Goal: Task Accomplishment & Management: Use online tool/utility

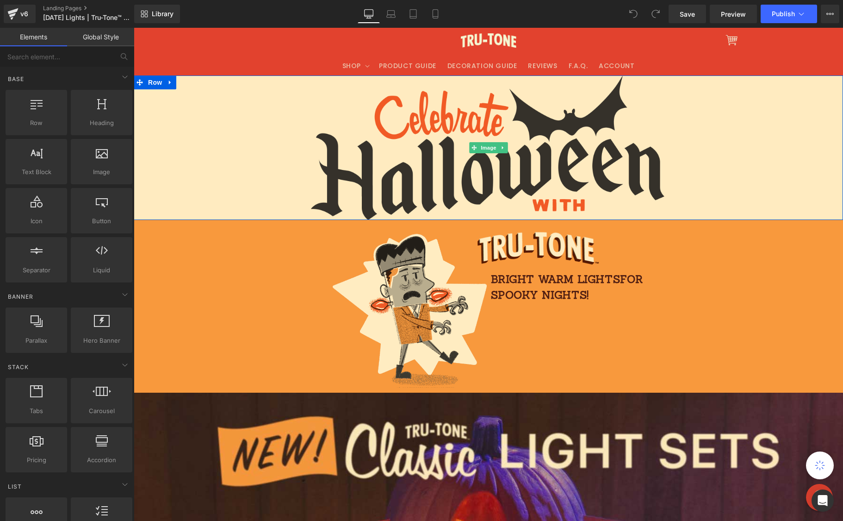
click at [211, 139] on div at bounding box center [489, 147] width 710 height 144
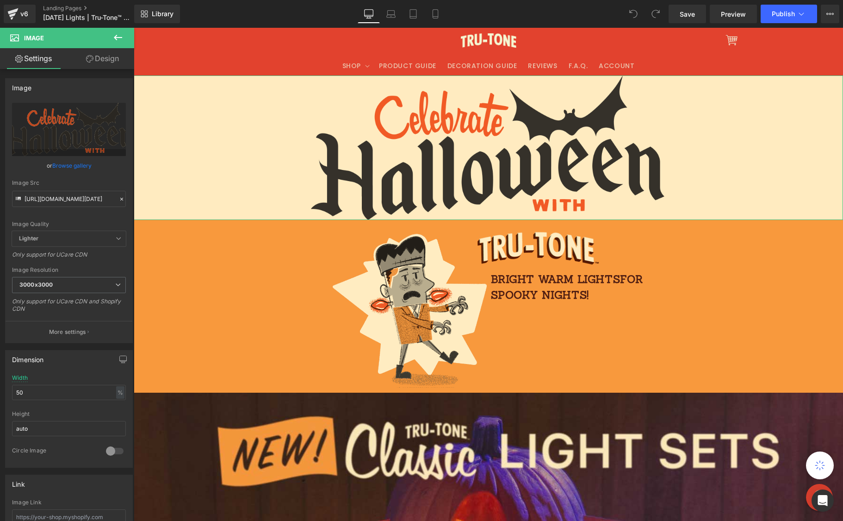
click at [107, 59] on link "Design" at bounding box center [102, 58] width 67 height 21
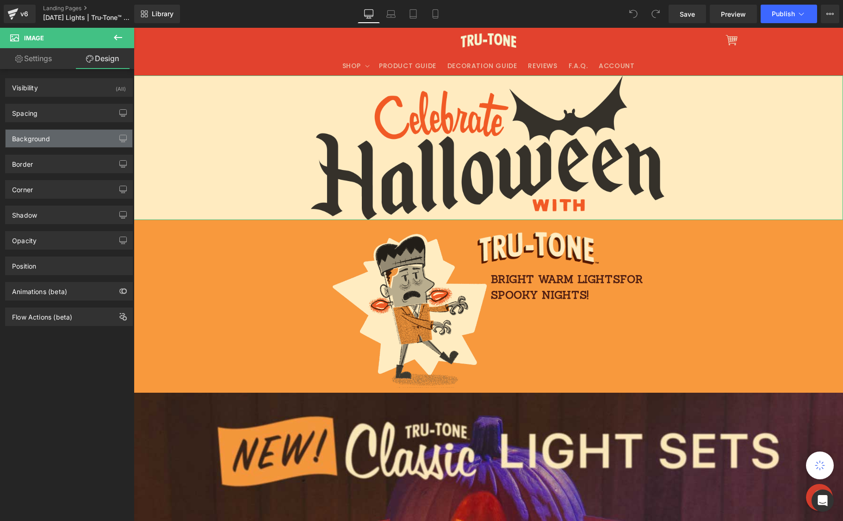
click at [72, 143] on div "Background" at bounding box center [69, 139] width 127 height 18
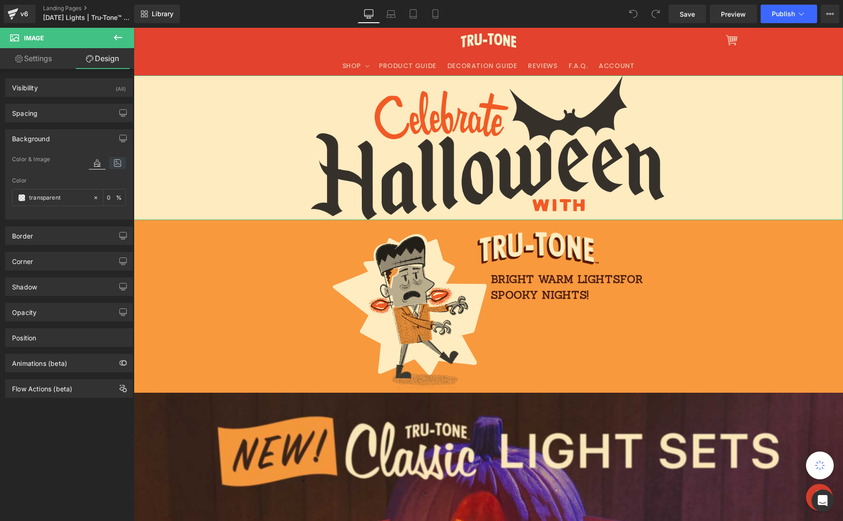
click at [115, 163] on icon at bounding box center [117, 163] width 17 height 12
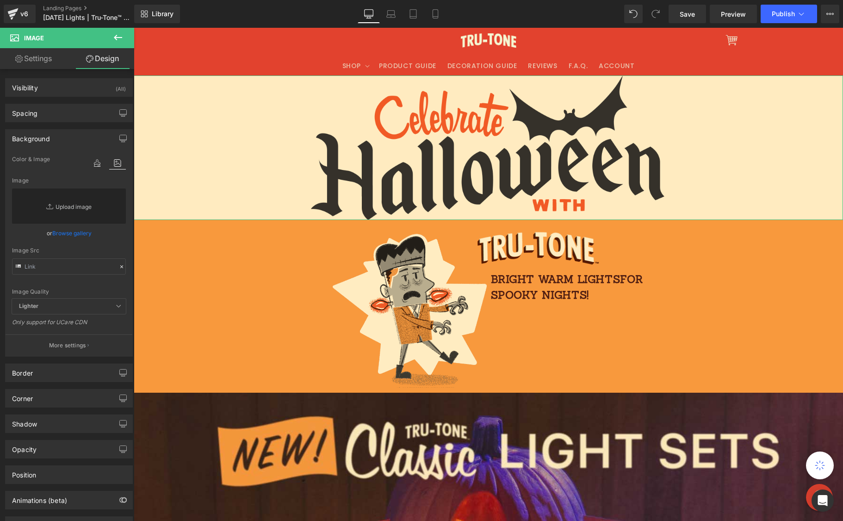
click at [63, 206] on link "Replace Image" at bounding box center [69, 205] width 114 height 35
click at [54, 270] on input "text" at bounding box center [69, 266] width 114 height 16
paste input "https://cdn.shopify.com/s/files/1/0723/1969/7189/files/halloweenkraftwhite.jpg?…"
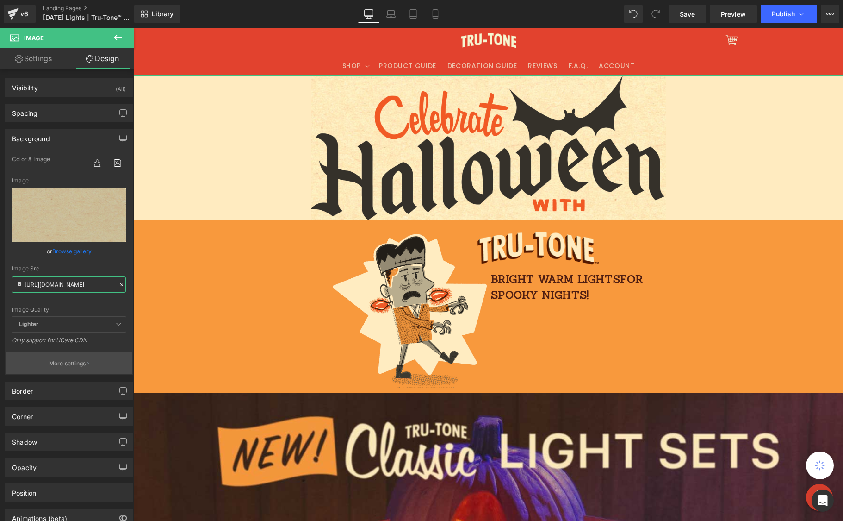
type input "https://cdn.shopify.com/s/files/1/0723/1969/7189/files/halloweenkraftwhite.jpg?…"
click at [66, 363] on p "More settings" at bounding box center [67, 363] width 37 height 8
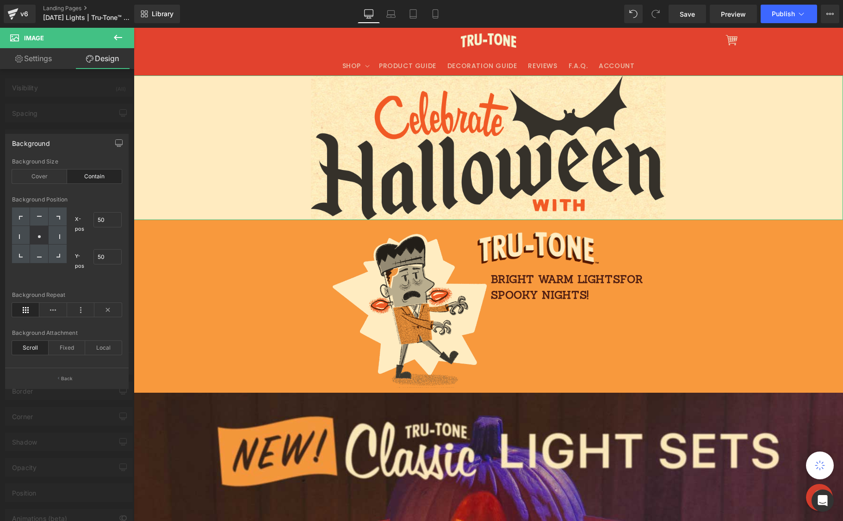
click at [32, 310] on icon at bounding box center [25, 310] width 27 height 14
click at [35, 174] on div "Cover" at bounding box center [39, 176] width 55 height 14
click at [98, 174] on div "Contain" at bounding box center [94, 176] width 55 height 14
click at [25, 308] on icon at bounding box center [25, 310] width 27 height 14
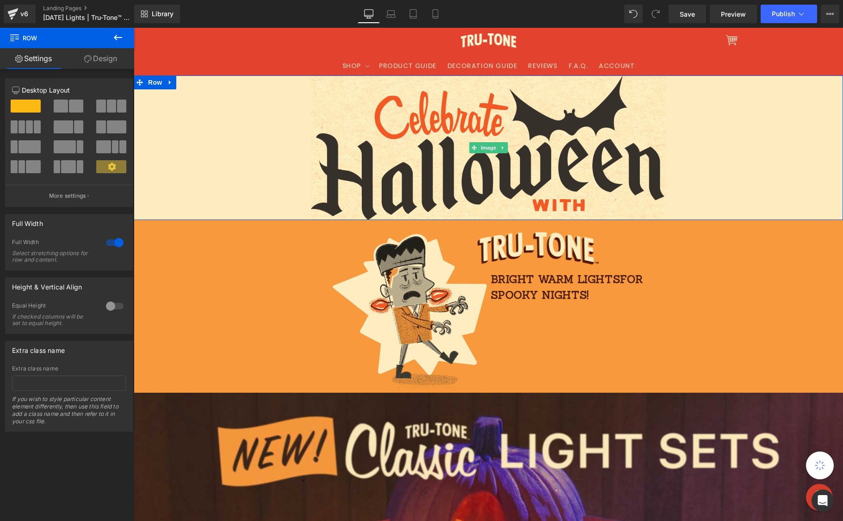
click at [178, 123] on div at bounding box center [489, 147] width 710 height 144
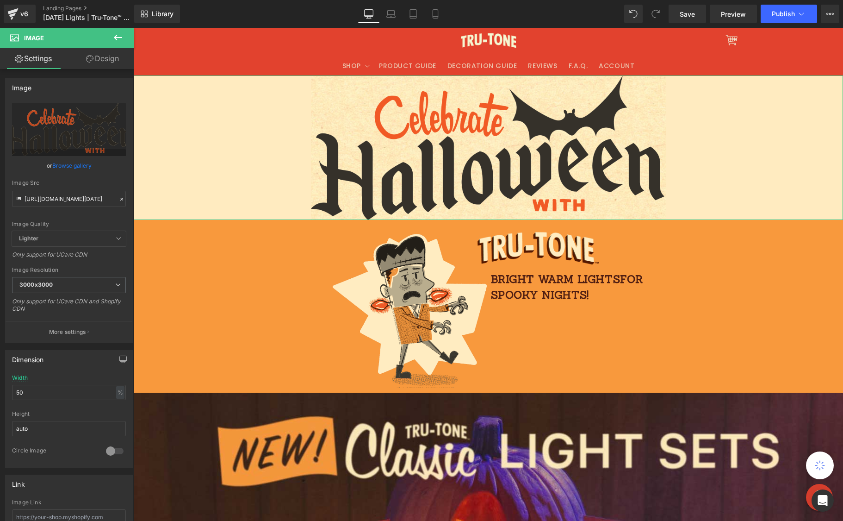
click at [110, 56] on link "Design" at bounding box center [102, 58] width 67 height 21
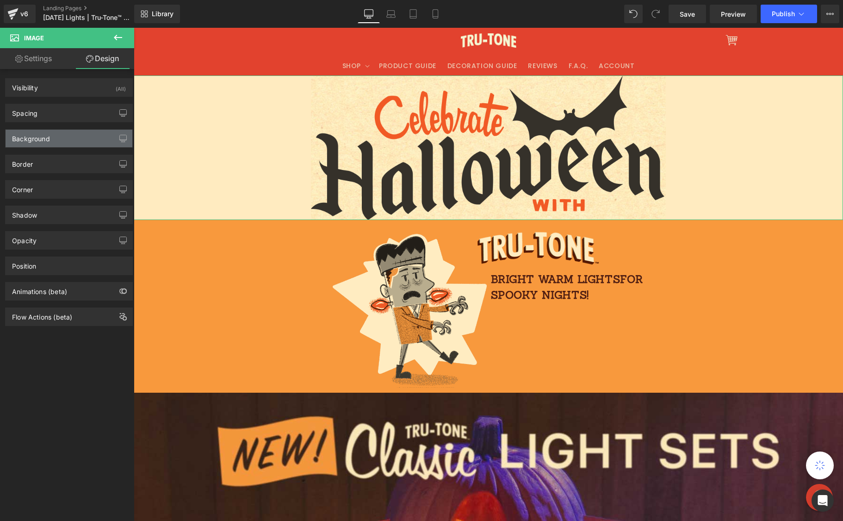
click at [57, 139] on div "Background" at bounding box center [69, 139] width 127 height 18
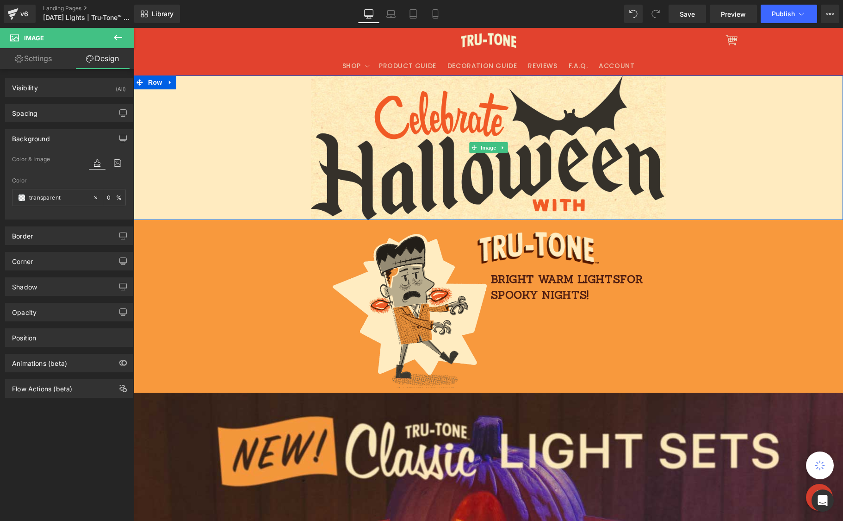
click at [200, 150] on div at bounding box center [489, 147] width 710 height 144
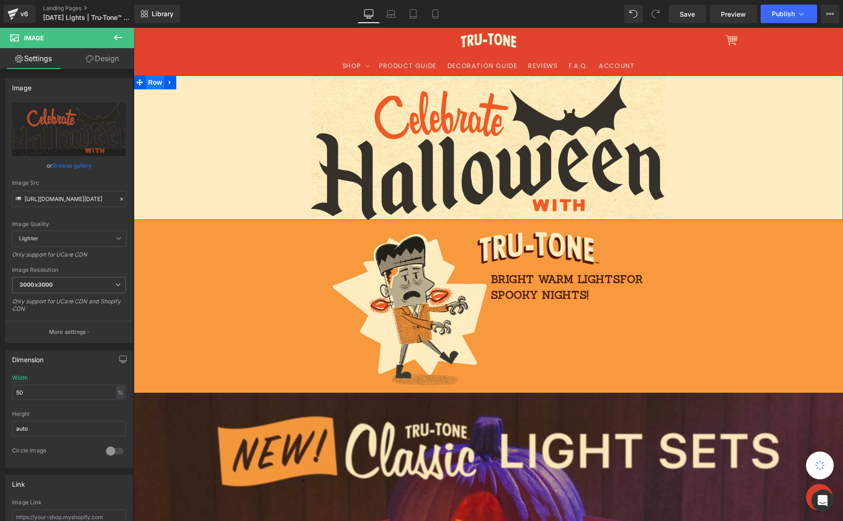
click at [151, 83] on span "Row" at bounding box center [155, 82] width 19 height 14
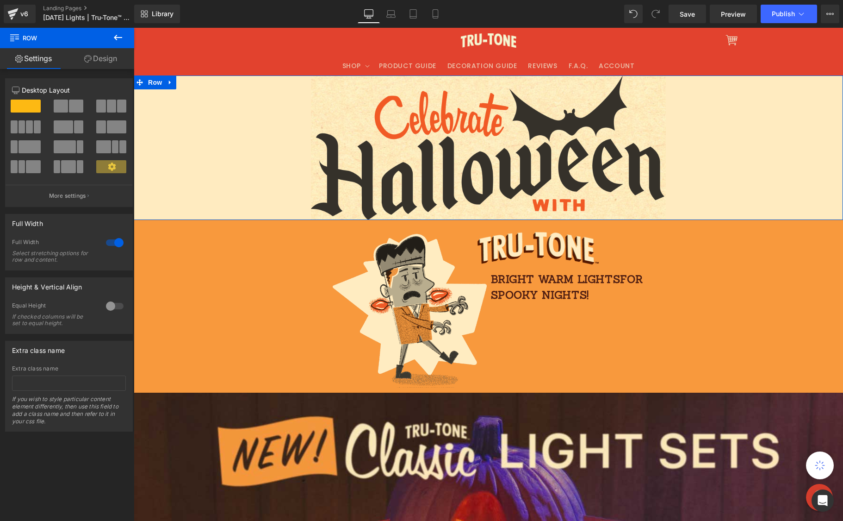
click at [104, 59] on link "Design" at bounding box center [100, 58] width 67 height 21
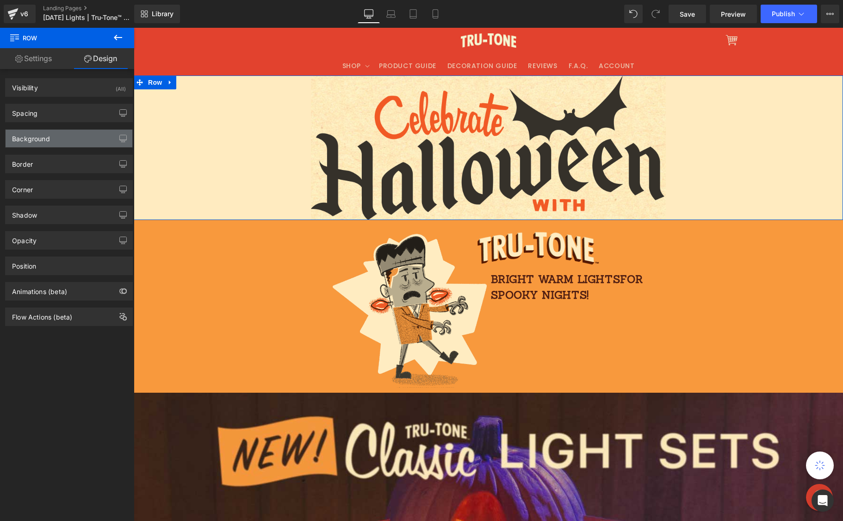
click at [61, 134] on div "Background" at bounding box center [69, 139] width 127 height 18
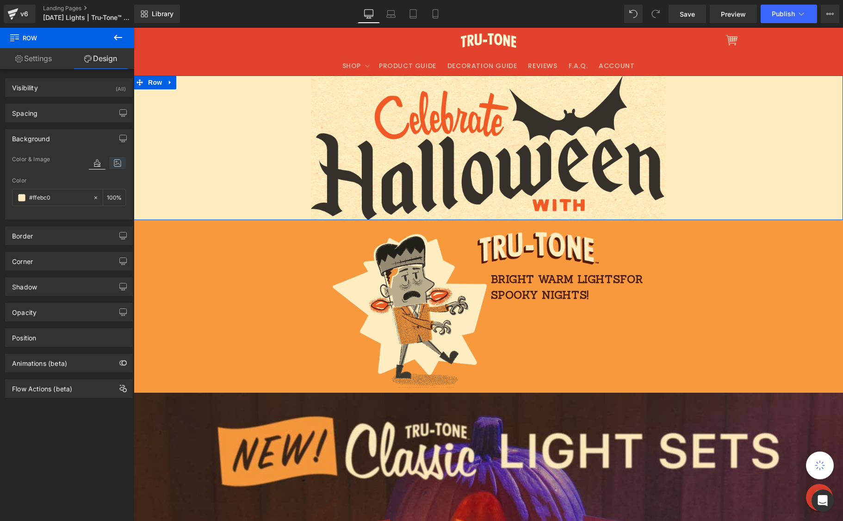
click at [116, 160] on icon at bounding box center [117, 163] width 17 height 12
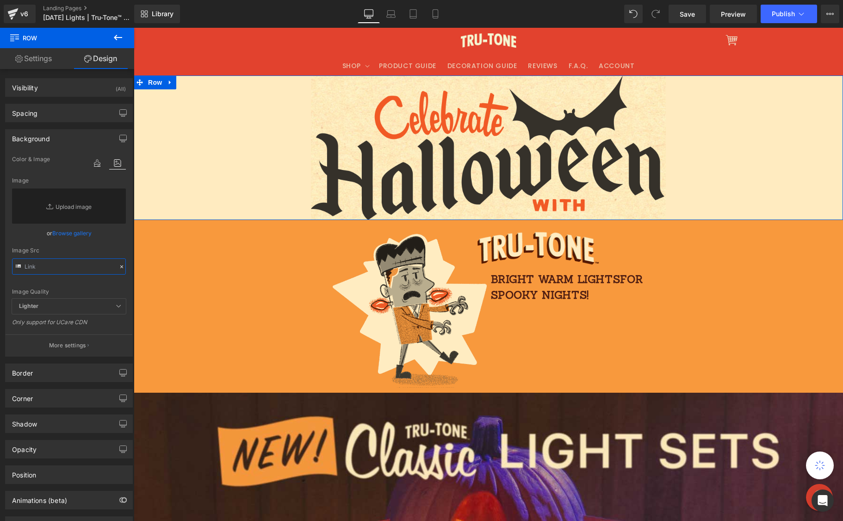
click at [80, 269] on input "text" at bounding box center [69, 266] width 114 height 16
paste input "https://cdn.shopify.com/s/files/1/0723/1969/7189/files/halloweenkraftwhite.jpg?…"
type input "https://cdn.shopify.com/s/files/1/0723/1969/7189/files/halloweenkraftwhite.jpg?…"
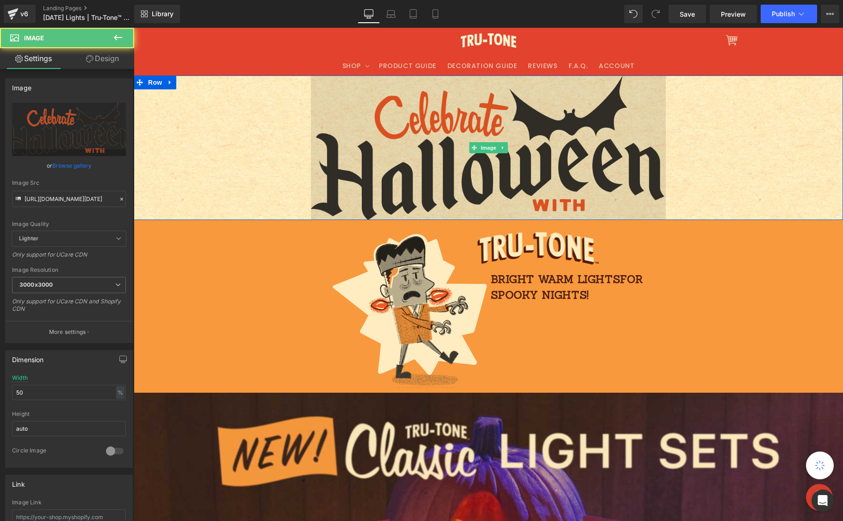
click at [554, 143] on img at bounding box center [488, 147] width 355 height 144
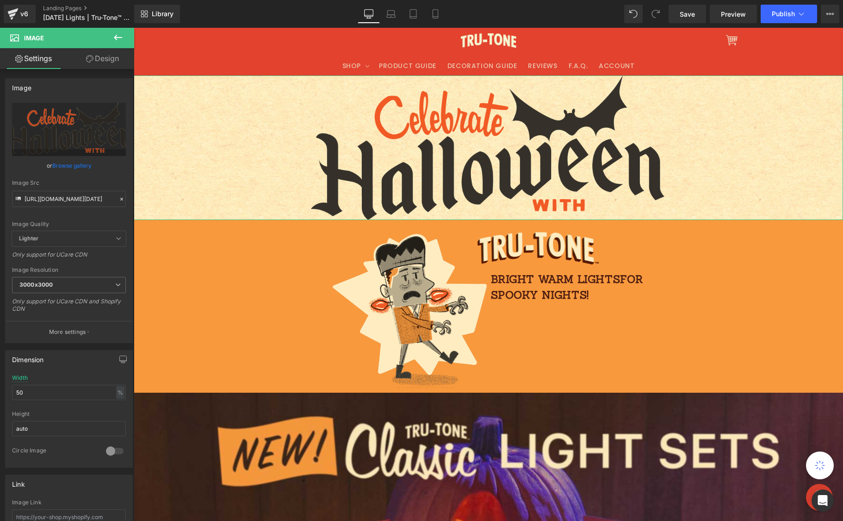
click at [102, 63] on link "Design" at bounding box center [102, 58] width 67 height 21
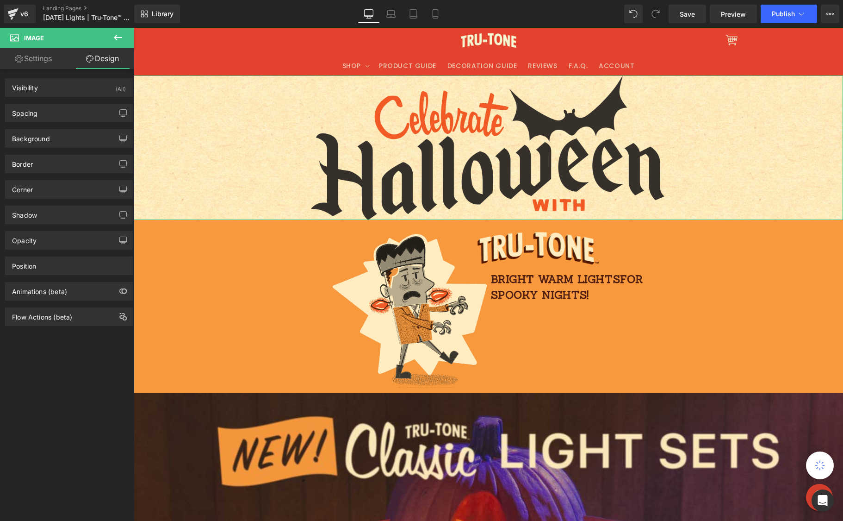
type input "https://cdn.shopify.com/s/files/1/0723/1969/7189/files/halloweenkraftwhite.jpg?…"
click at [44, 145] on div "Background" at bounding box center [69, 139] width 127 height 18
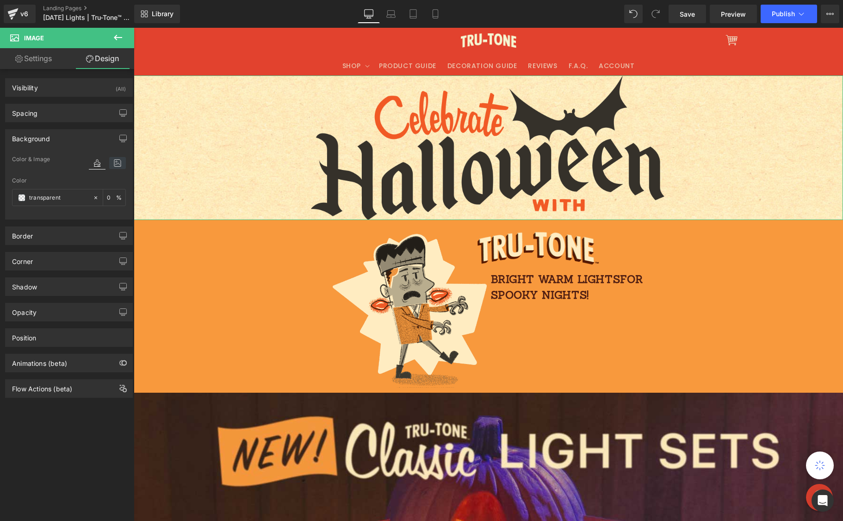
click at [114, 165] on icon at bounding box center [117, 163] width 17 height 12
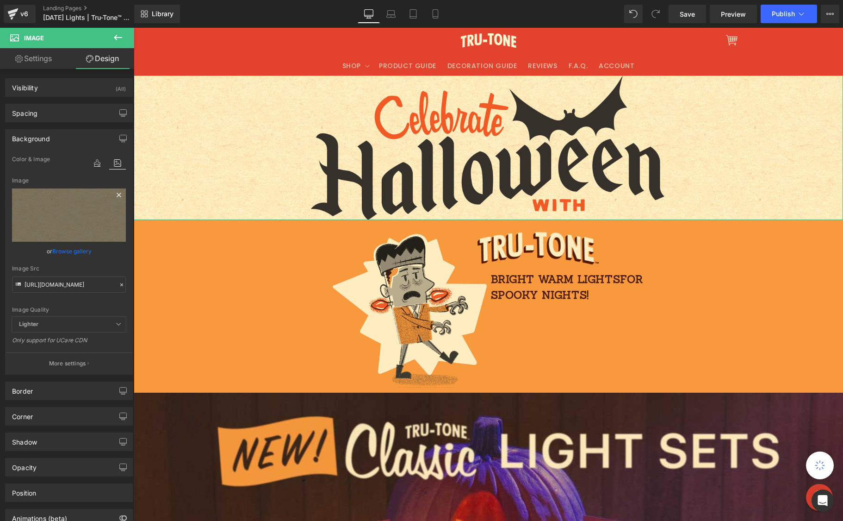
click at [116, 194] on icon at bounding box center [118, 194] width 11 height 11
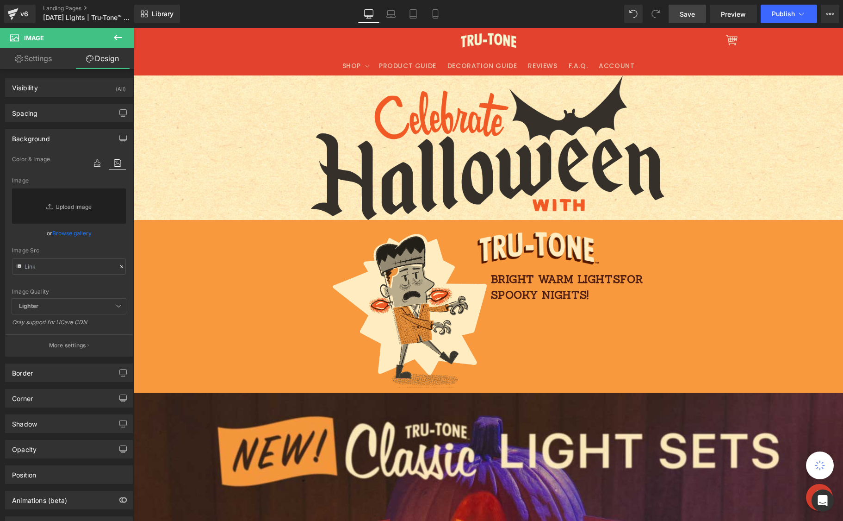
click at [691, 14] on span "Save" at bounding box center [687, 14] width 15 height 10
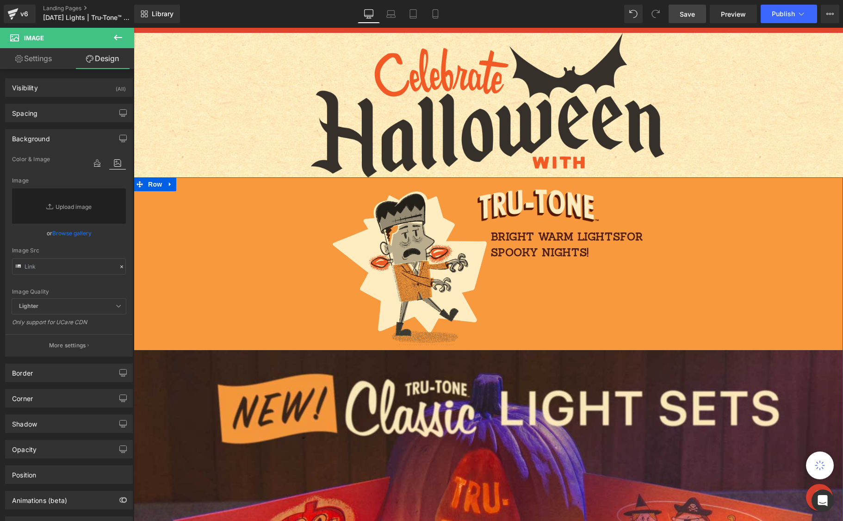
scroll to position [0, 0]
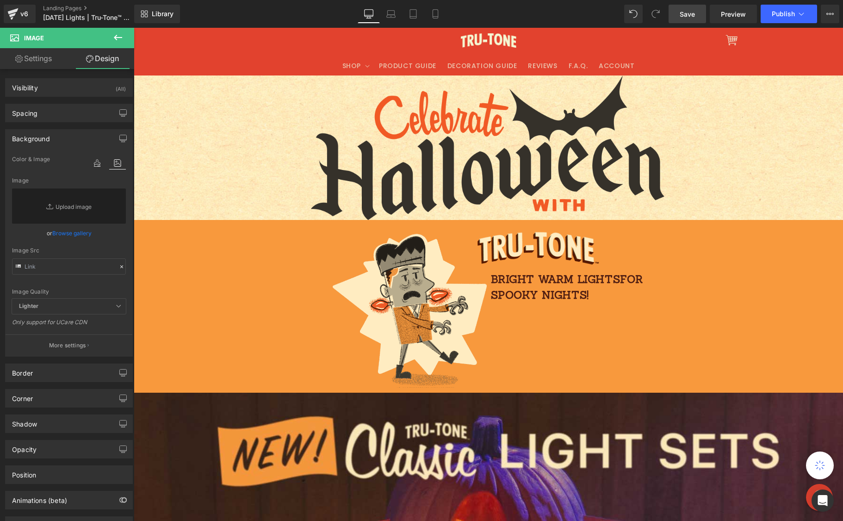
click at [203, 155] on div at bounding box center [489, 147] width 710 height 144
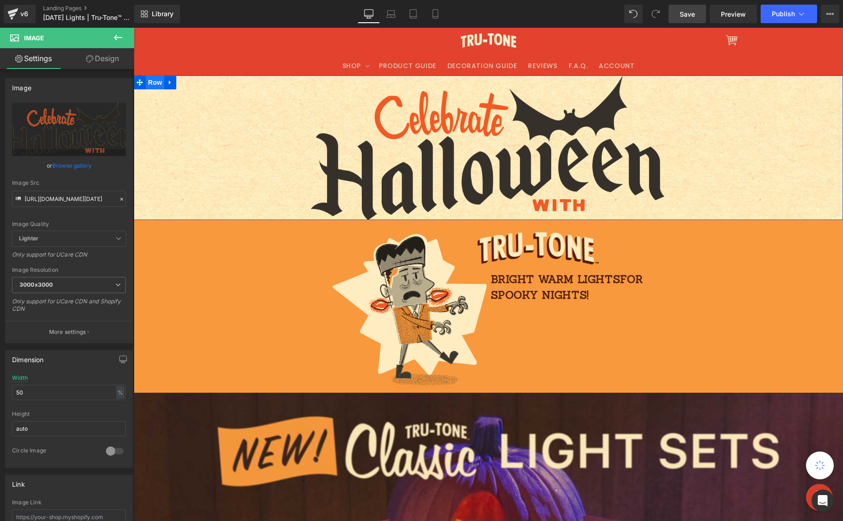
click at [154, 81] on span "Row" at bounding box center [155, 82] width 19 height 14
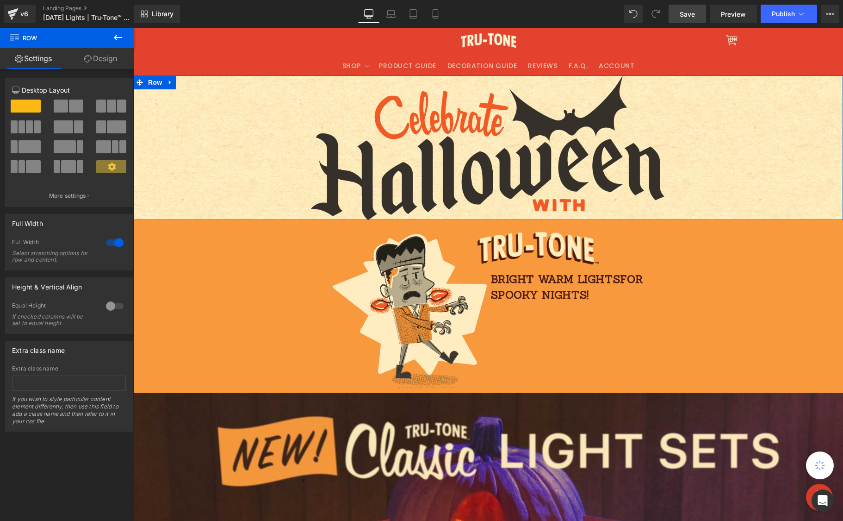
click at [110, 59] on link "Design" at bounding box center [100, 58] width 67 height 21
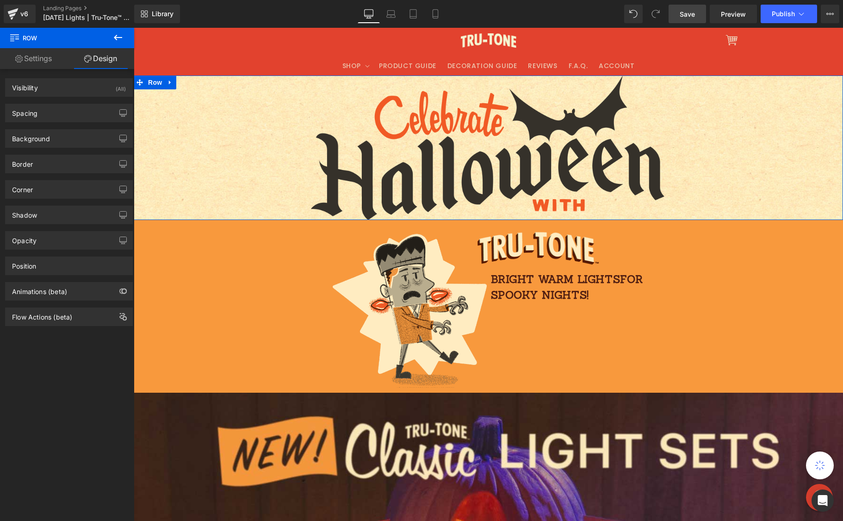
type input "#ffebc0"
type input "100"
click at [51, 135] on div "Background" at bounding box center [69, 139] width 127 height 18
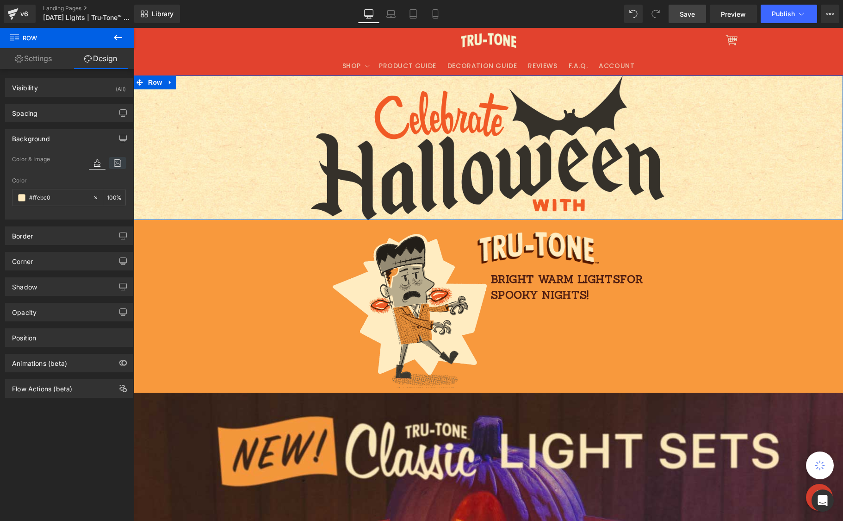
click at [115, 164] on icon at bounding box center [117, 163] width 17 height 12
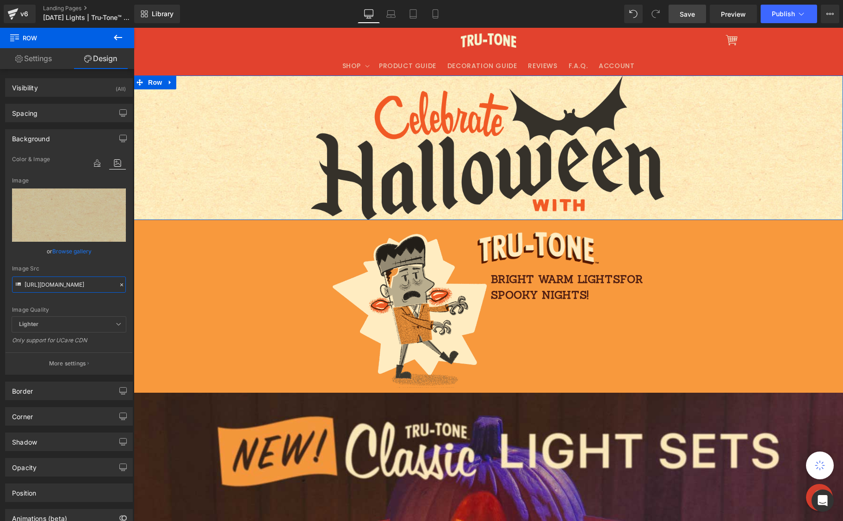
click at [99, 286] on input "https://cdn.shopify.com/s/files/1/0723/1969/7189/files/halloweenkraftwhite.jpg?…" at bounding box center [69, 284] width 114 height 16
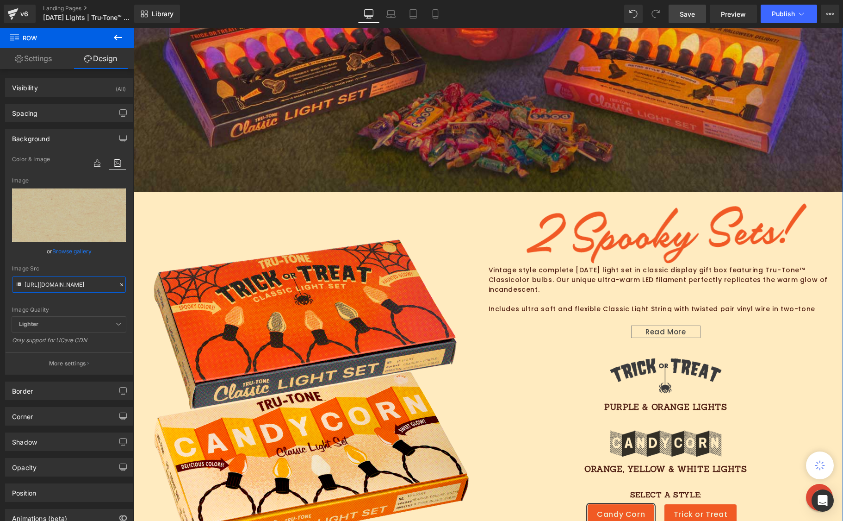
scroll to position [632, 0]
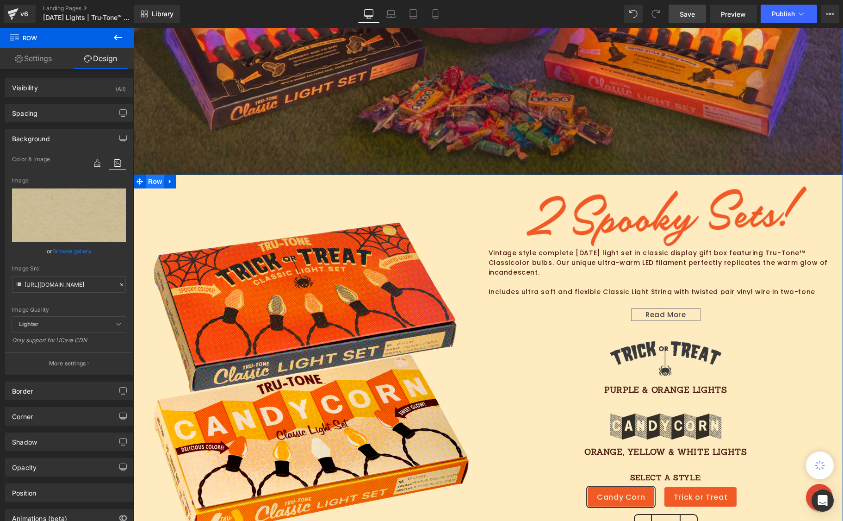
click at [150, 178] on span "Row" at bounding box center [155, 181] width 19 height 14
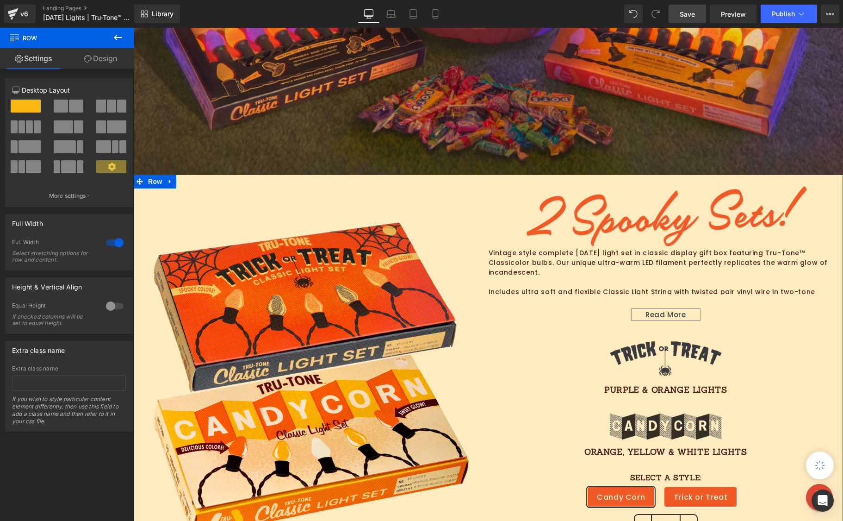
click at [100, 58] on link "Design" at bounding box center [100, 58] width 67 height 21
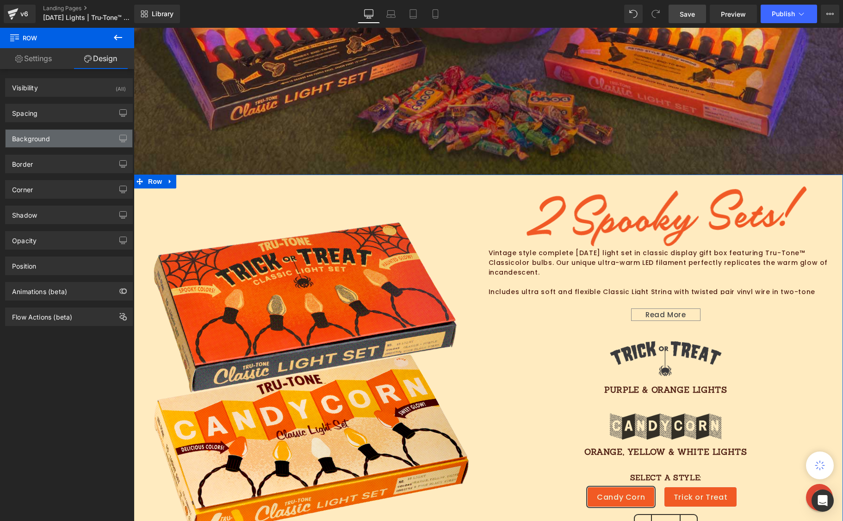
click at [49, 135] on div "Background" at bounding box center [31, 136] width 38 height 13
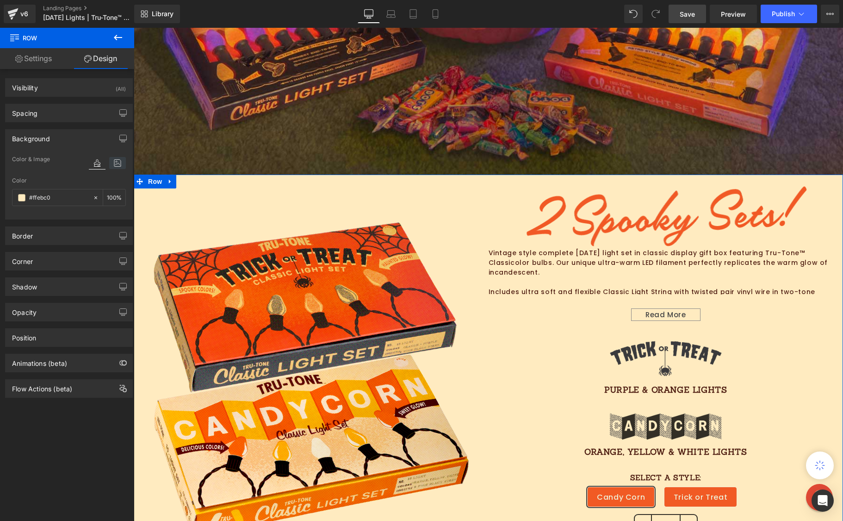
click at [113, 162] on icon at bounding box center [117, 163] width 17 height 12
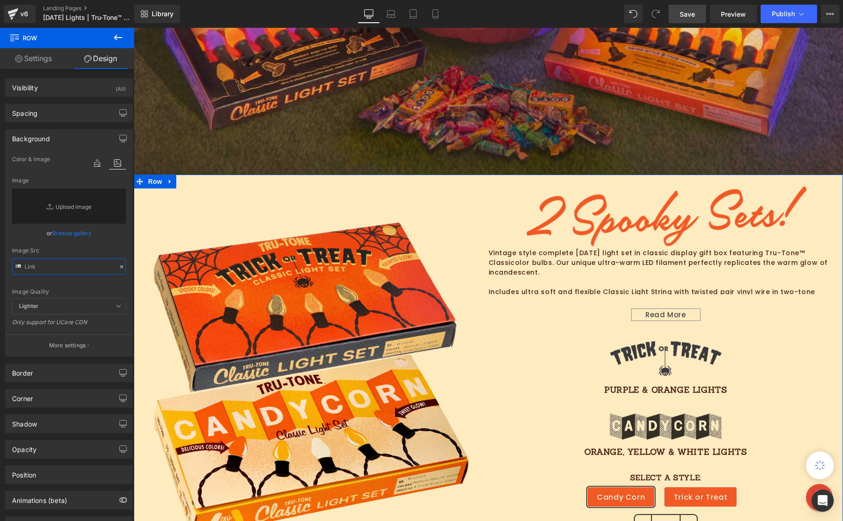
click at [65, 265] on input "text" at bounding box center [69, 266] width 114 height 16
paste input "https://cdn.shopify.com/s/files/1/0723/1969/7189/files/halloweenkraftwhite.jpg?…"
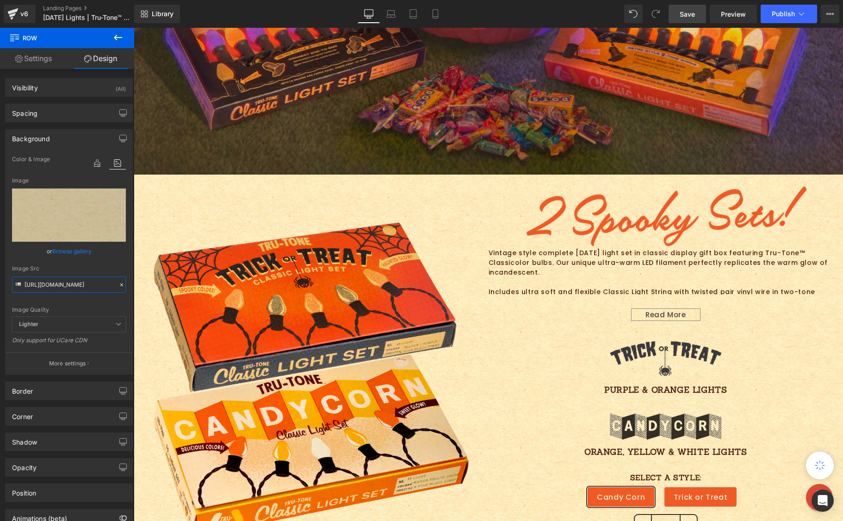
type input "https://cdn.shopify.com/s/files/1/0723/1969/7189/files/halloweenkraftwhite.jpg?…"
click at [703, 15] on link "Save" at bounding box center [687, 14] width 37 height 19
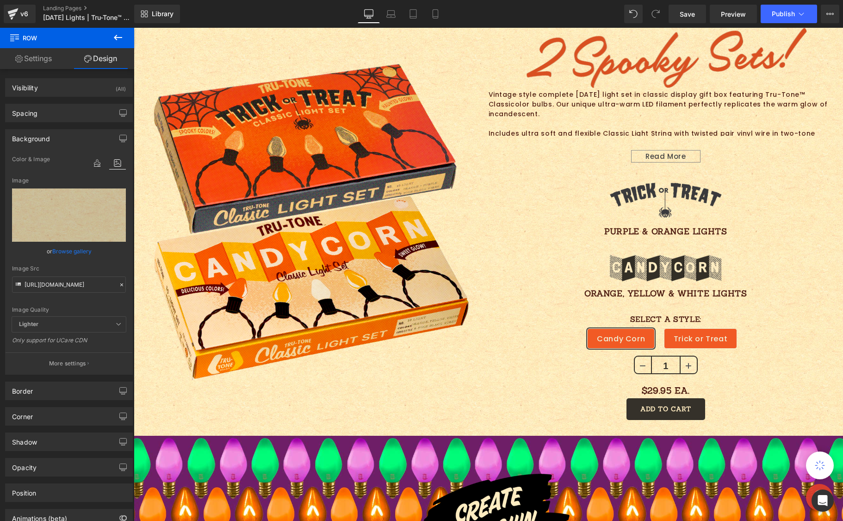
scroll to position [721, 0]
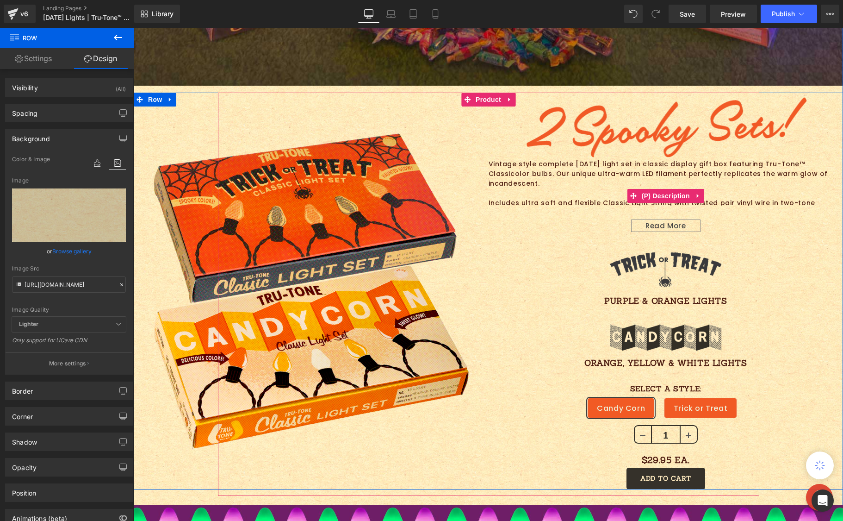
click at [692, 163] on p "Vintage style complete [DATE] light set in classic display gift box featuring T…" at bounding box center [666, 173] width 355 height 29
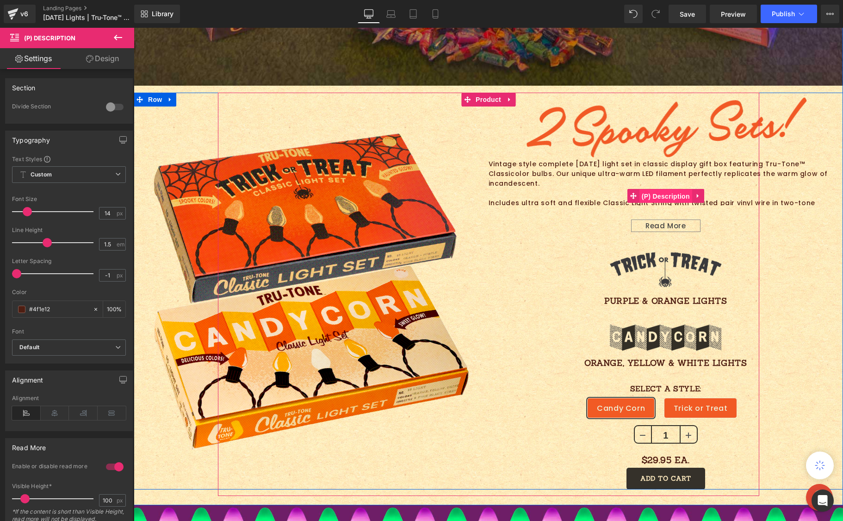
click at [657, 196] on span "(P) Description" at bounding box center [666, 196] width 53 height 14
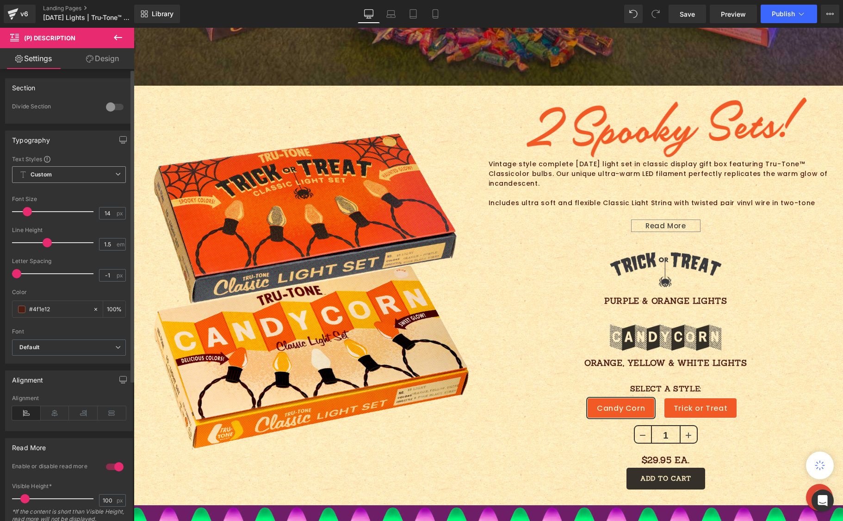
click at [74, 173] on span "Custom Setup Global Style" at bounding box center [69, 174] width 114 height 17
drag, startPoint x: 89, startPoint y: 150, endPoint x: 87, endPoint y: 154, distance: 5.0
click at [90, 150] on div "Typography Text Styles Custom Custom Setup Global Style Custom Setup Global Sty…" at bounding box center [67, 247] width 124 height 233
click at [44, 346] on b "Default" at bounding box center [67, 347] width 96 height 8
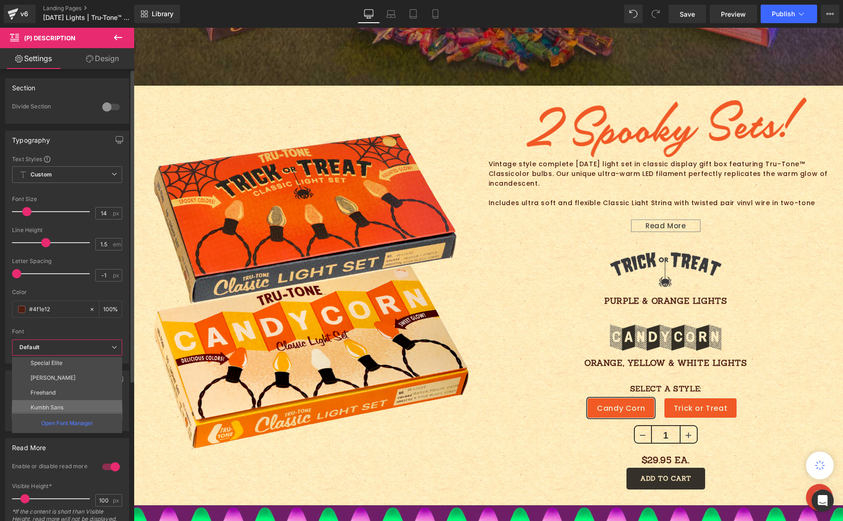
scroll to position [122, 0]
click at [48, 404] on p "[PERSON_NAME]" at bounding box center [53, 405] width 45 height 6
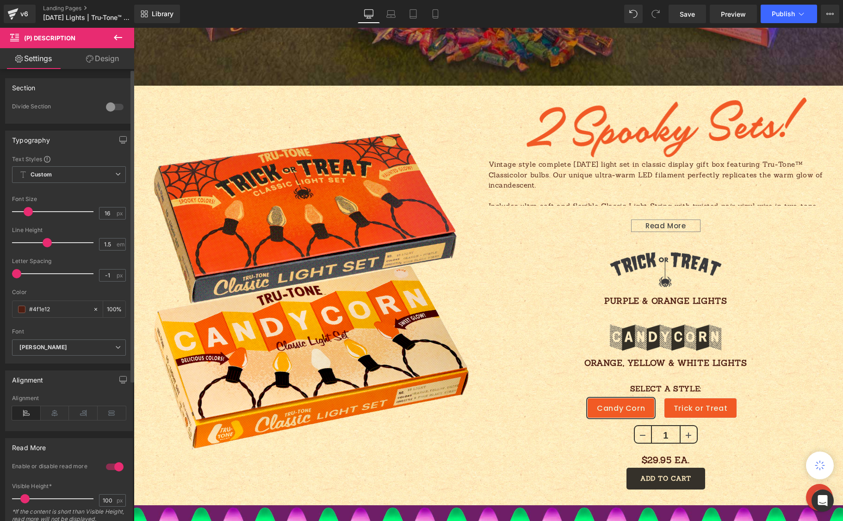
type input "17"
click at [29, 212] on span at bounding box center [29, 211] width 9 height 9
click at [692, 14] on span "Save" at bounding box center [687, 14] width 15 height 10
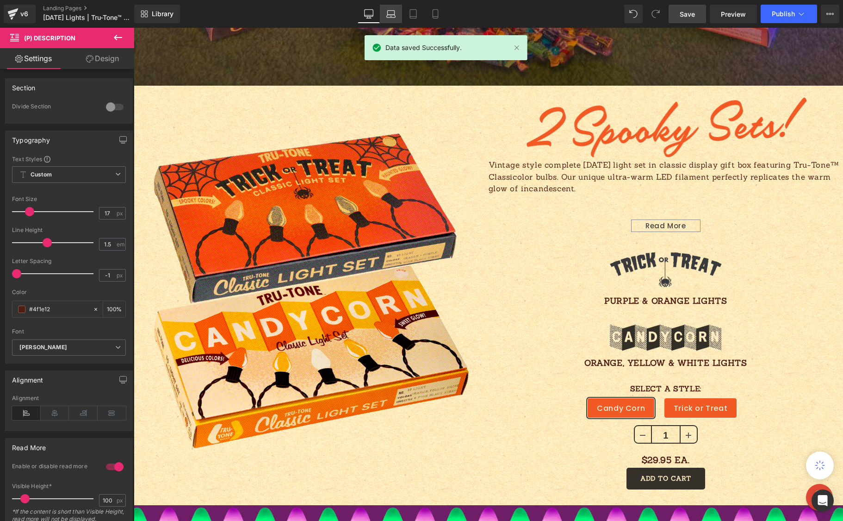
click at [390, 15] on icon at bounding box center [391, 16] width 9 height 3
type input "100"
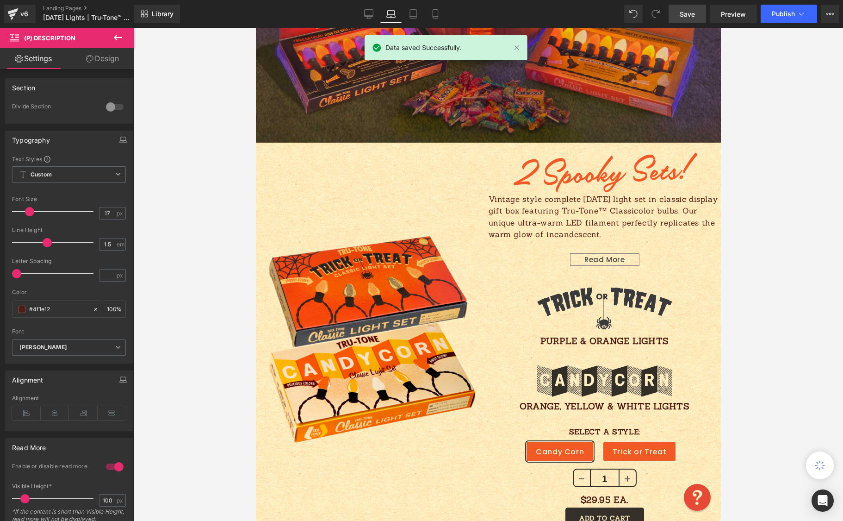
scroll to position [505, 0]
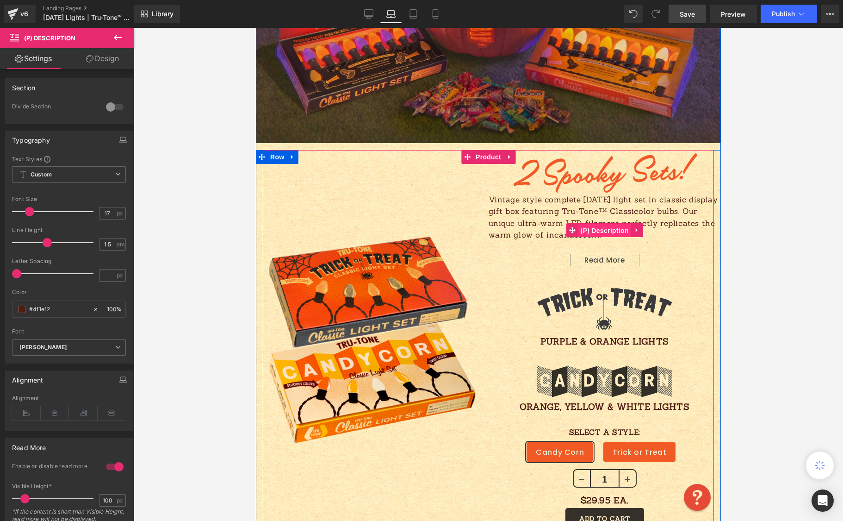
click at [582, 226] on span "(P) Description" at bounding box center [605, 231] width 53 height 14
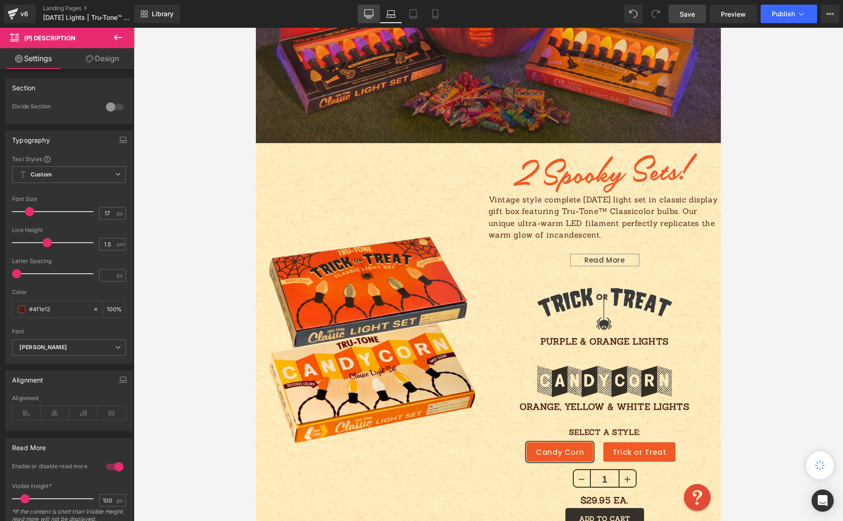
click at [373, 15] on icon at bounding box center [368, 13] width 9 height 9
type input "100"
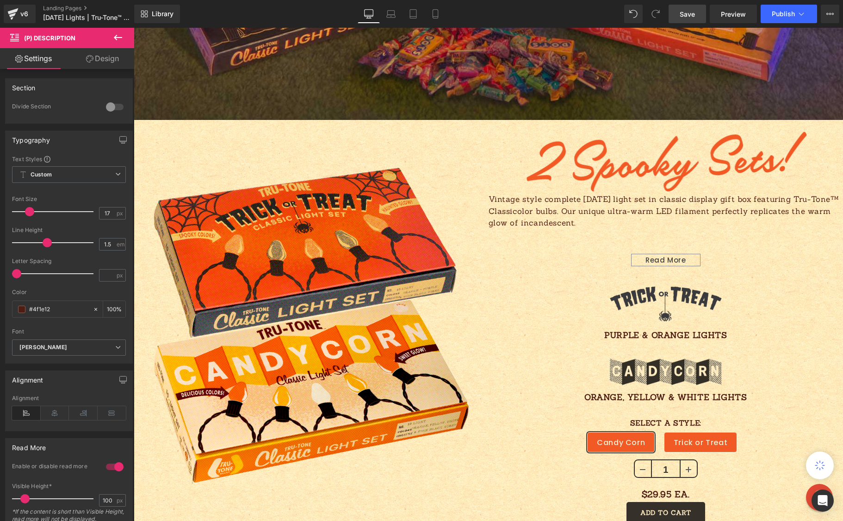
scroll to position [687, 0]
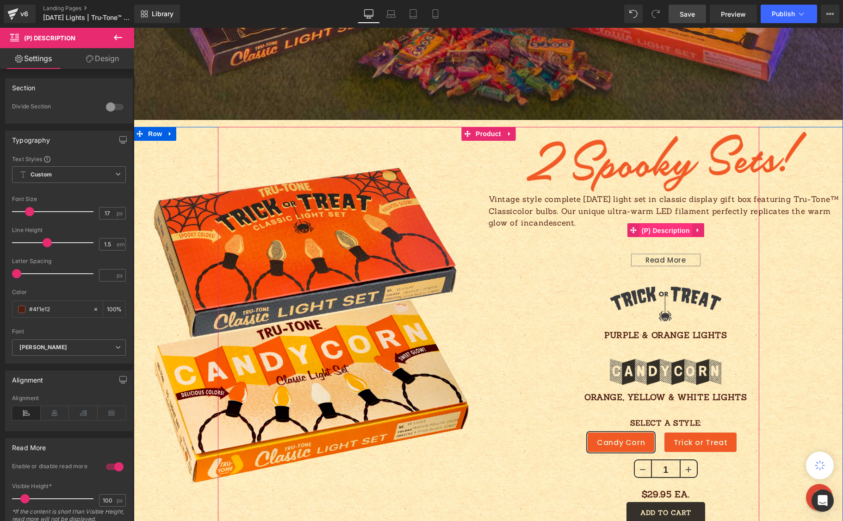
click at [662, 228] on span "(P) Description" at bounding box center [666, 231] width 53 height 14
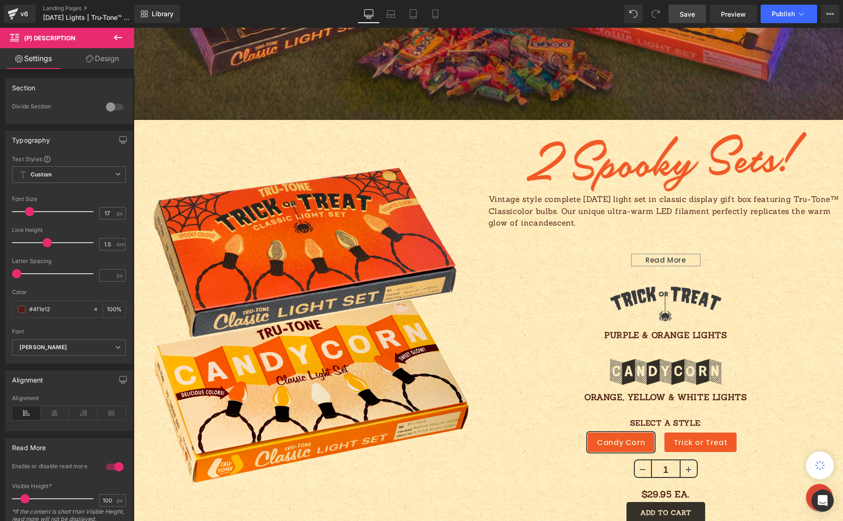
click at [114, 59] on link "Design" at bounding box center [102, 58] width 67 height 21
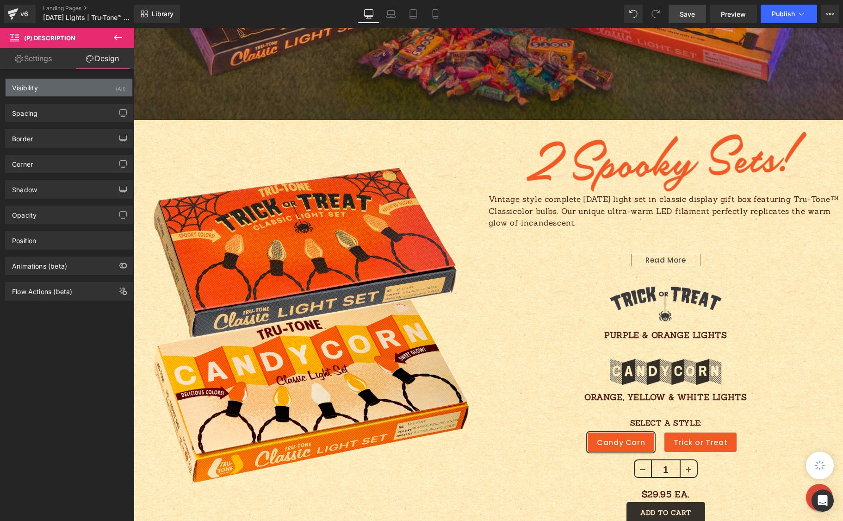
type input "0"
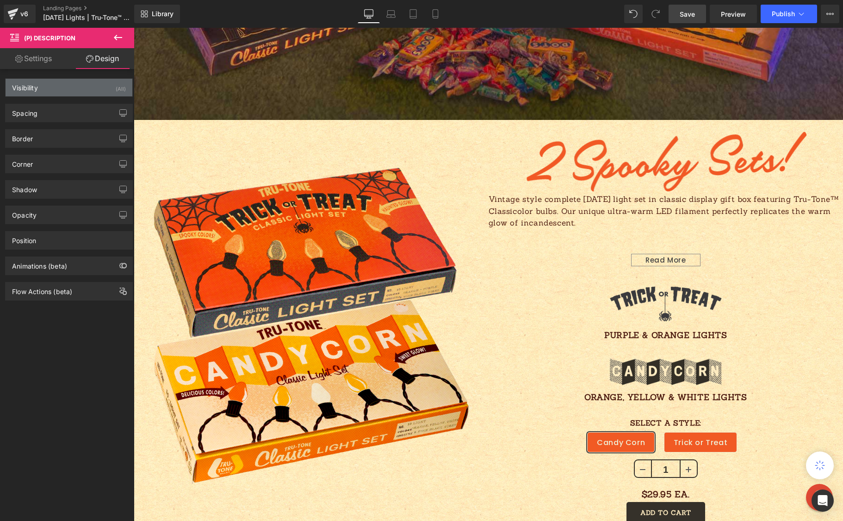
type input "0"
click at [67, 116] on div "Spacing" at bounding box center [69, 113] width 127 height 18
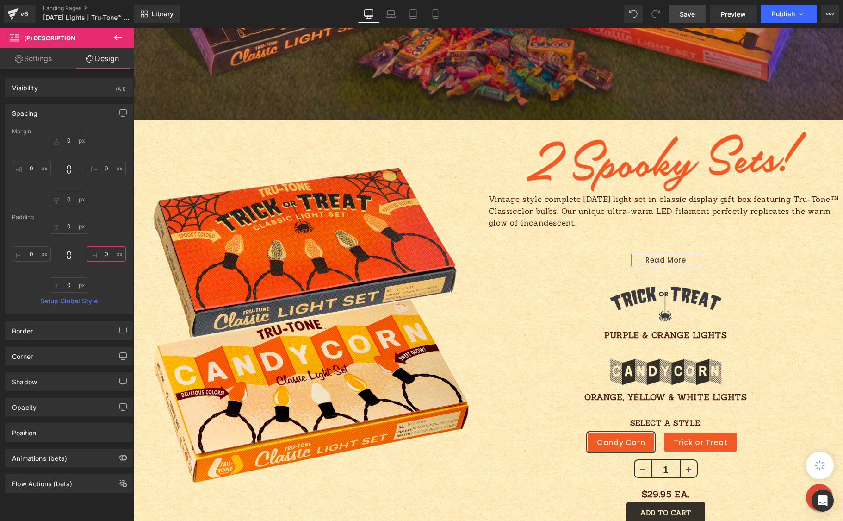
click at [107, 255] on input "0" at bounding box center [106, 253] width 39 height 15
type input "20"
click at [392, 15] on icon at bounding box center [391, 16] width 9 height 3
type input "0"
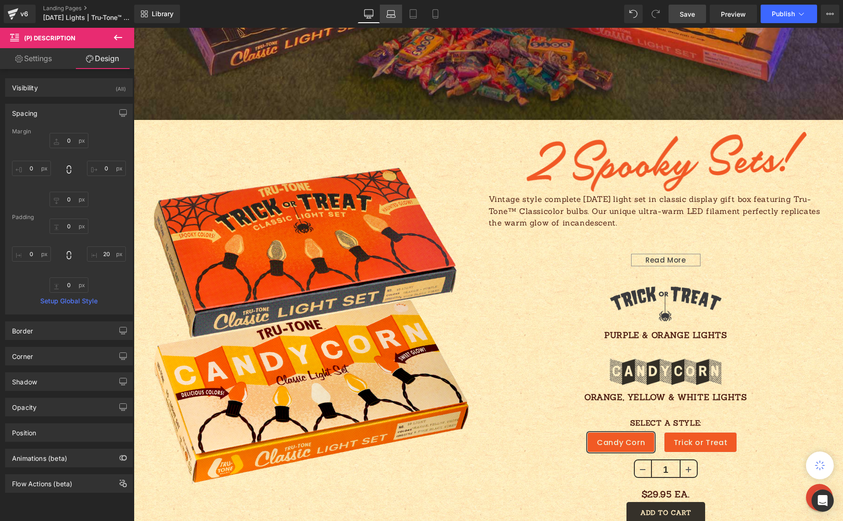
type input "0"
type input "20"
type input "0"
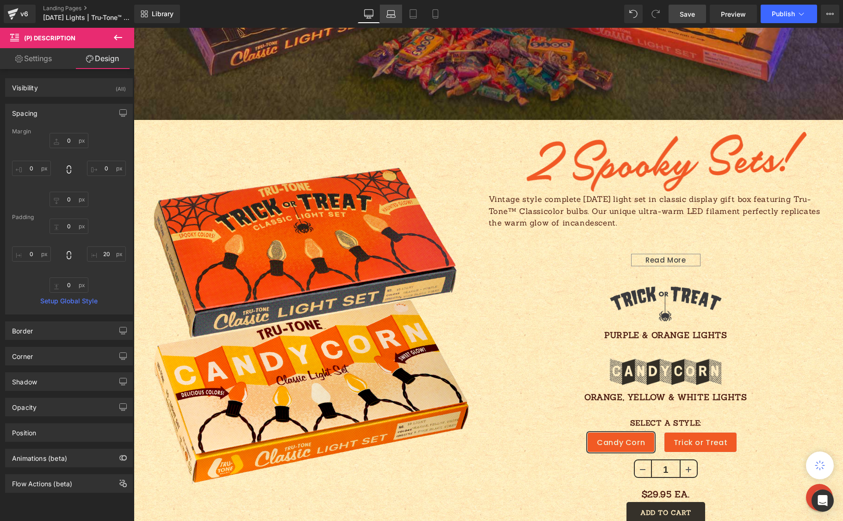
type input "0"
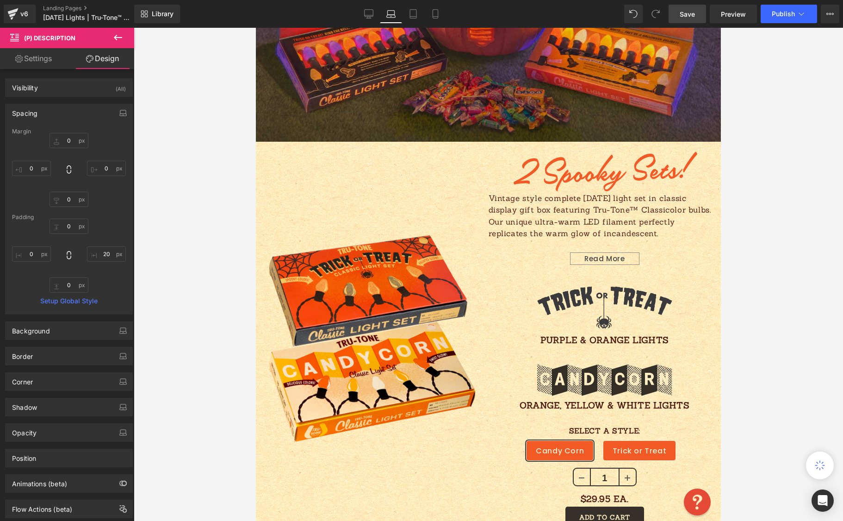
scroll to position [505, 0]
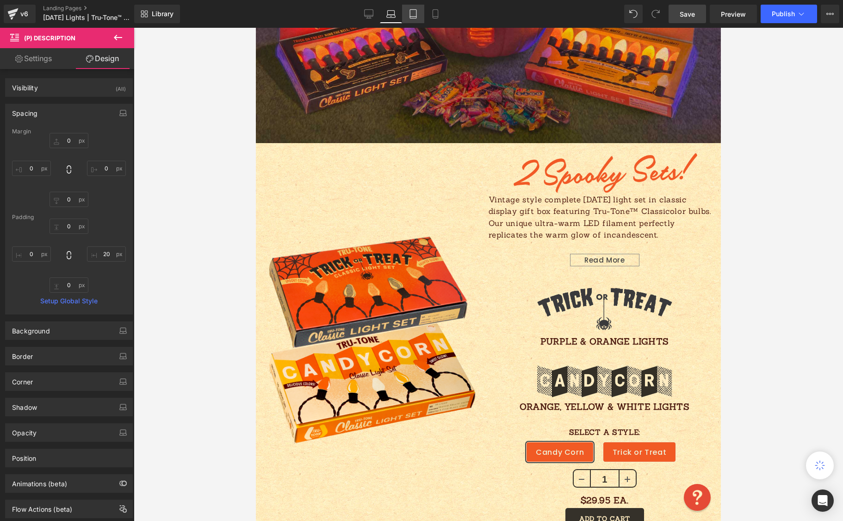
click at [414, 15] on icon at bounding box center [413, 13] width 9 height 9
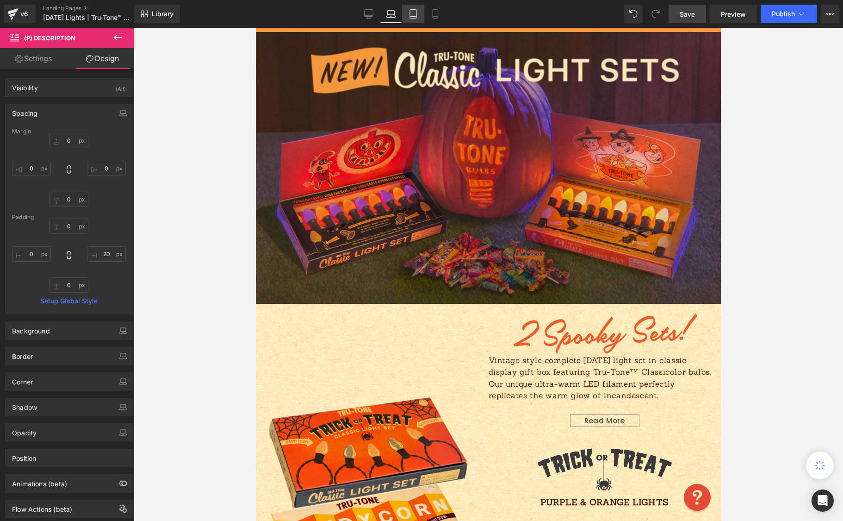
type input "0"
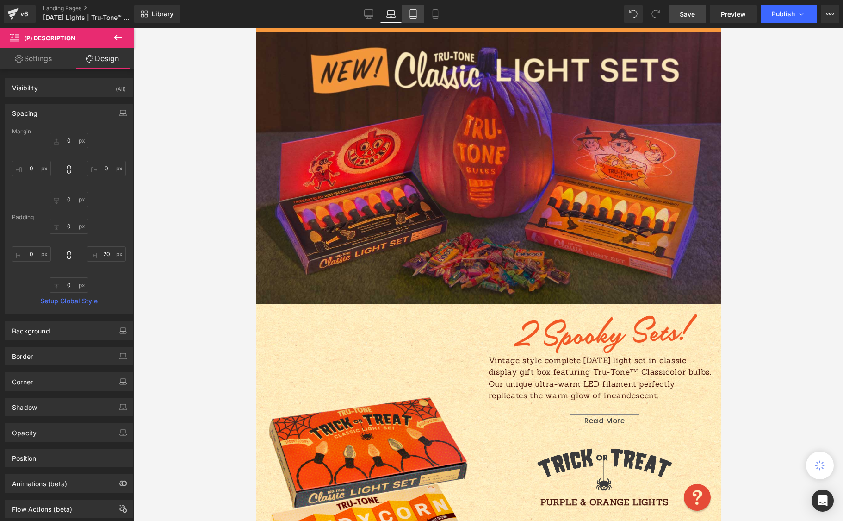
type input "20"
type input "0"
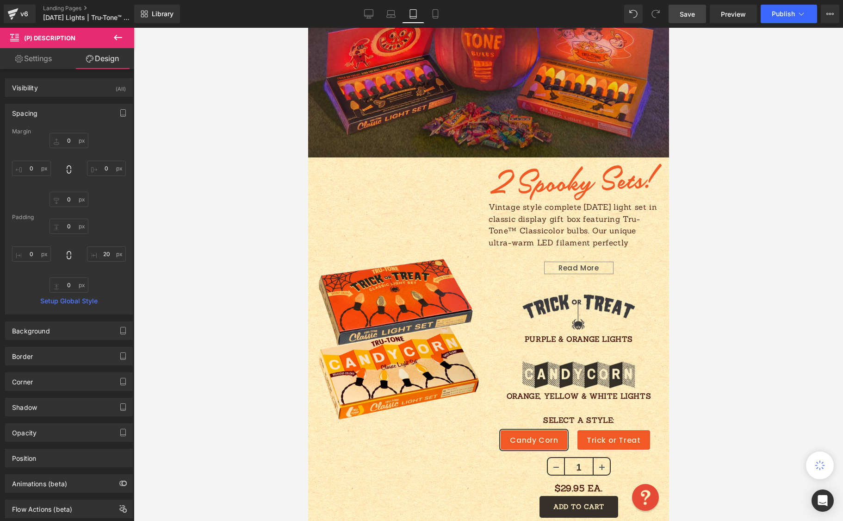
scroll to position [355, 0]
click at [434, 16] on icon at bounding box center [435, 13] width 9 height 9
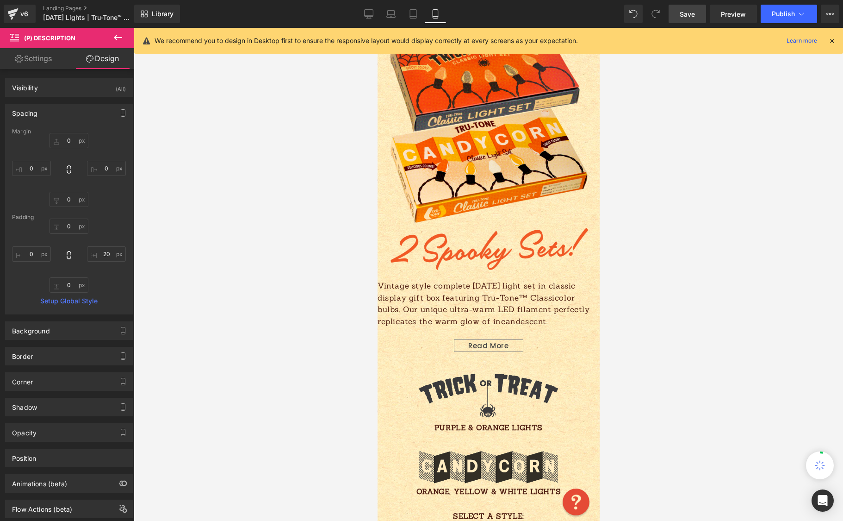
type input "0"
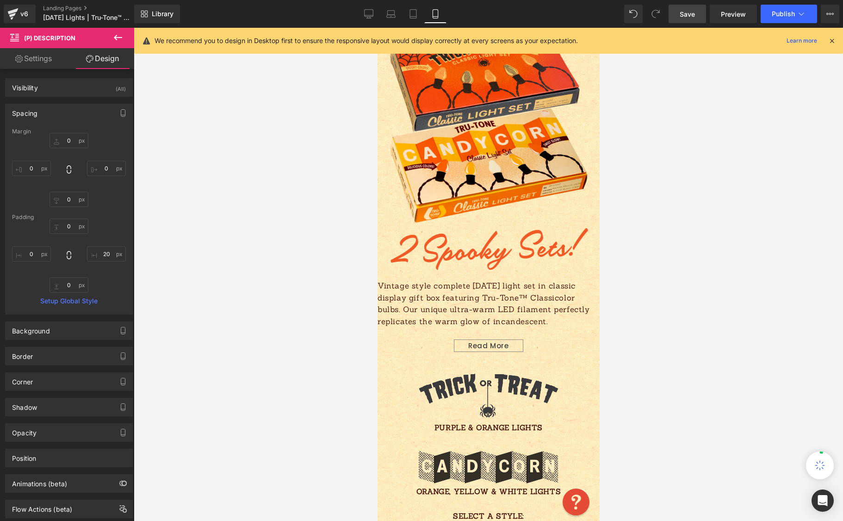
type input "20"
type input "0"
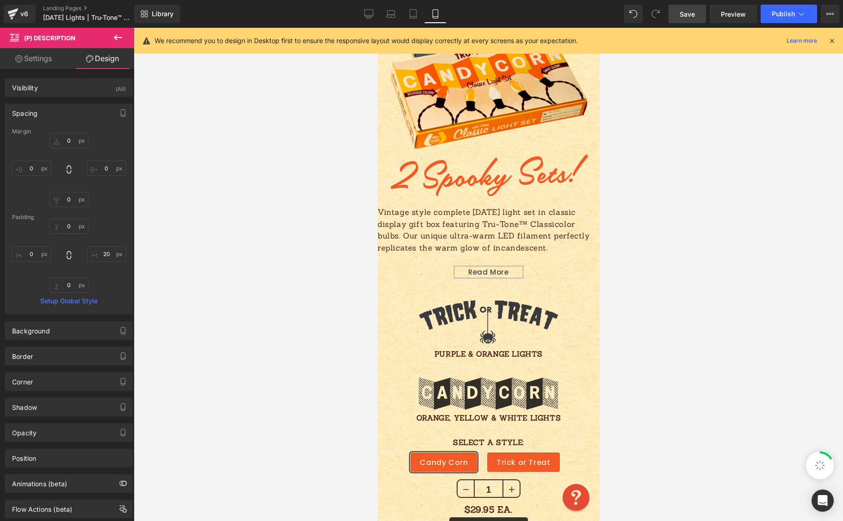
scroll to position [429, 0]
click at [33, 254] on input "0" at bounding box center [31, 253] width 39 height 15
type input "1"
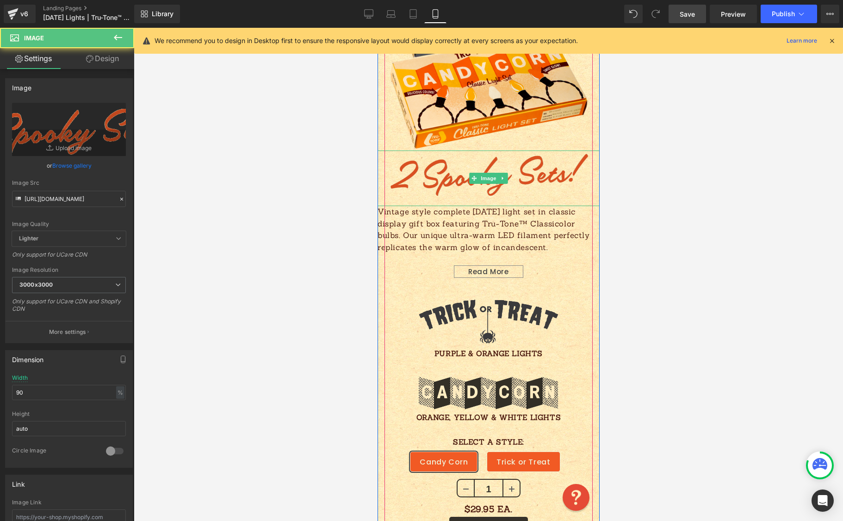
click at [419, 168] on img at bounding box center [488, 178] width 200 height 56
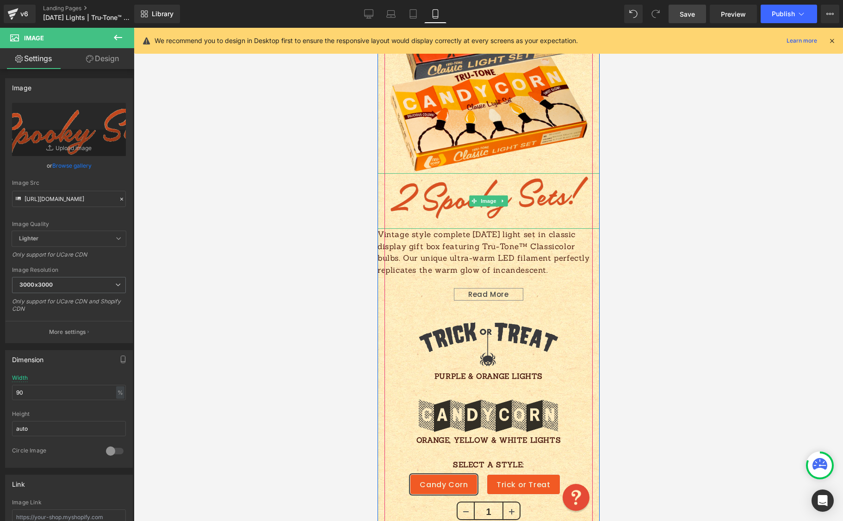
scroll to position [405, 0]
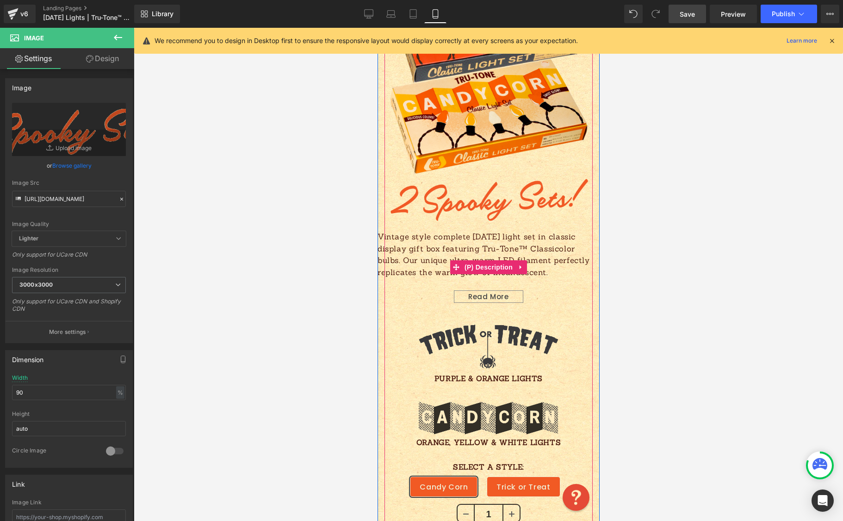
click at [427, 246] on p "Vintage style complete [DATE] light set in classic display gift box featuring T…" at bounding box center [483, 254] width 213 height 47
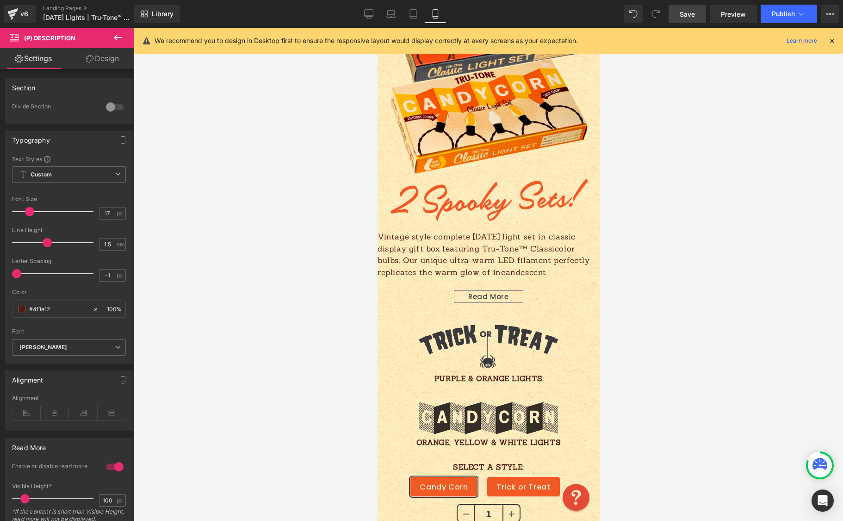
click at [112, 59] on link "Design" at bounding box center [102, 58] width 67 height 21
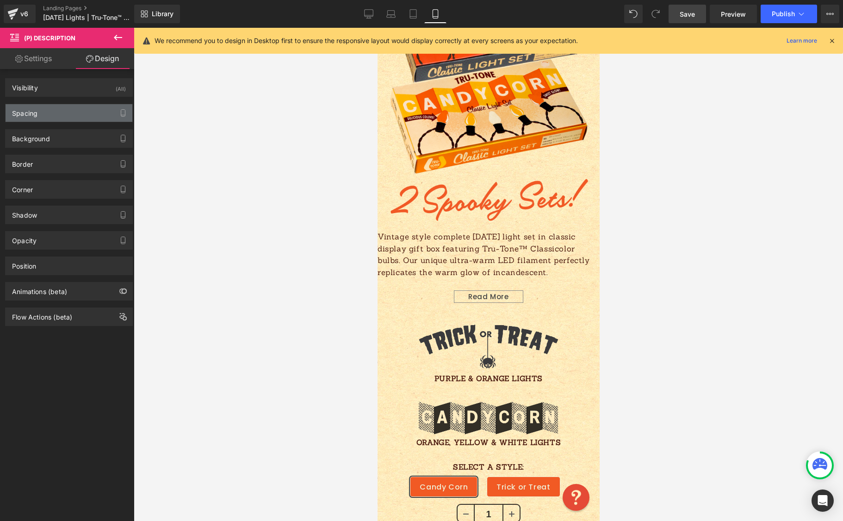
click at [53, 111] on div "Spacing" at bounding box center [69, 113] width 127 height 18
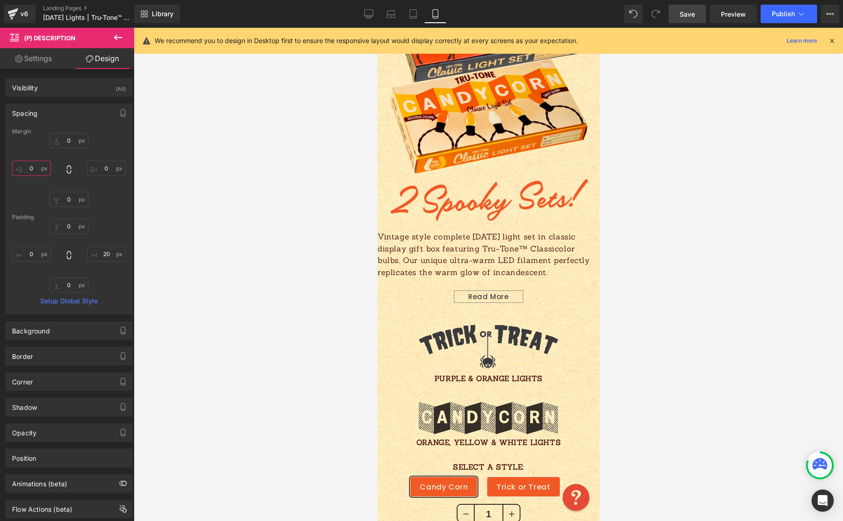
click at [37, 170] on input "0" at bounding box center [31, 168] width 39 height 15
type input "2"
type input "30"
click at [412, 14] on icon at bounding box center [413, 13] width 9 height 9
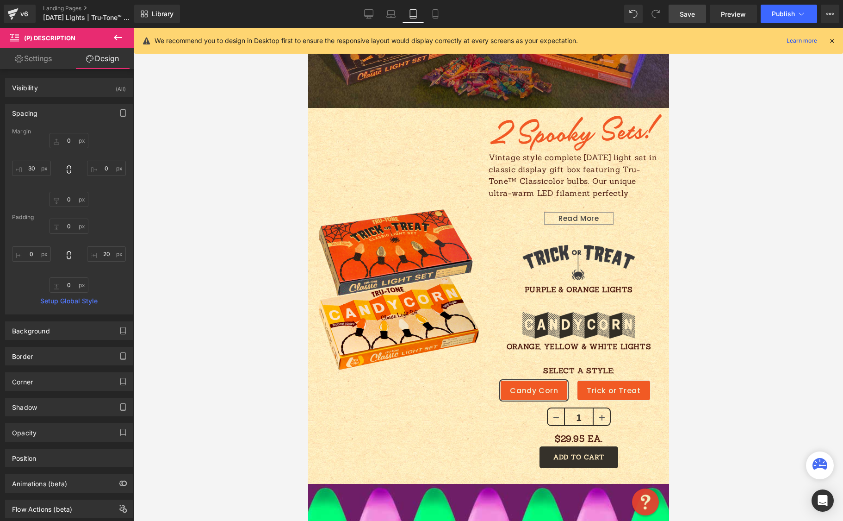
scroll to position [373, 0]
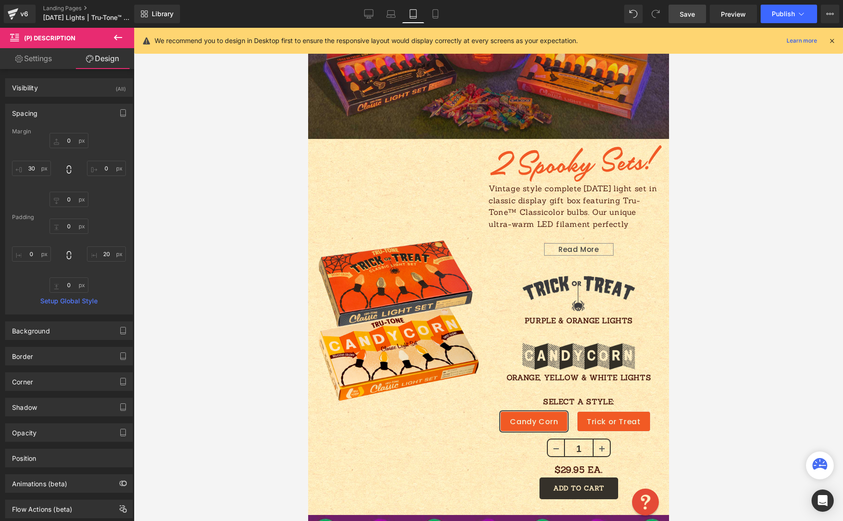
type input "0"
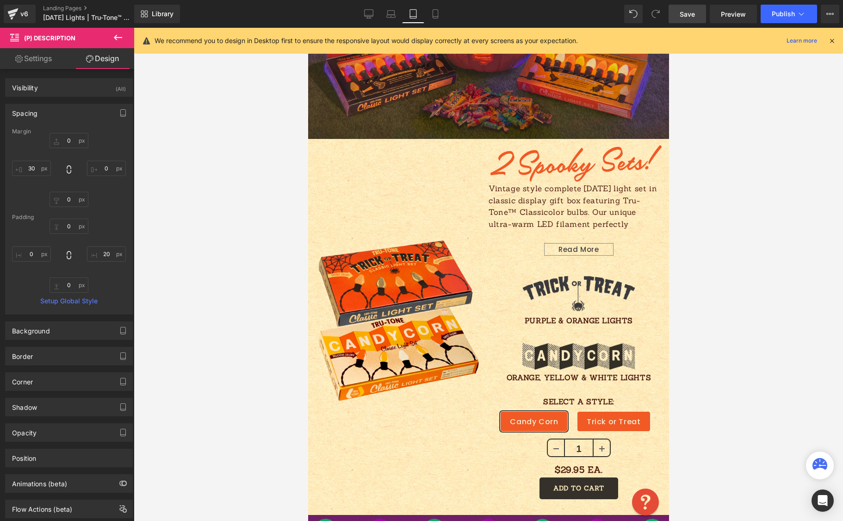
type input "20"
type input "0"
click at [440, 13] on icon at bounding box center [435, 13] width 9 height 9
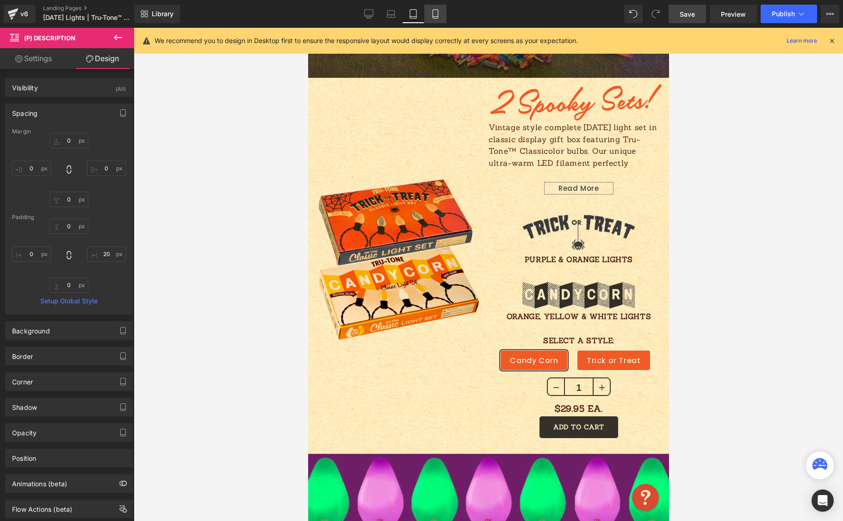
type input "0"
type input "30"
type input "0"
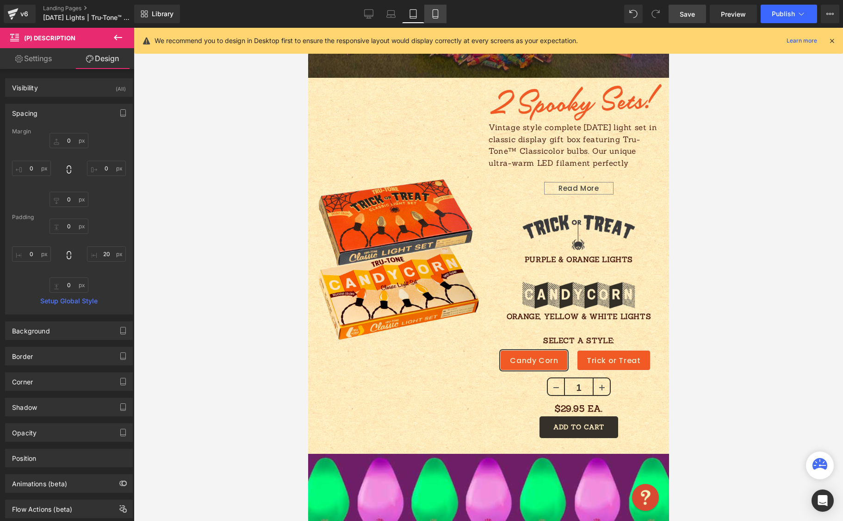
type input "20"
type input "0"
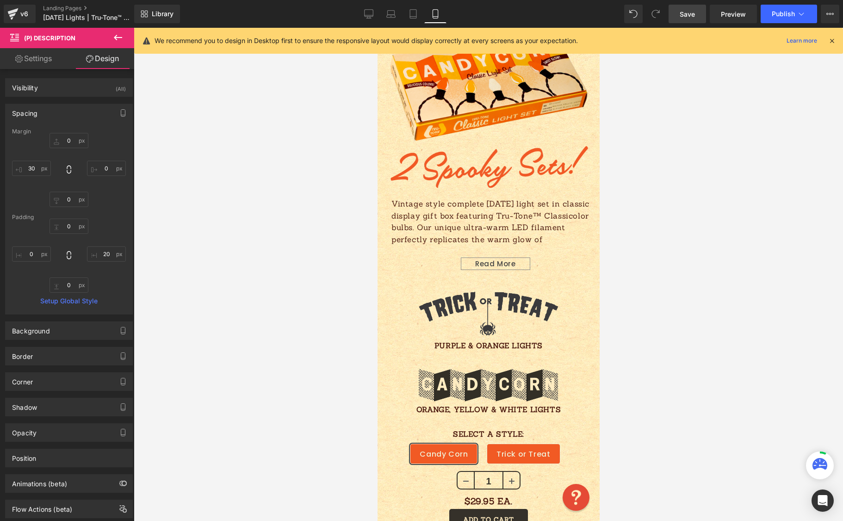
scroll to position [448, 0]
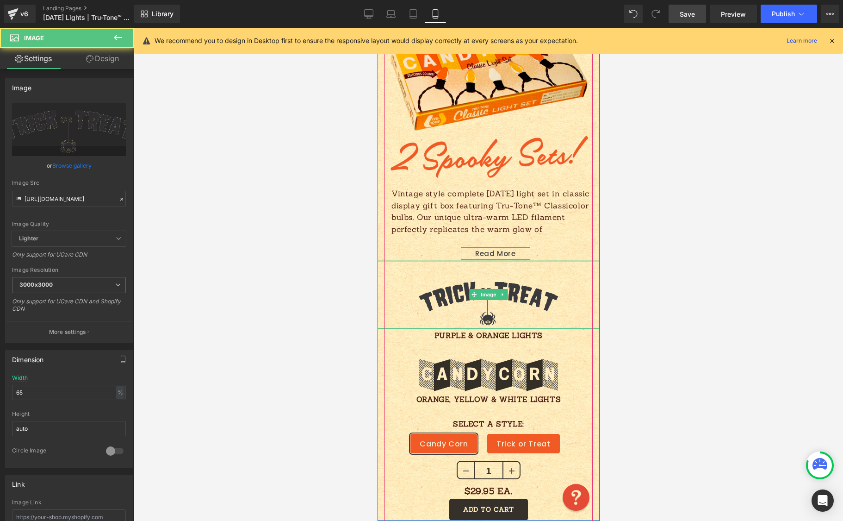
click at [492, 258] on div "Image Vintage style complete Halloween light set in classic display gift box fe…" at bounding box center [488, 326] width 222 height 388
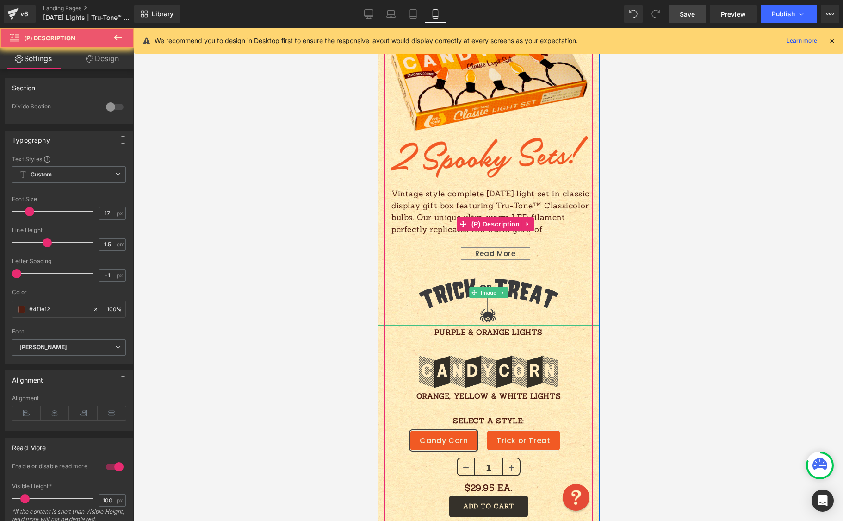
click at [495, 253] on div "Read More" at bounding box center [495, 253] width 69 height 12
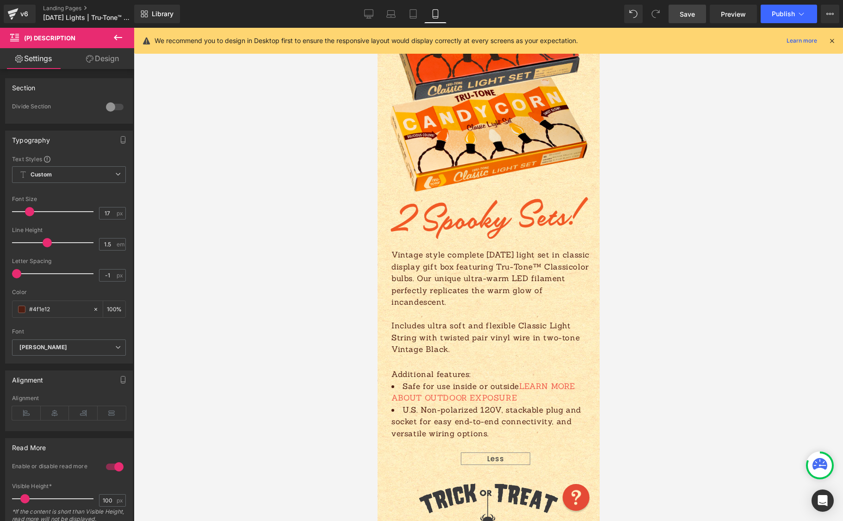
scroll to position [387, 0]
click at [685, 15] on span "Save" at bounding box center [687, 14] width 15 height 10
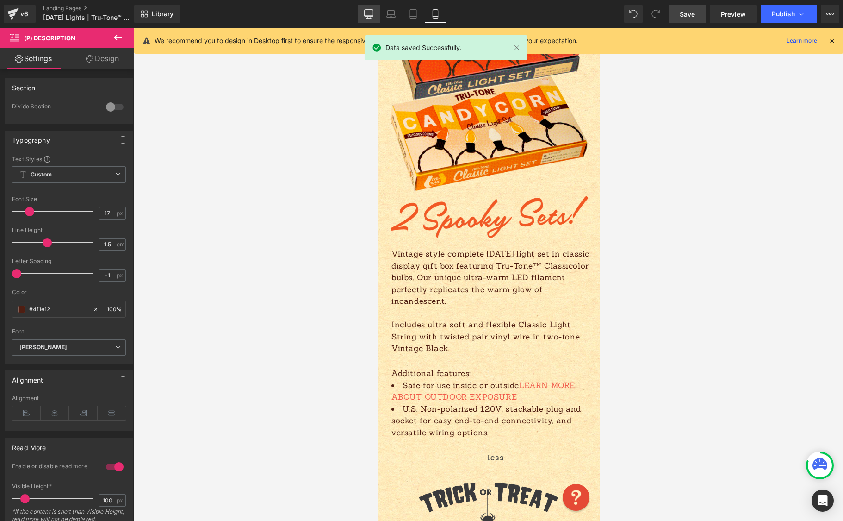
click at [358, 16] on link "Desktop" at bounding box center [369, 14] width 22 height 19
type input "100"
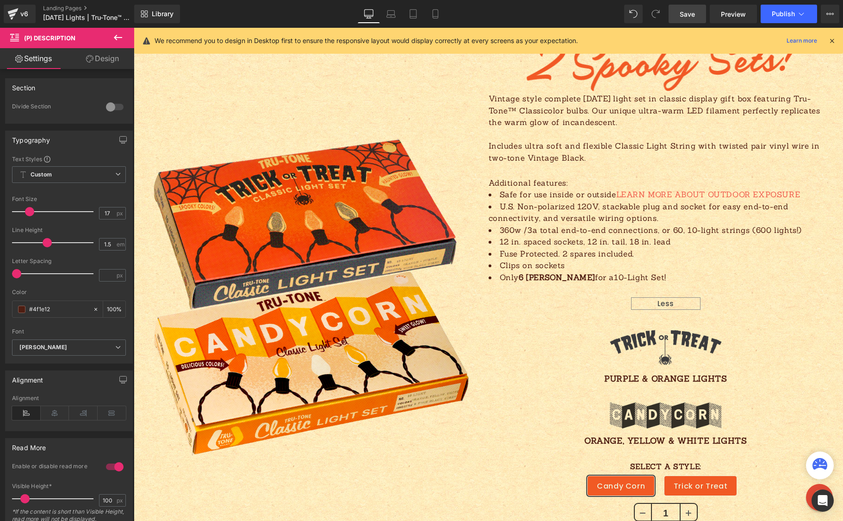
scroll to position [757, 0]
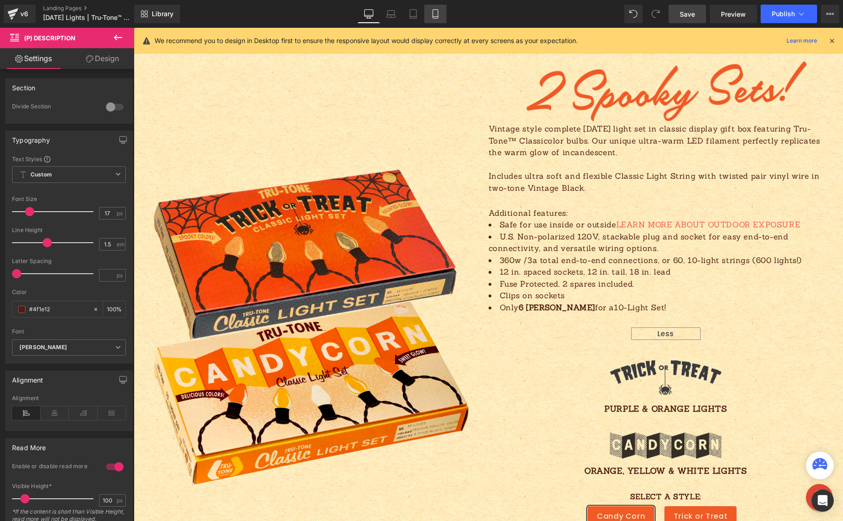
click at [438, 14] on icon at bounding box center [435, 14] width 5 height 9
type input "100"
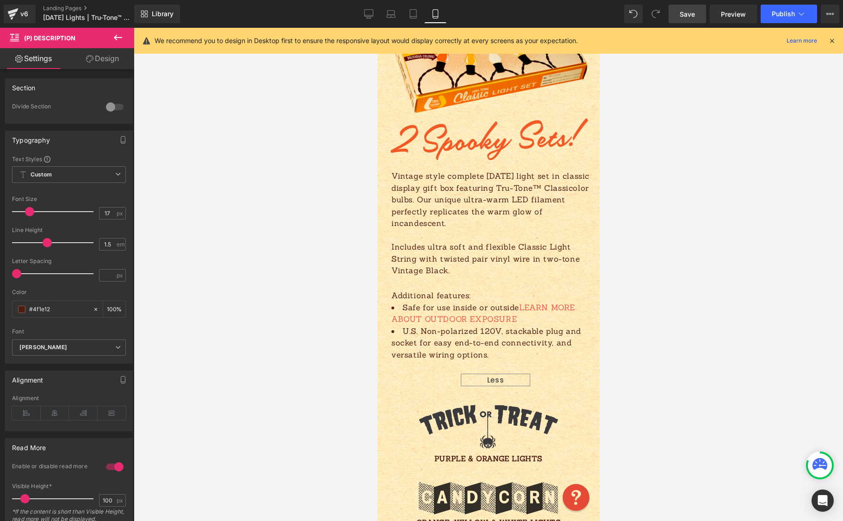
scroll to position [468, 0]
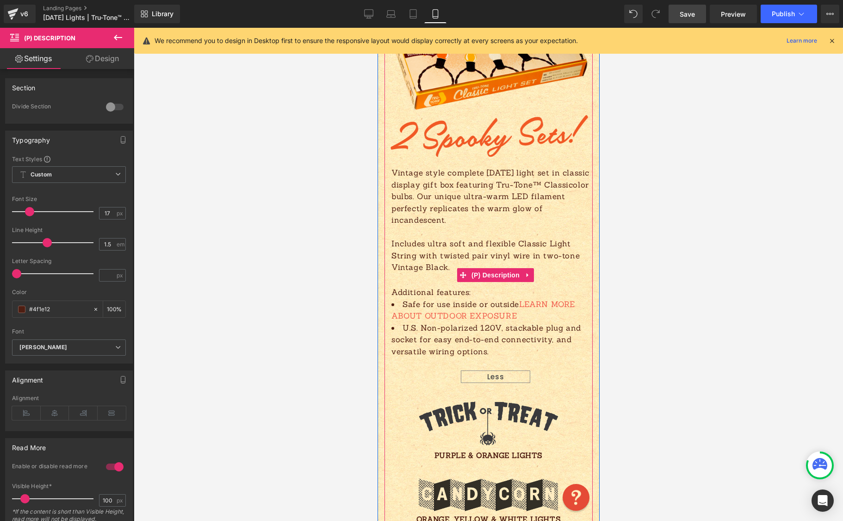
click at [489, 375] on div "Less" at bounding box center [495, 376] width 69 height 12
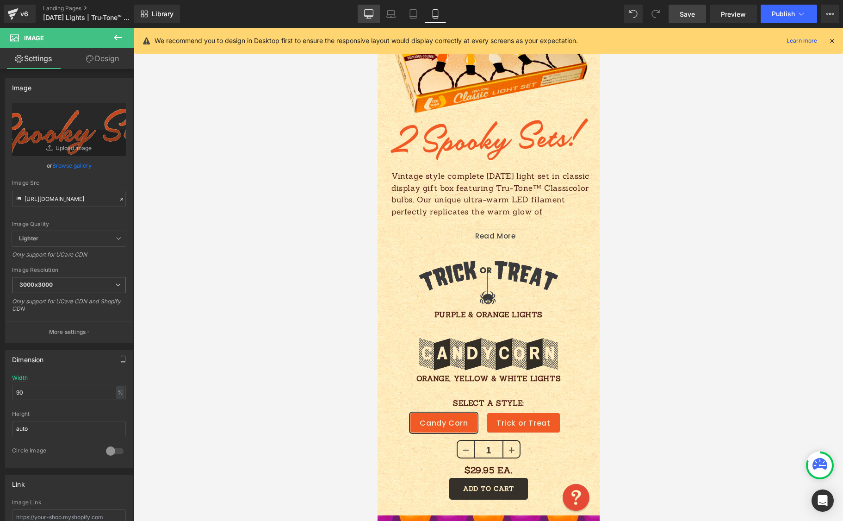
click at [366, 15] on icon at bounding box center [369, 15] width 9 height 0
type input "80"
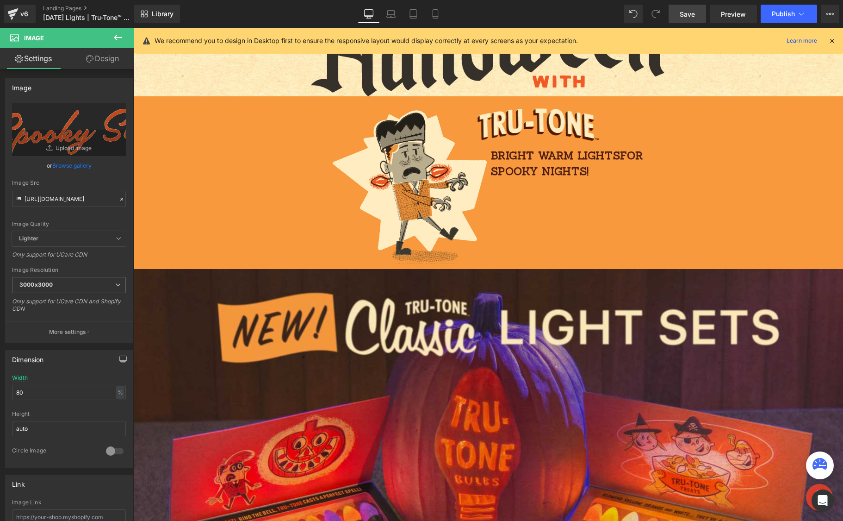
scroll to position [0, 0]
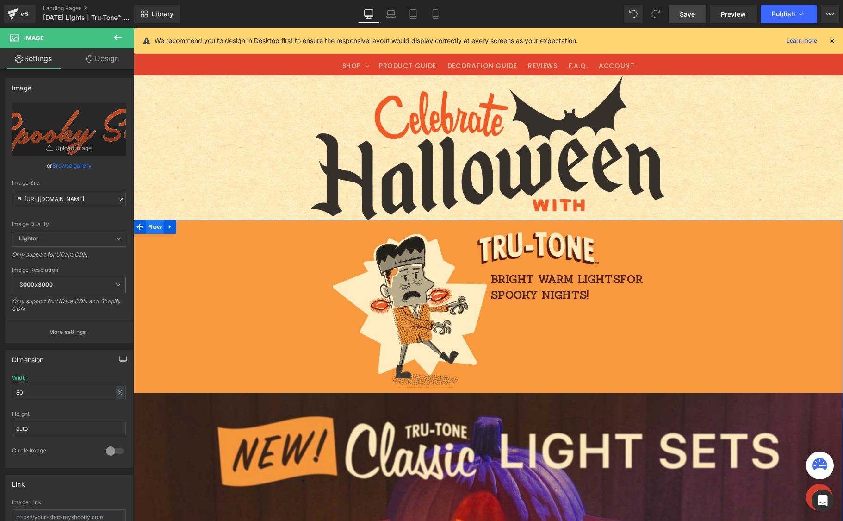
click at [151, 230] on span "Row" at bounding box center [155, 227] width 19 height 14
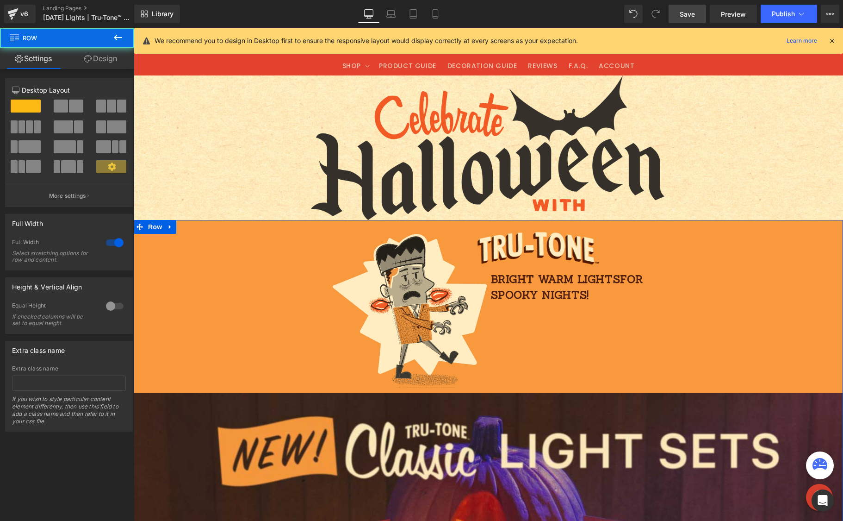
click at [100, 60] on link "Design" at bounding box center [100, 58] width 67 height 21
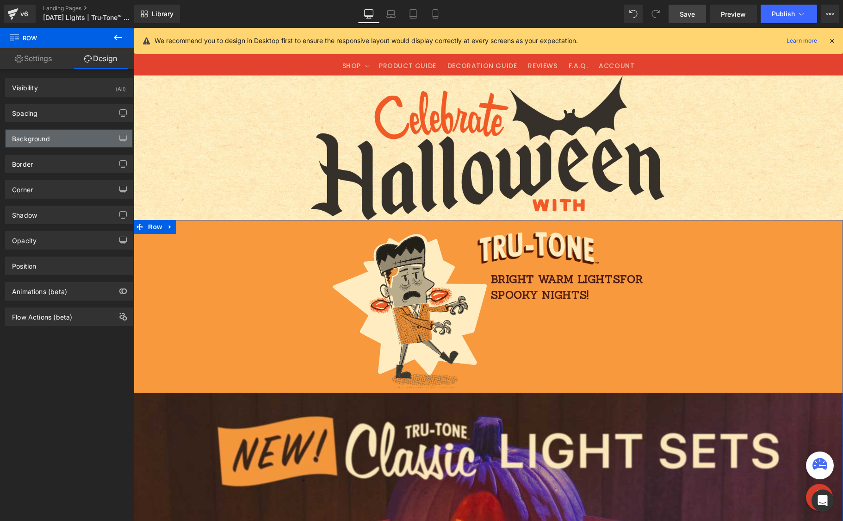
click at [66, 136] on div "Background" at bounding box center [69, 139] width 127 height 18
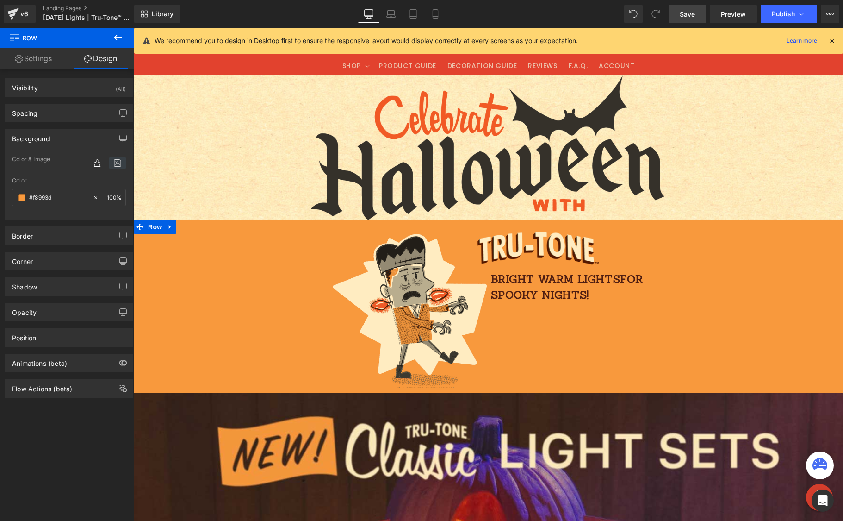
click at [114, 162] on icon at bounding box center [117, 163] width 17 height 12
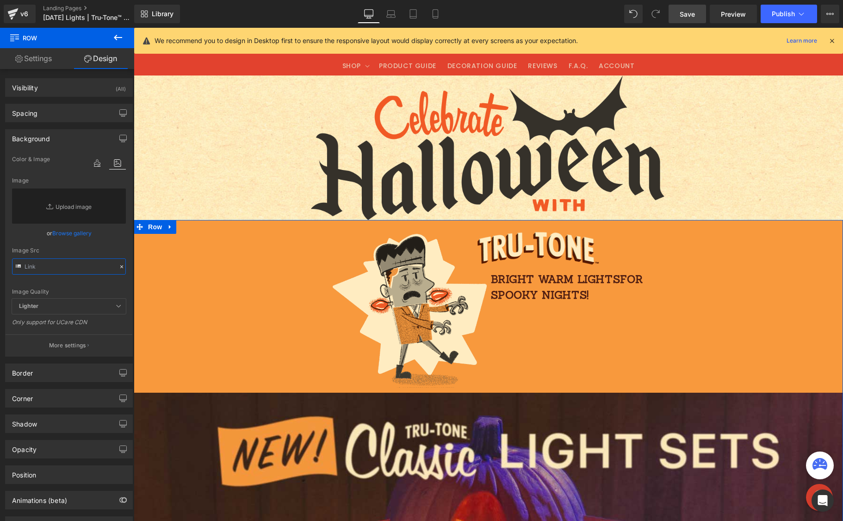
click at [86, 264] on input "text" at bounding box center [69, 266] width 114 height 16
paste input "https://cdn.shopify.com/s/files/1/0723/1969/7189/files/halloweenkraftorange1.jp…"
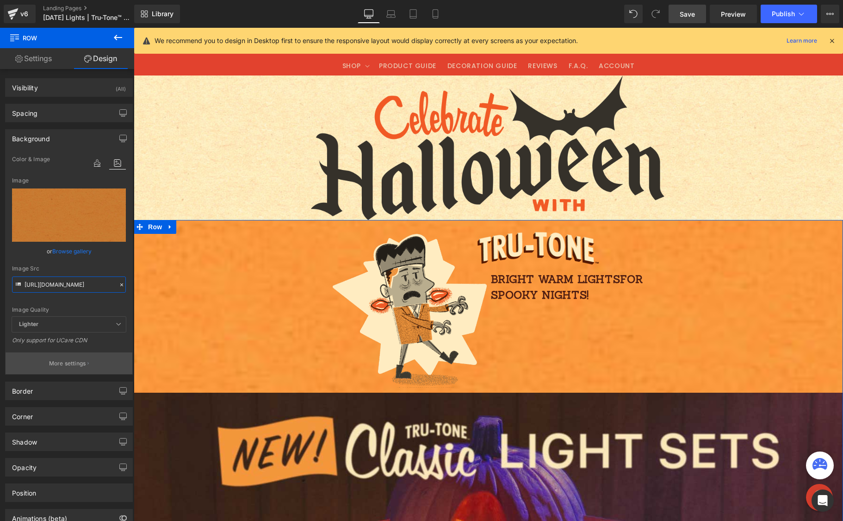
type input "https://cdn.shopify.com/s/files/1/0723/1969/7189/files/halloweenkraftorange1.jp…"
click at [73, 363] on p "More settings" at bounding box center [67, 363] width 37 height 8
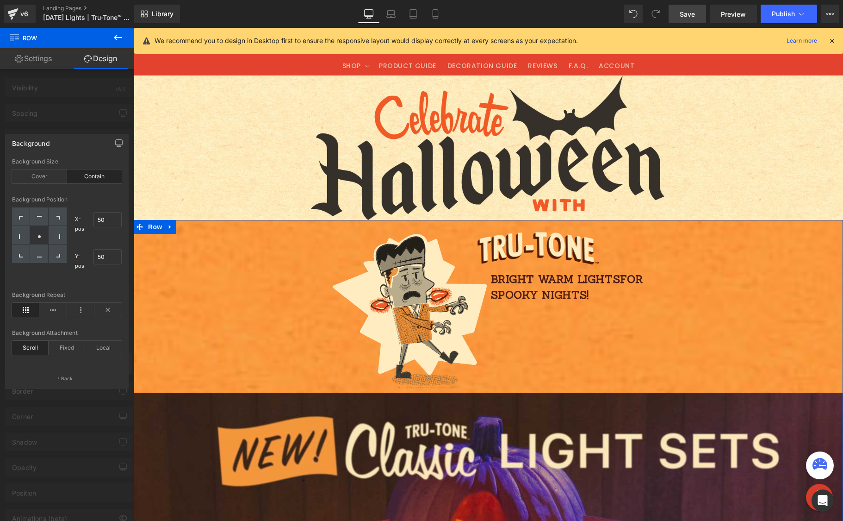
scroll to position [0, 0]
click at [43, 176] on div "Cover" at bounding box center [39, 176] width 55 height 14
click at [93, 174] on div "Contain" at bounding box center [94, 176] width 55 height 14
click at [57, 311] on icon at bounding box center [52, 310] width 27 height 14
click at [30, 309] on icon at bounding box center [25, 310] width 27 height 14
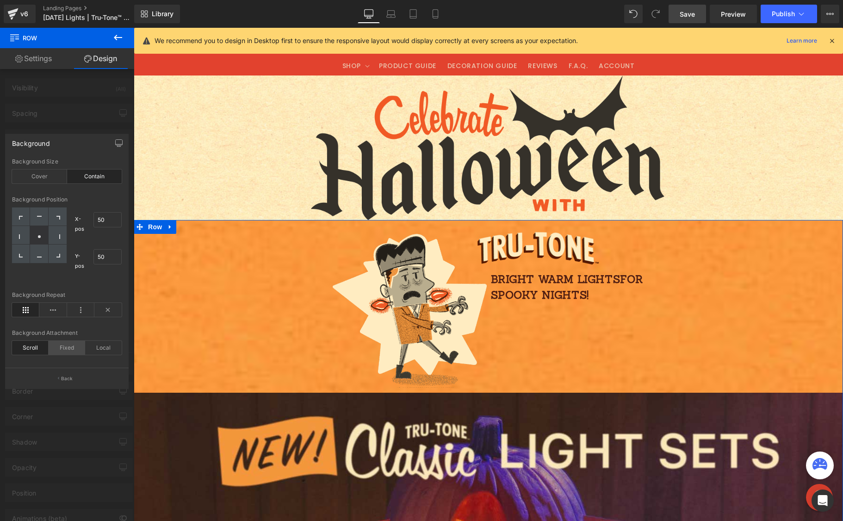
click at [68, 346] on div "Fixed" at bounding box center [67, 348] width 37 height 14
click at [32, 345] on div "Scroll" at bounding box center [30, 348] width 37 height 14
click at [40, 177] on div "Cover" at bounding box center [39, 176] width 55 height 14
click at [100, 178] on div "Contain" at bounding box center [94, 176] width 55 height 14
click at [71, 377] on p "Back" at bounding box center [67, 378] width 12 height 7
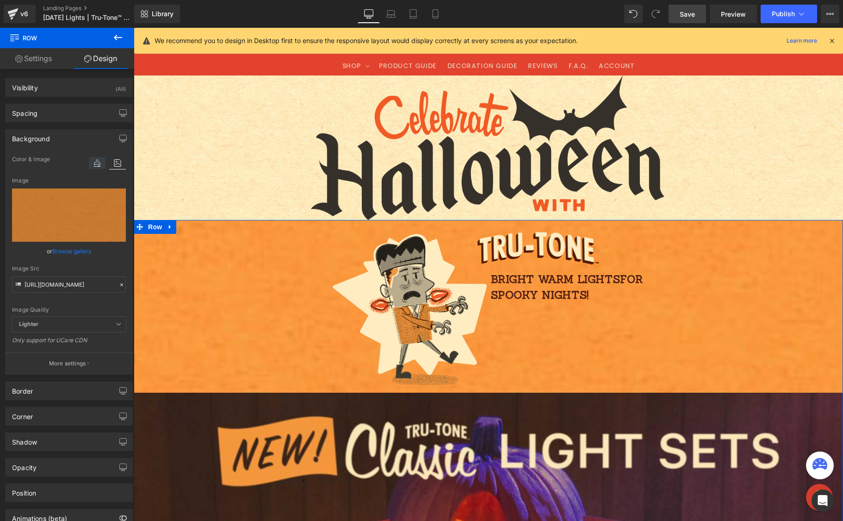
click at [94, 163] on icon at bounding box center [97, 163] width 17 height 12
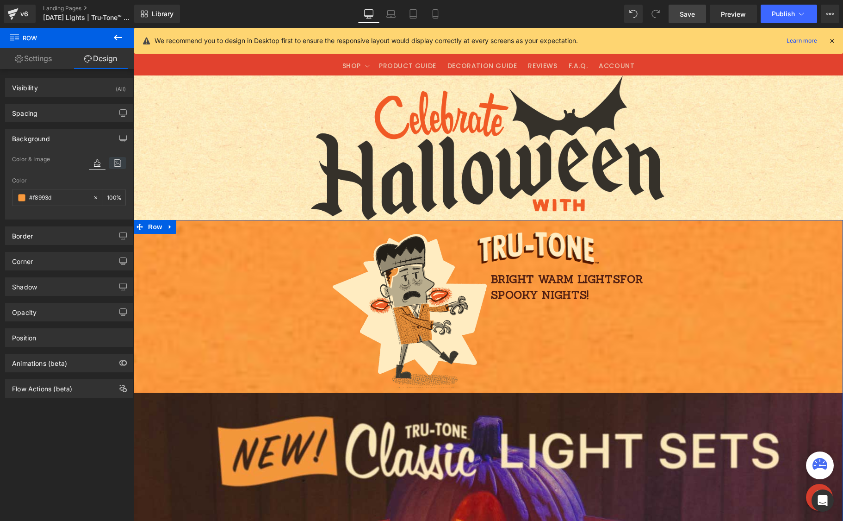
click at [109, 161] on icon at bounding box center [117, 163] width 17 height 12
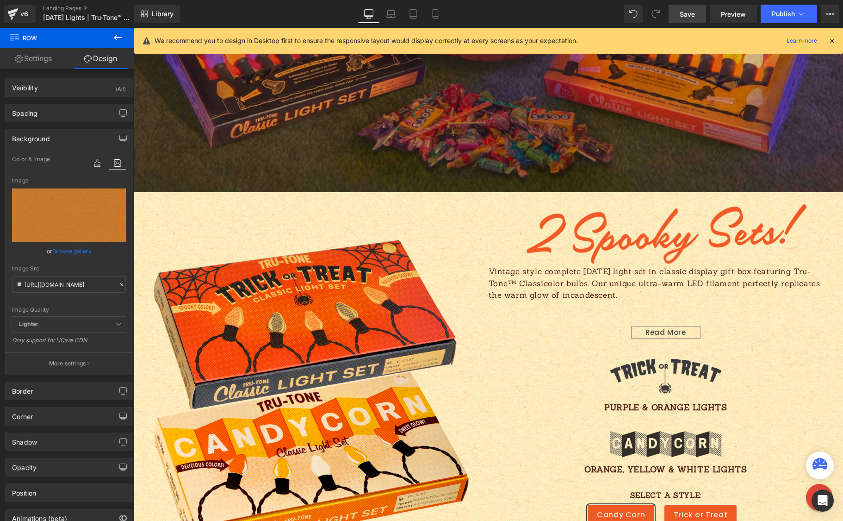
scroll to position [594, 0]
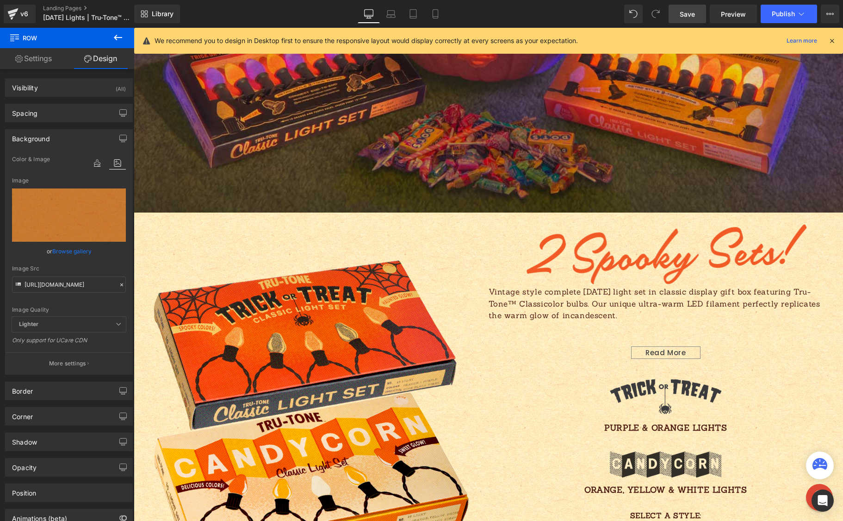
click at [676, 17] on link "Save" at bounding box center [687, 14] width 37 height 19
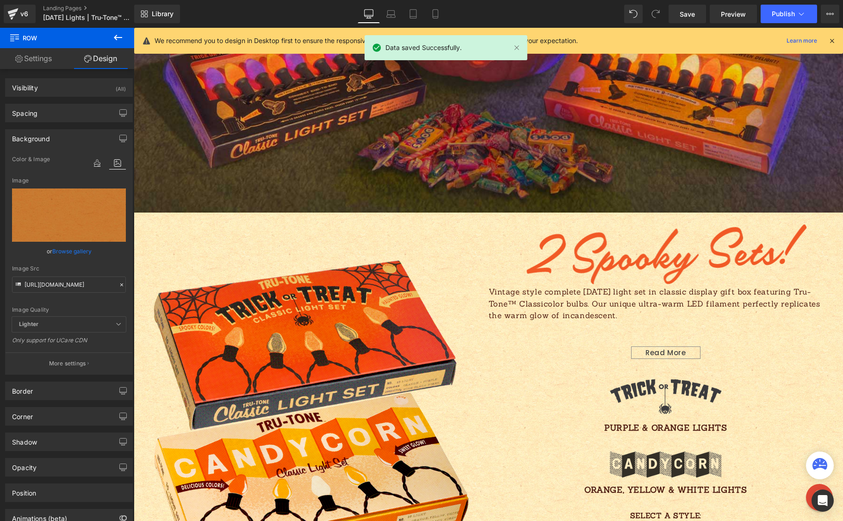
click at [834, 39] on icon at bounding box center [832, 41] width 8 height 8
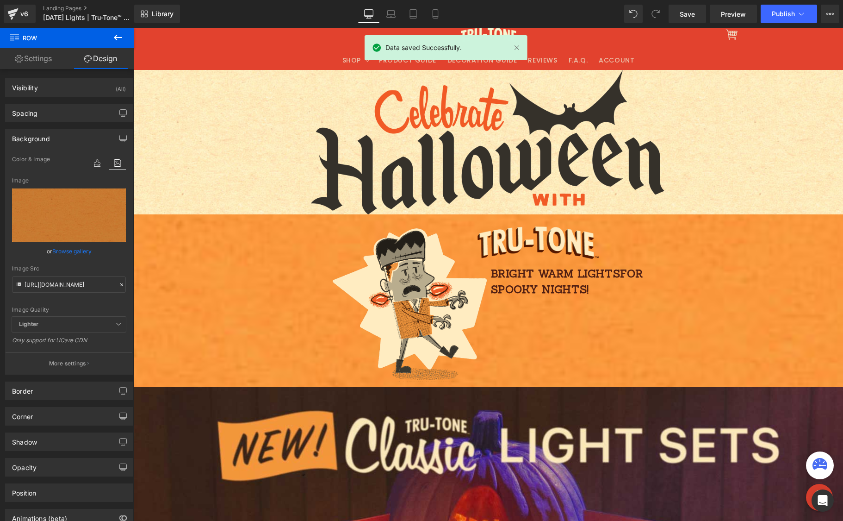
scroll to position [0, 0]
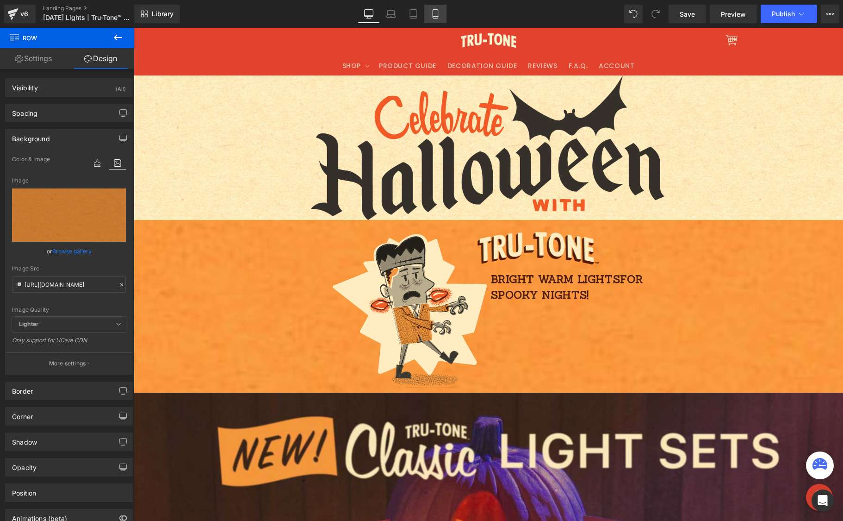
click at [432, 15] on icon at bounding box center [435, 13] width 9 height 9
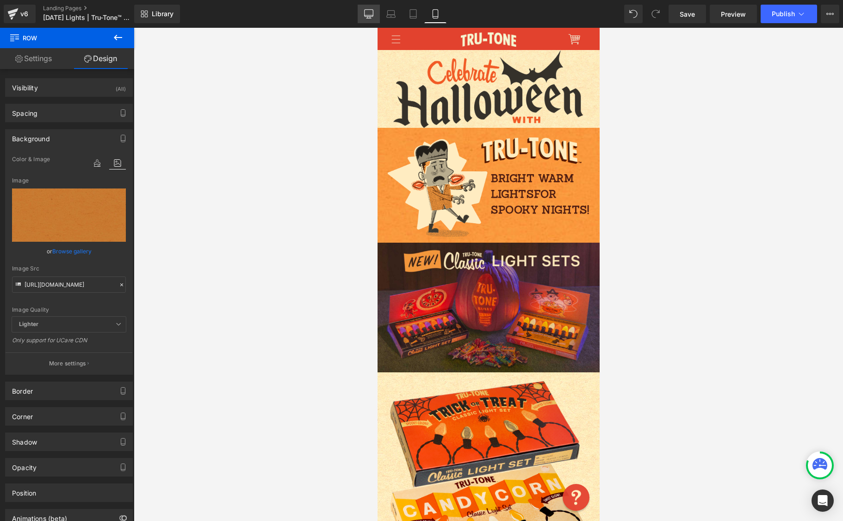
click at [368, 15] on icon at bounding box center [368, 13] width 9 height 9
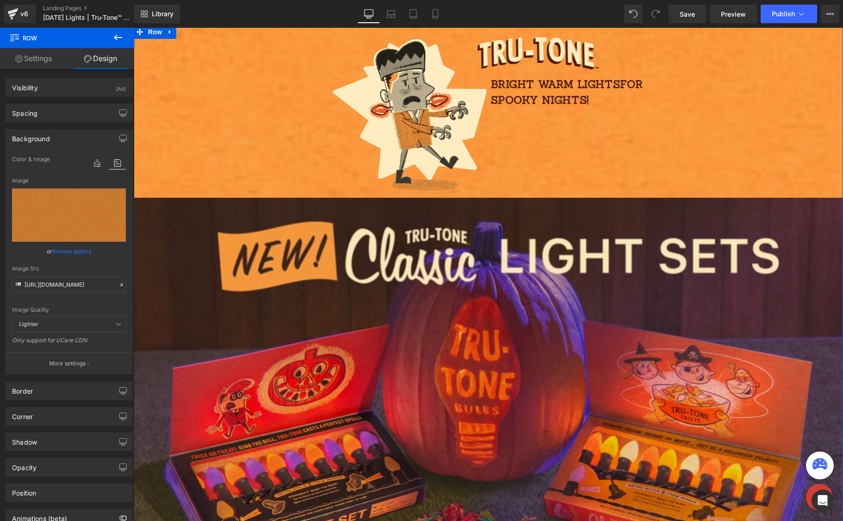
scroll to position [192, 0]
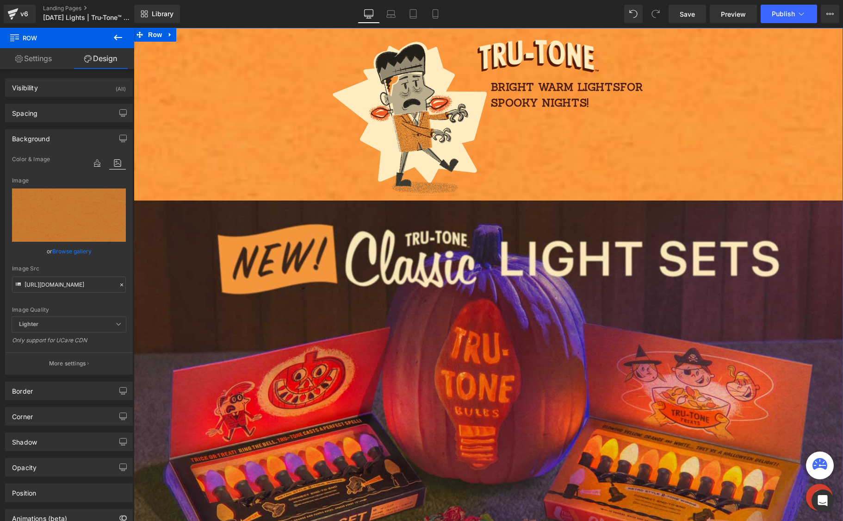
click at [110, 161] on icon at bounding box center [117, 163] width 17 height 12
click at [95, 163] on icon at bounding box center [97, 163] width 17 height 12
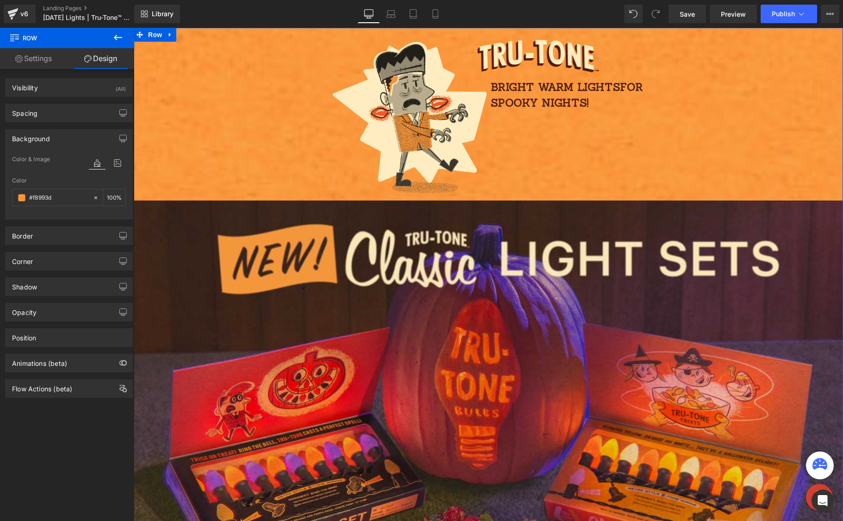
drag, startPoint x: 107, startPoint y: 163, endPoint x: 101, endPoint y: 168, distance: 7.9
click at [105, 165] on div at bounding box center [107, 163] width 37 height 12
drag, startPoint x: 116, startPoint y: 162, endPoint x: 113, endPoint y: 166, distance: 4.8
click at [114, 164] on icon at bounding box center [117, 163] width 17 height 12
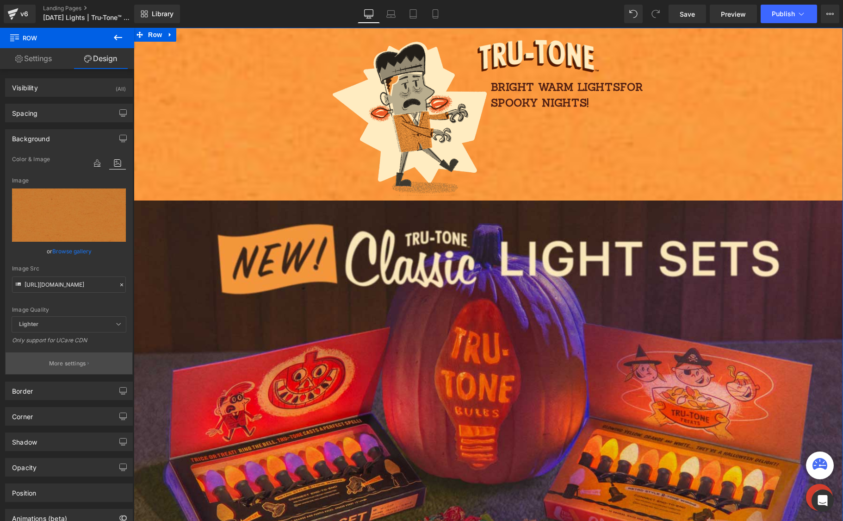
click at [78, 366] on p "More settings" at bounding box center [67, 363] width 37 height 8
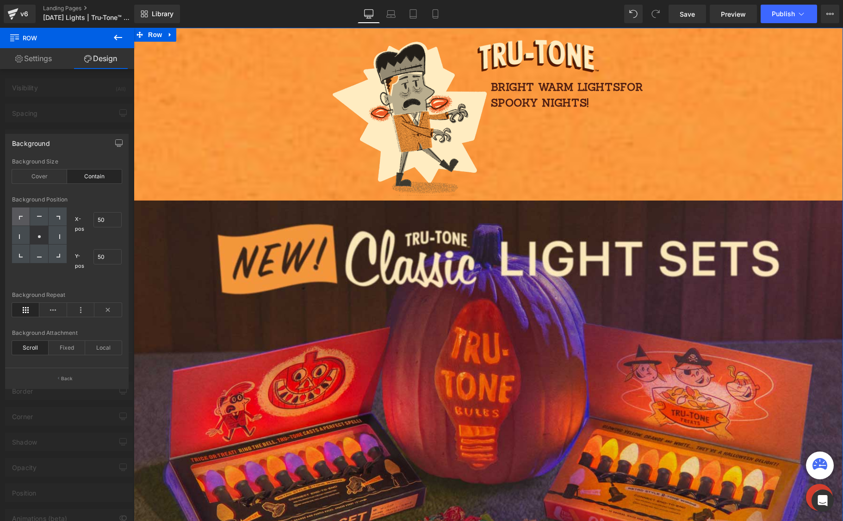
click at [22, 215] on div at bounding box center [21, 216] width 18 height 19
click at [42, 232] on div at bounding box center [39, 235] width 18 height 19
click at [88, 178] on div "Contain" at bounding box center [94, 176] width 55 height 14
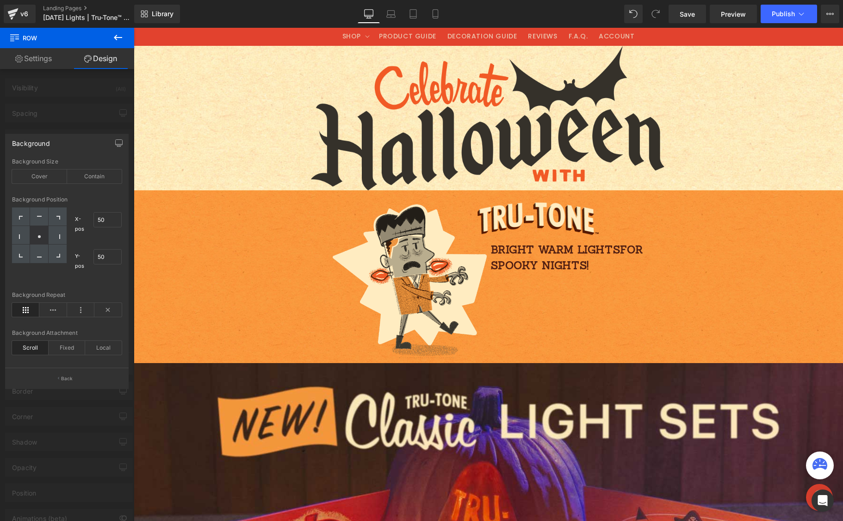
scroll to position [27, 0]
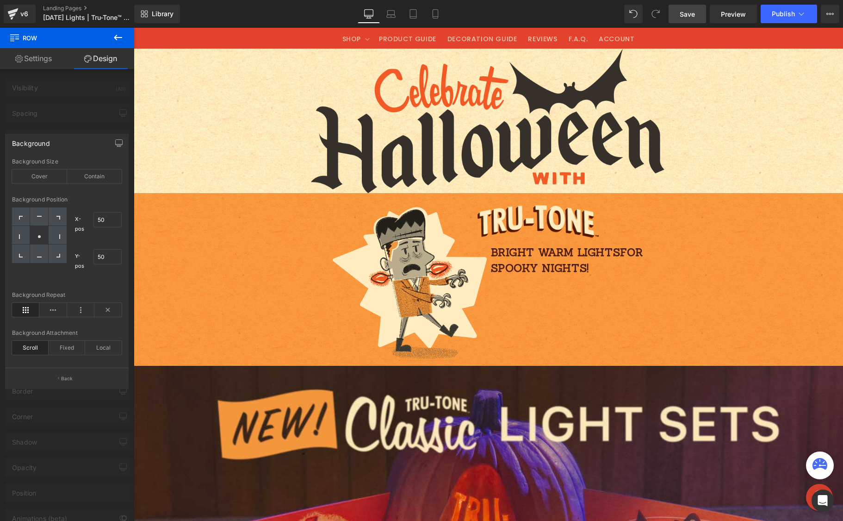
click at [691, 15] on span "Save" at bounding box center [687, 14] width 15 height 10
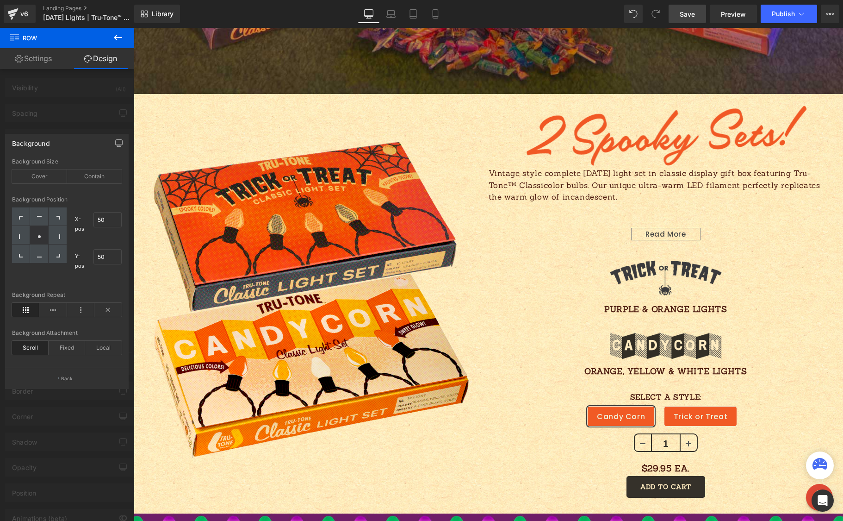
scroll to position [715, 0]
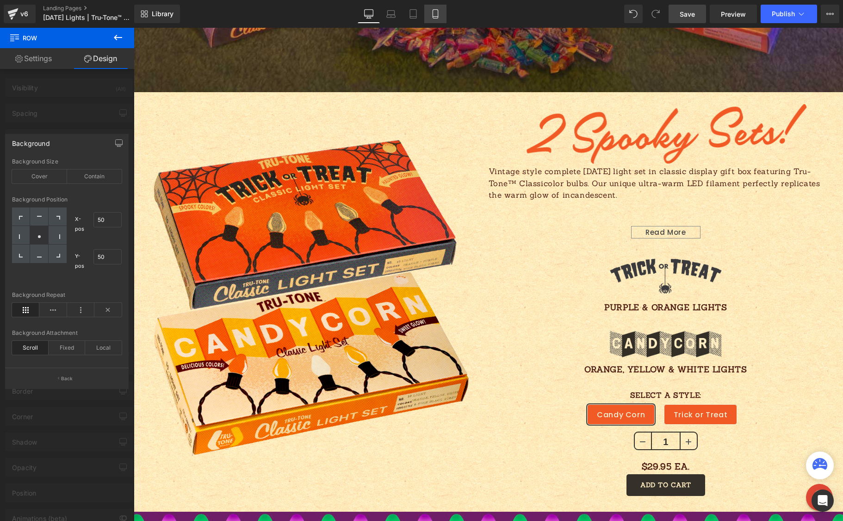
click at [442, 16] on link "Mobile" at bounding box center [435, 14] width 22 height 19
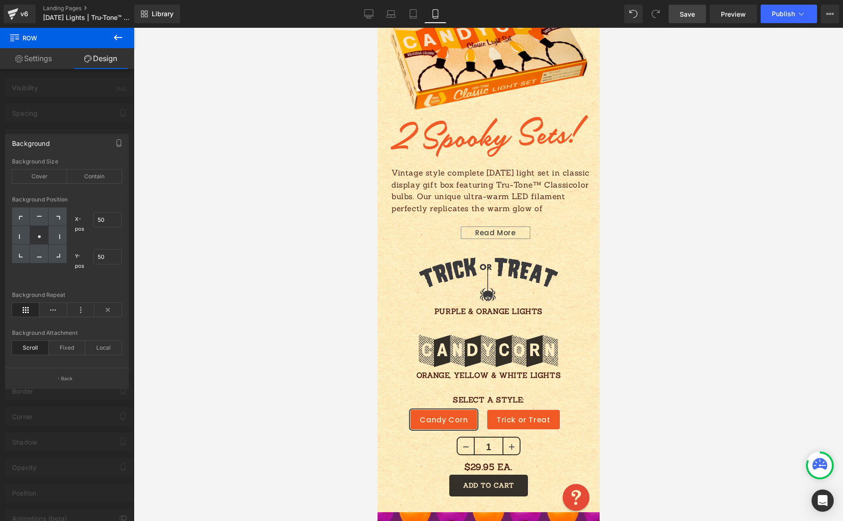
scroll to position [469, 0]
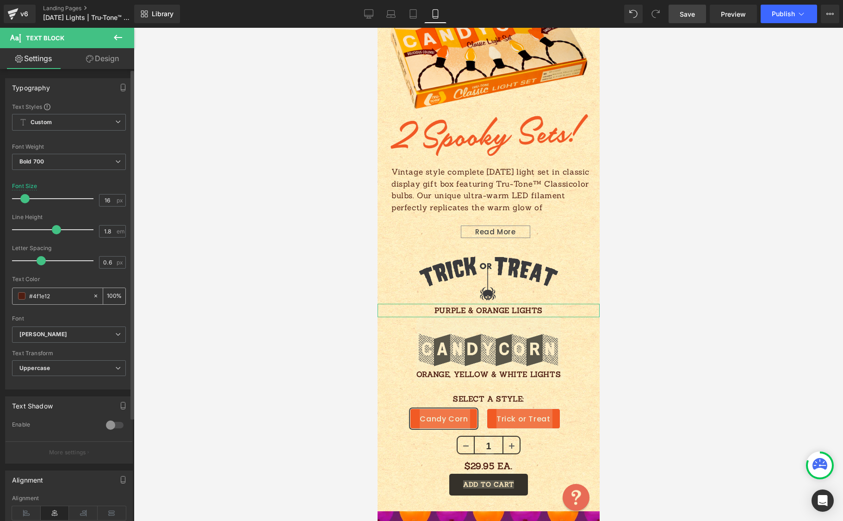
click at [24, 298] on span at bounding box center [21, 295] width 7 height 7
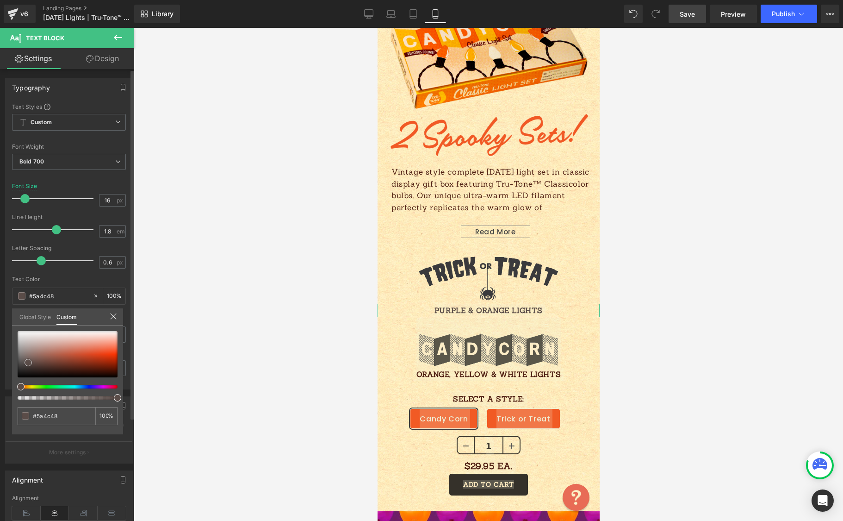
drag, startPoint x: 80, startPoint y: 367, endPoint x: 27, endPoint y: 361, distance: 53.2
click at [27, 361] on span at bounding box center [28, 362] width 7 height 7
drag, startPoint x: 67, startPoint y: 418, endPoint x: 13, endPoint y: 411, distance: 54.2
click at [12, 413] on div "#4f1e12 100 %" at bounding box center [67, 382] width 111 height 103
type input "#5a4c48"
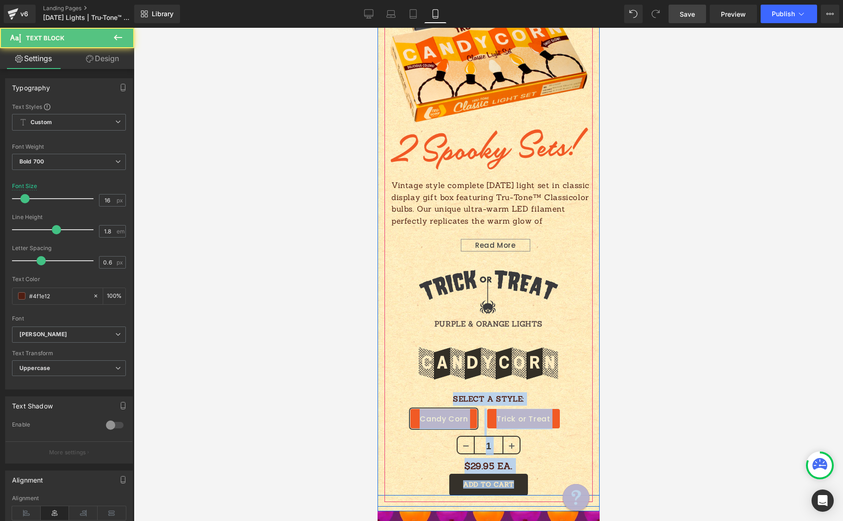
scroll to position [483, 0]
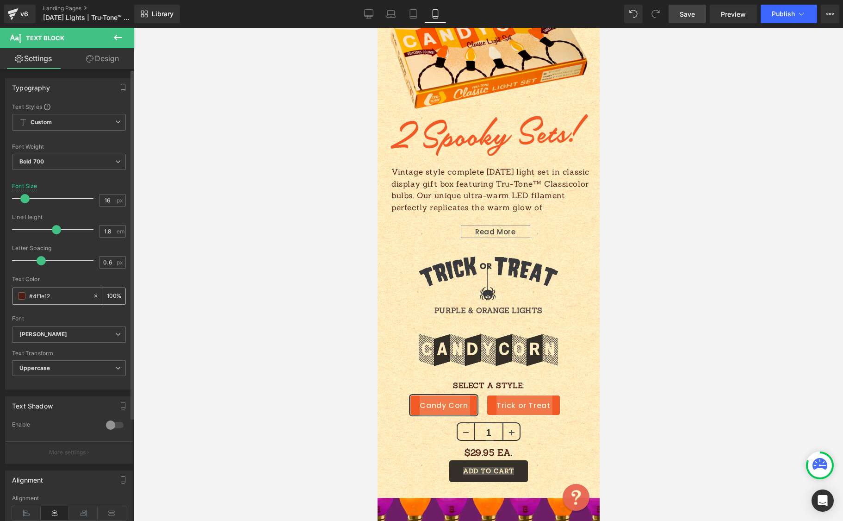
drag, startPoint x: 35, startPoint y: 293, endPoint x: 21, endPoint y: 293, distance: 14.4
click at [21, 293] on div "#4f1e12" at bounding box center [52, 296] width 80 height 16
paste input "5a4c48"
type input "#5a4c48"
click at [369, 13] on icon at bounding box center [368, 13] width 9 height 9
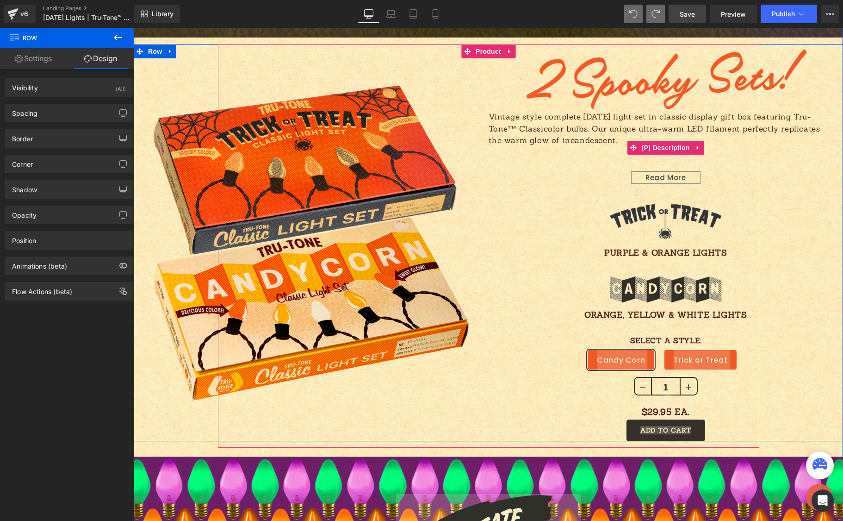
scroll to position [787, 0]
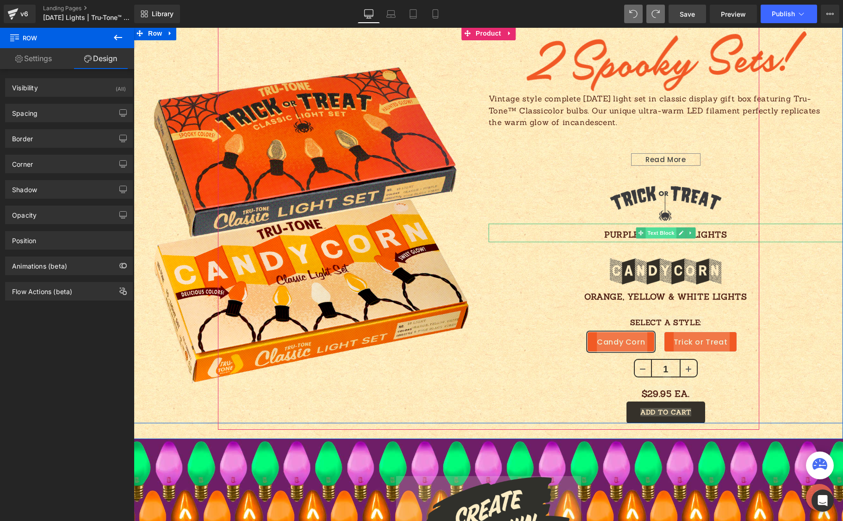
click at [662, 234] on span "Text Block" at bounding box center [661, 232] width 31 height 11
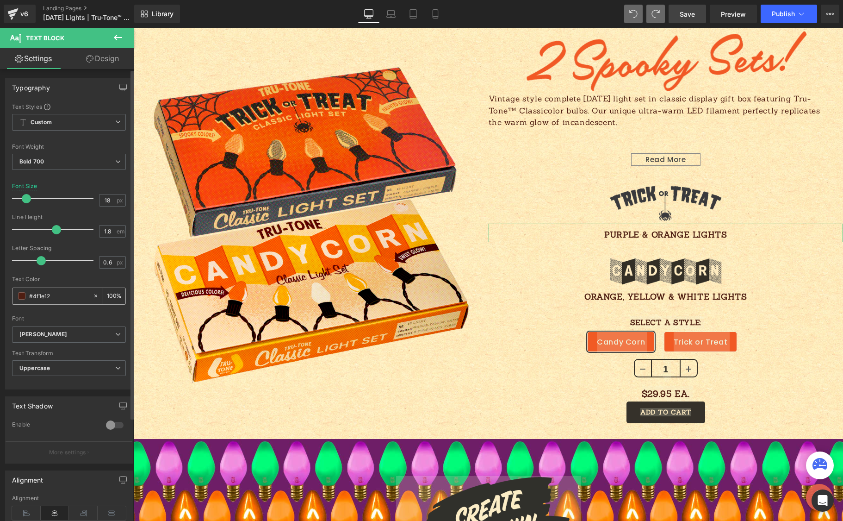
drag, startPoint x: 58, startPoint y: 297, endPoint x: 19, endPoint y: 293, distance: 39.1
click at [25, 293] on div "#4f1e12" at bounding box center [52, 296] width 80 height 16
paste input "5a4c48"
type input "#5a4c48"
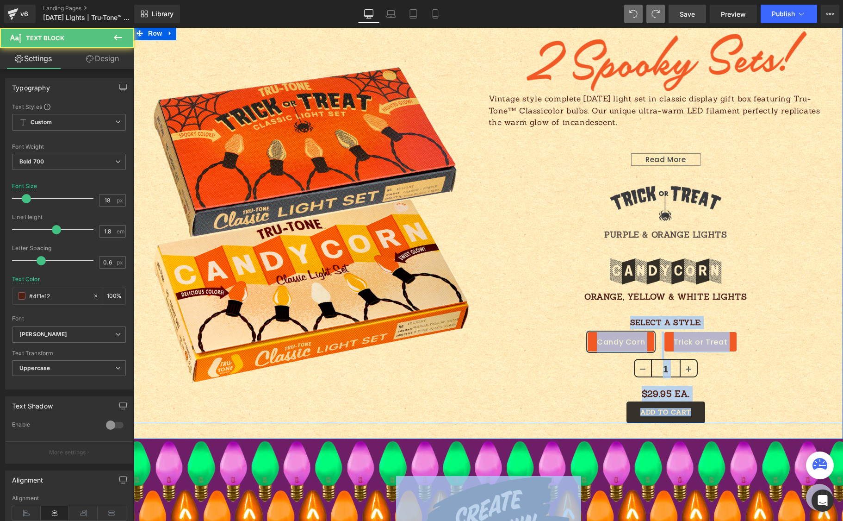
click at [625, 299] on p "ORANGE, YELLOW & WHITE LIGHTS" at bounding box center [666, 296] width 355 height 15
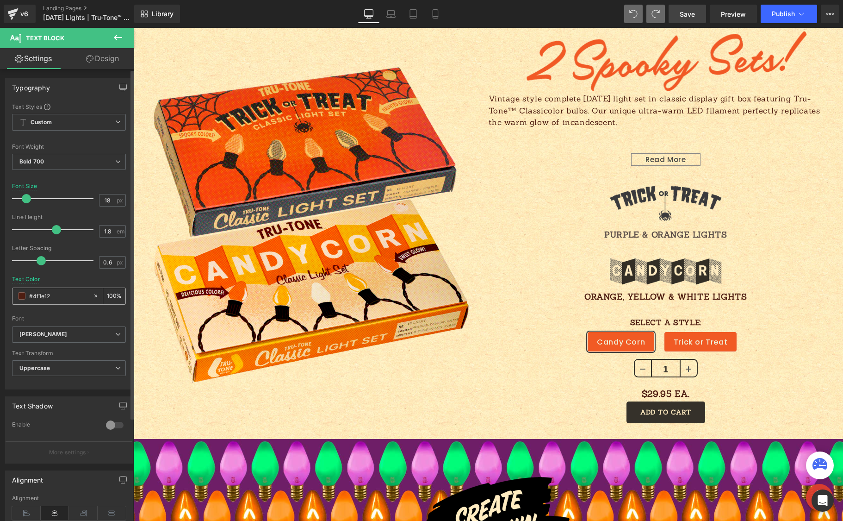
click at [65, 293] on input "#4f1e12" at bounding box center [58, 296] width 59 height 10
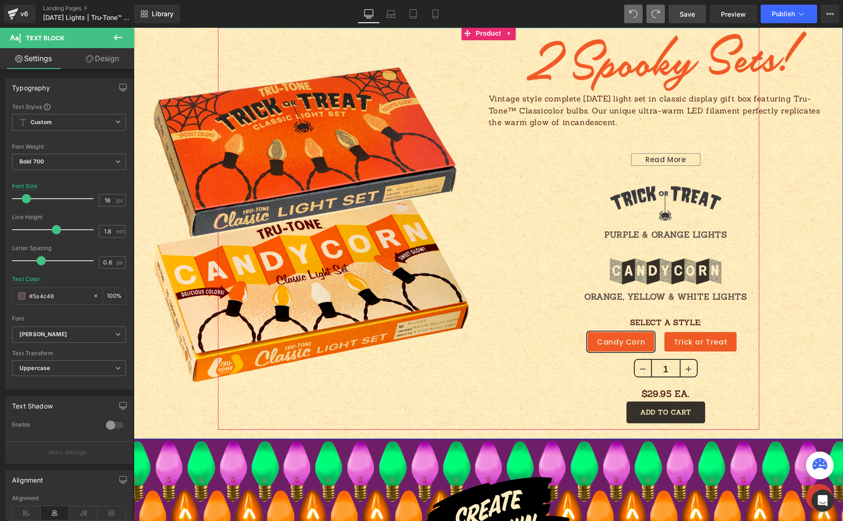
type input "#5a4c48"
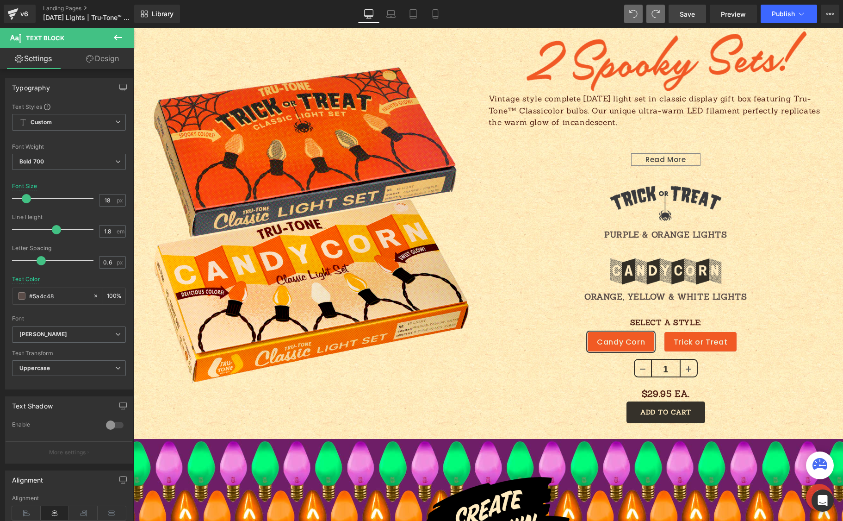
click at [680, 15] on span "Save" at bounding box center [687, 14] width 15 height 10
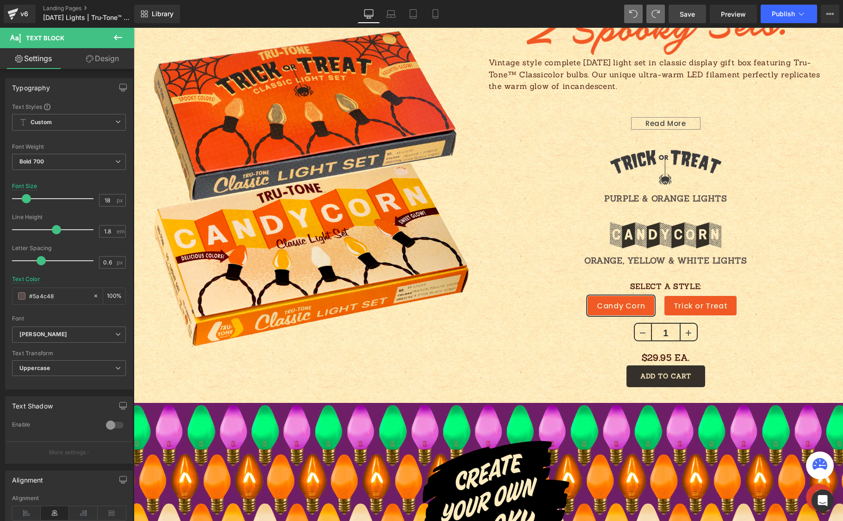
scroll to position [847, 0]
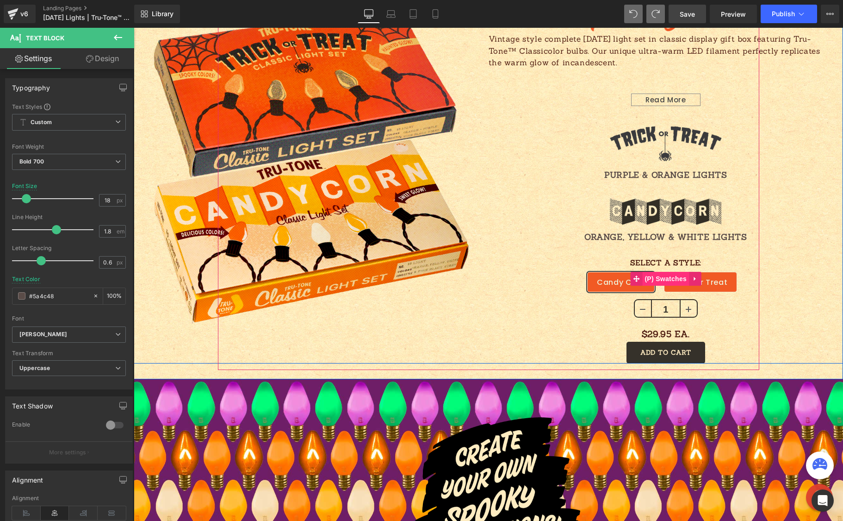
click at [654, 278] on span "(P) Swatches" at bounding box center [665, 279] width 47 height 14
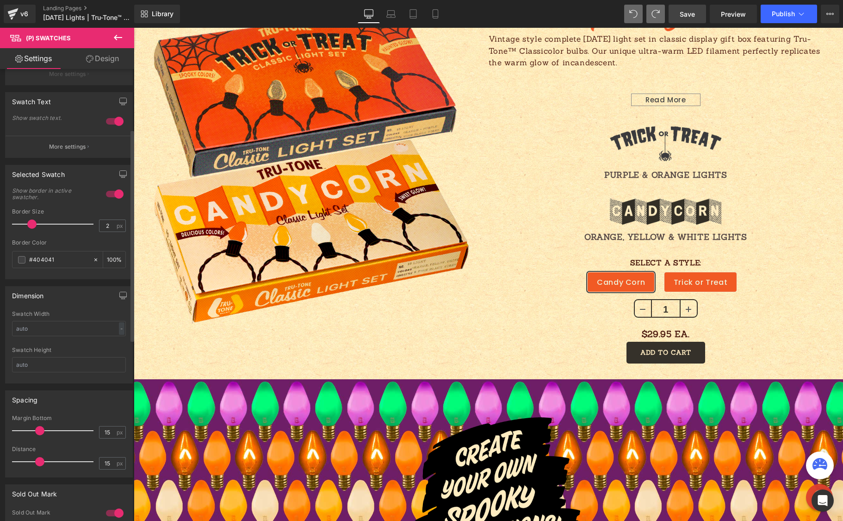
scroll to position [128, 0]
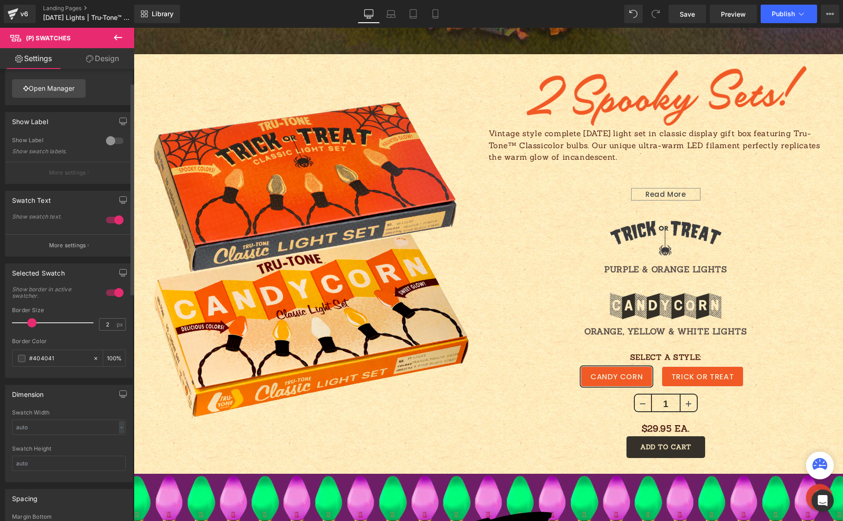
scroll to position [32, 0]
click at [66, 248] on p "More settings" at bounding box center [67, 244] width 37 height 8
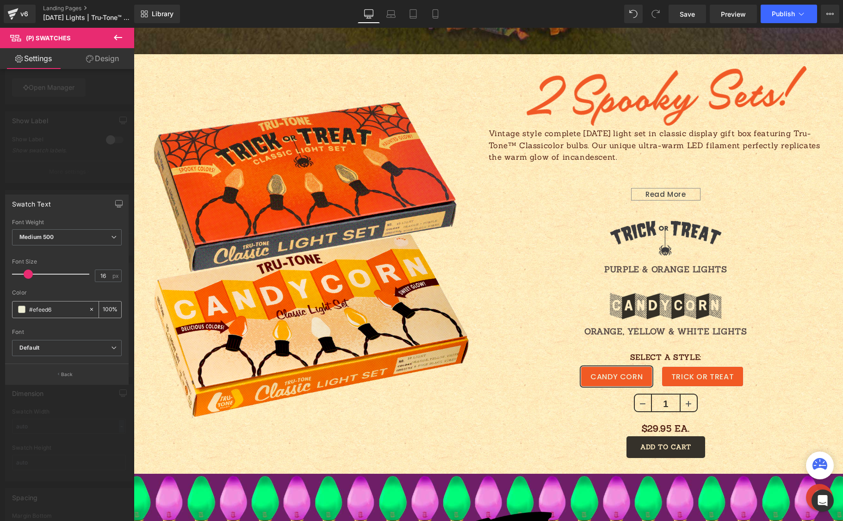
click at [55, 309] on input "#efeed6" at bounding box center [56, 309] width 55 height 10
drag, startPoint x: 32, startPoint y: 310, endPoint x: 50, endPoint y: 302, distance: 19.5
click at [58, 311] on input "#efeed6" at bounding box center [56, 309] width 55 height 10
type input "#f"
type input "0"
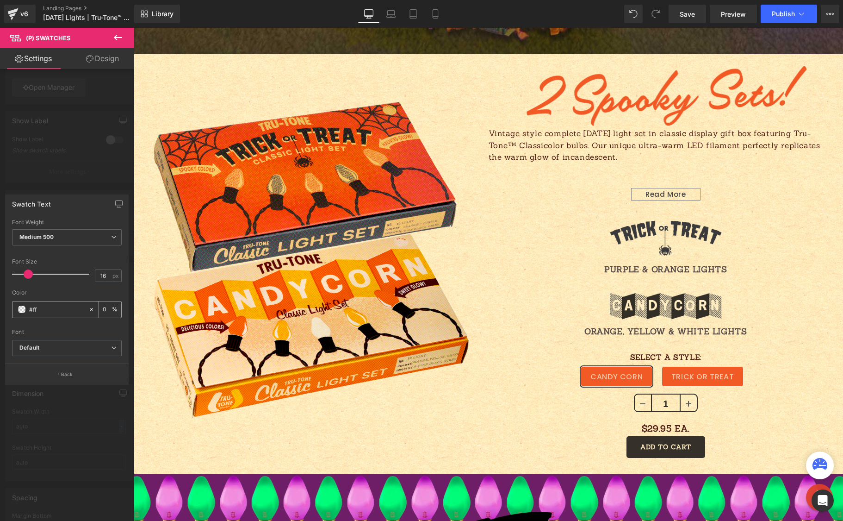
type input "#ffe"
type input "100"
type input "#ffeb"
type input "73"
type input "#ffebc"
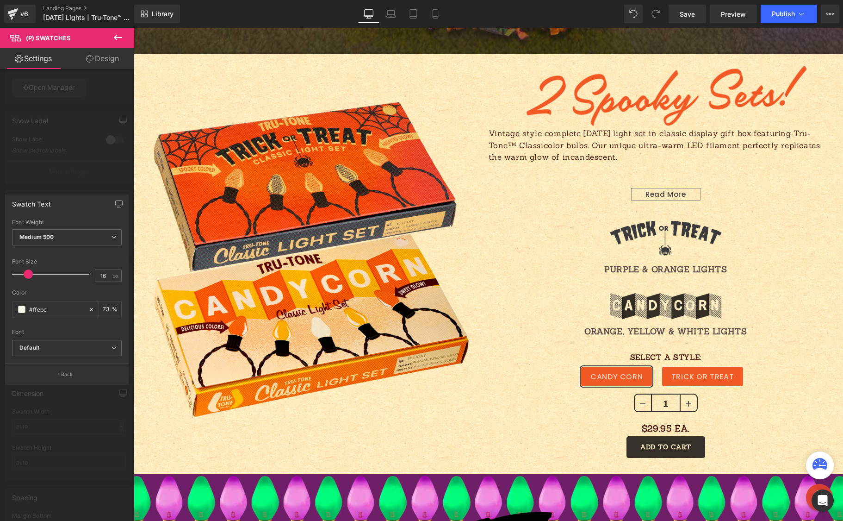
type input "0"
type input "#ffebc0"
type input "100"
type input "#ffebc0"
click at [81, 346] on b "Default" at bounding box center [65, 348] width 92 height 8
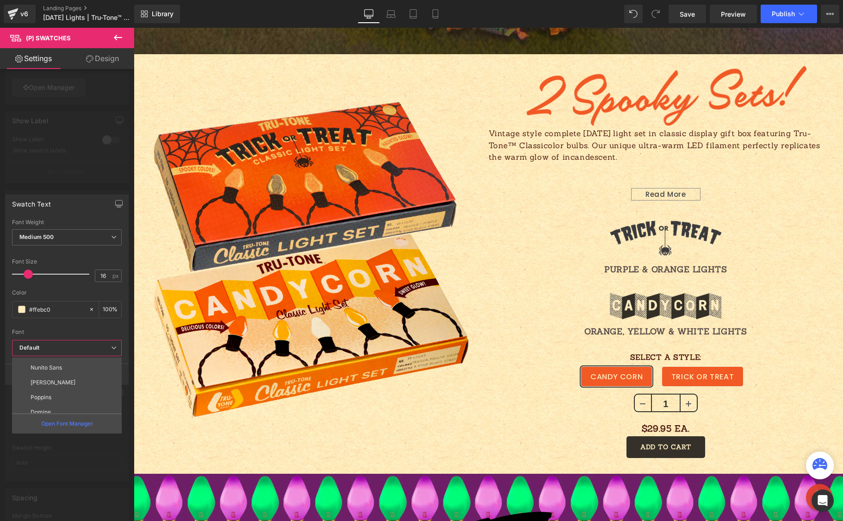
scroll to position [122, 0]
click at [73, 403] on li "[PERSON_NAME]" at bounding box center [69, 405] width 114 height 15
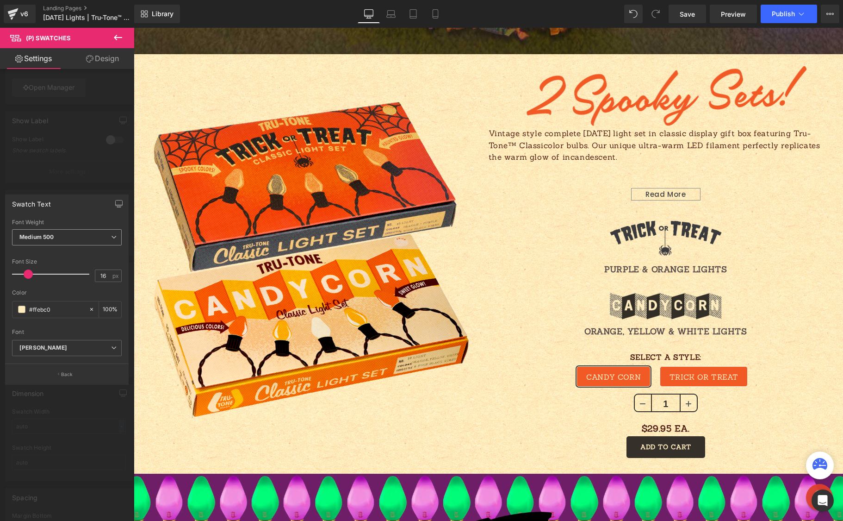
click at [46, 233] on span "Medium 500" at bounding box center [67, 237] width 110 height 16
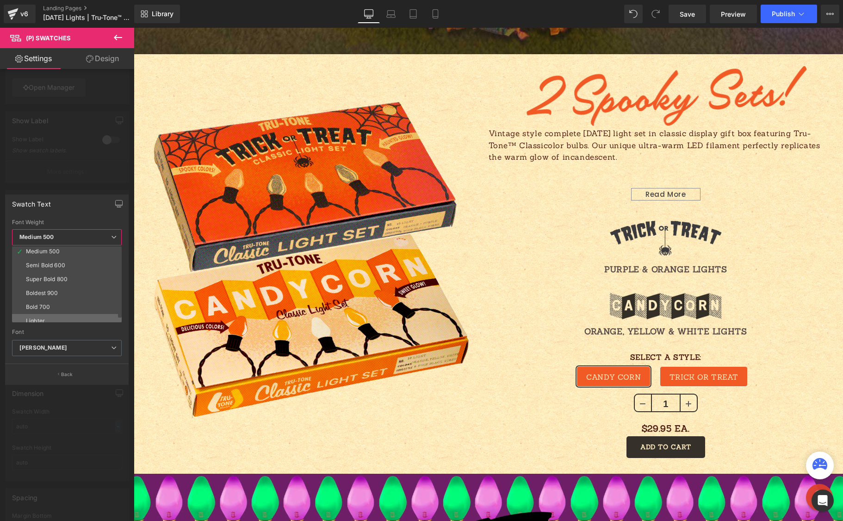
scroll to position [77, 0]
click at [61, 272] on li "Boldest 900" at bounding box center [69, 274] width 114 height 14
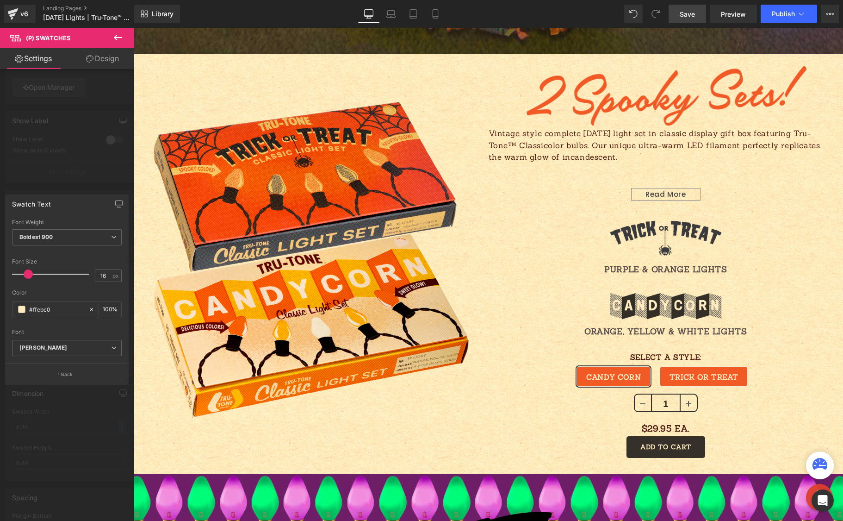
click at [684, 10] on span "Save" at bounding box center [687, 14] width 15 height 10
click at [435, 14] on icon at bounding box center [435, 13] width 9 height 9
type input "100"
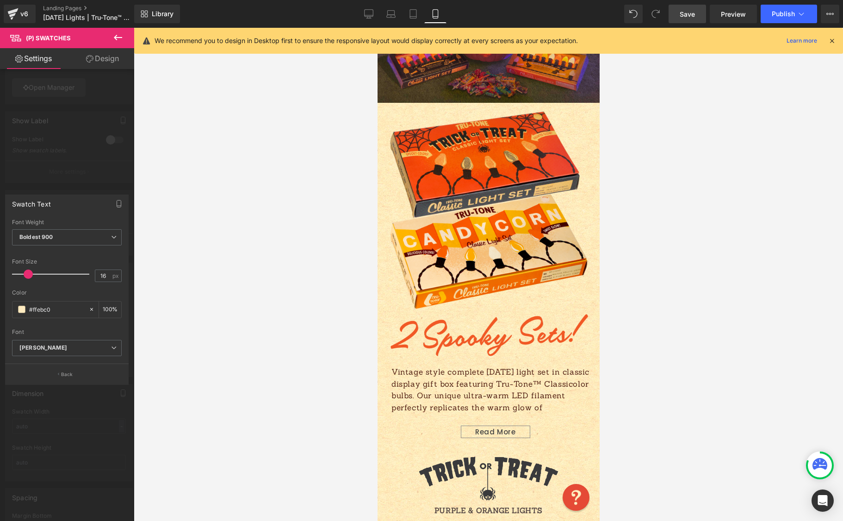
scroll to position [266, 0]
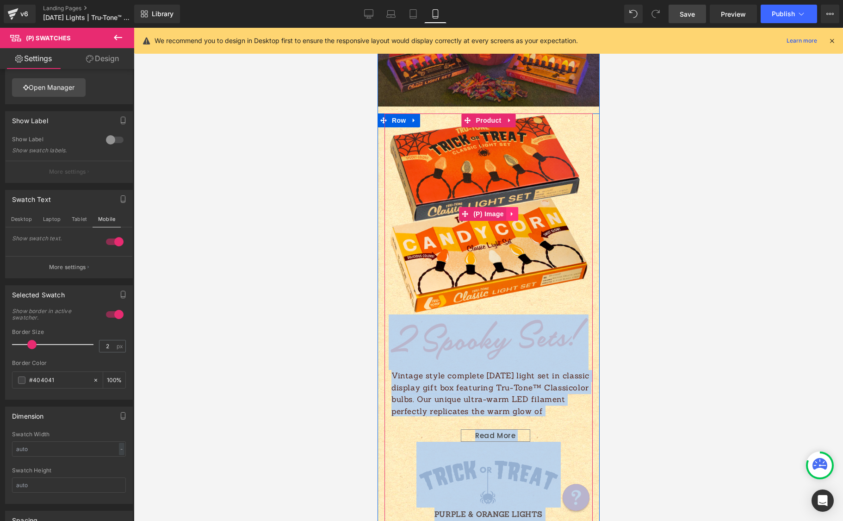
click at [509, 213] on icon at bounding box center [512, 214] width 6 height 7
click at [506, 213] on link at bounding box center [506, 214] width 12 height 14
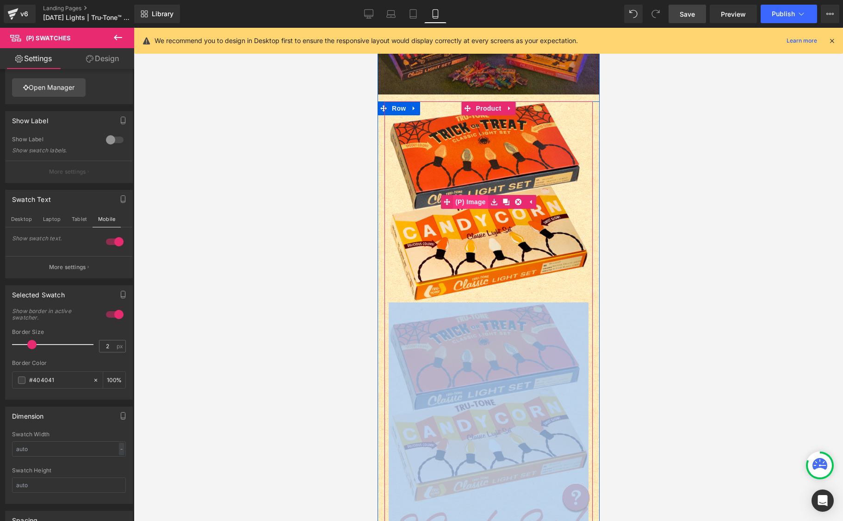
scroll to position [280, 0]
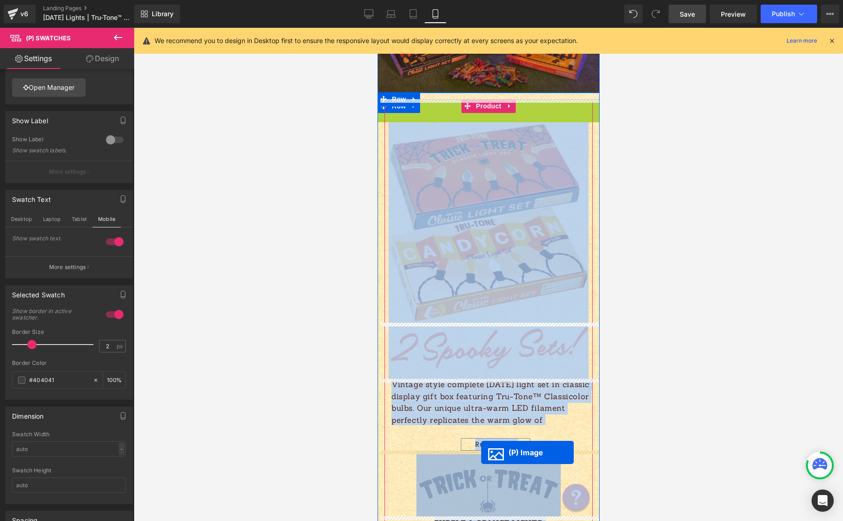
drag, startPoint x: 450, startPoint y: 202, endPoint x: 484, endPoint y: 452, distance: 252.2
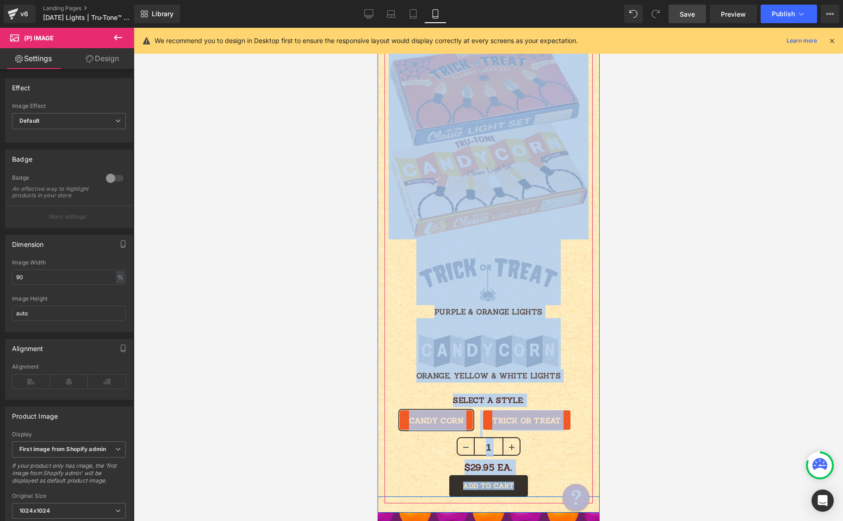
scroll to position [673, 0]
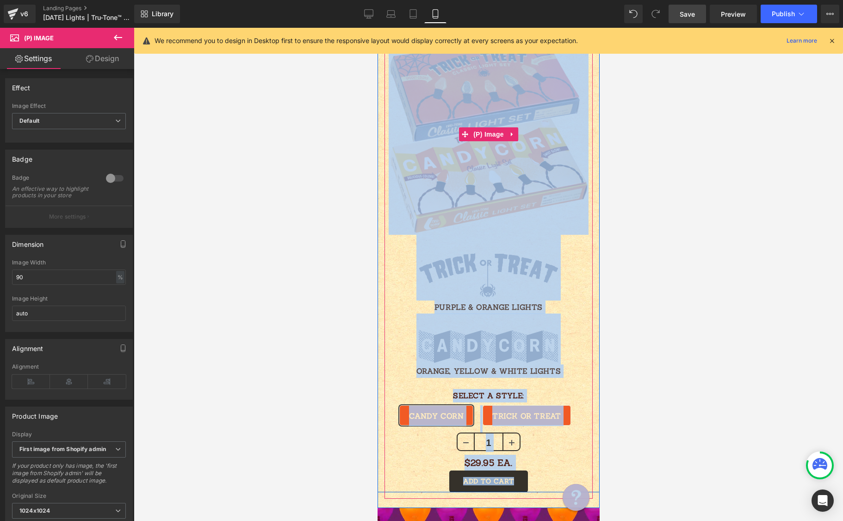
click at [456, 153] on img at bounding box center [488, 134] width 200 height 201
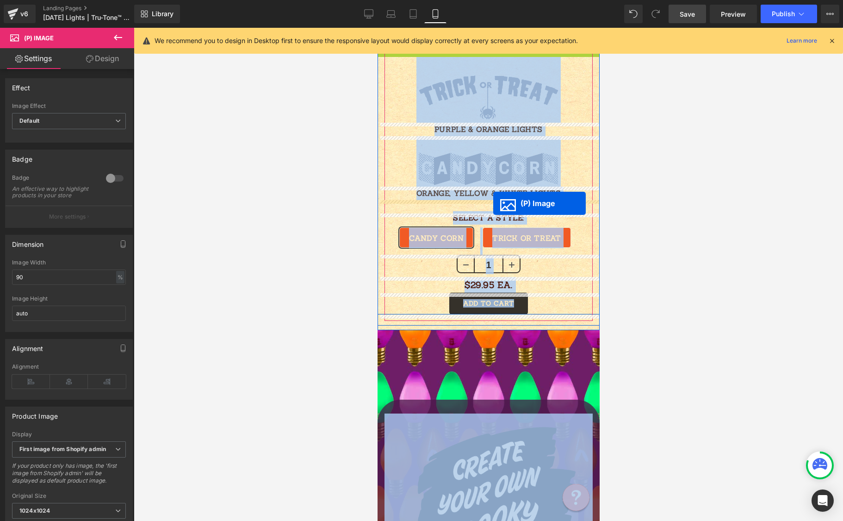
drag, startPoint x: 461, startPoint y: 134, endPoint x: 493, endPoint y: 203, distance: 75.6
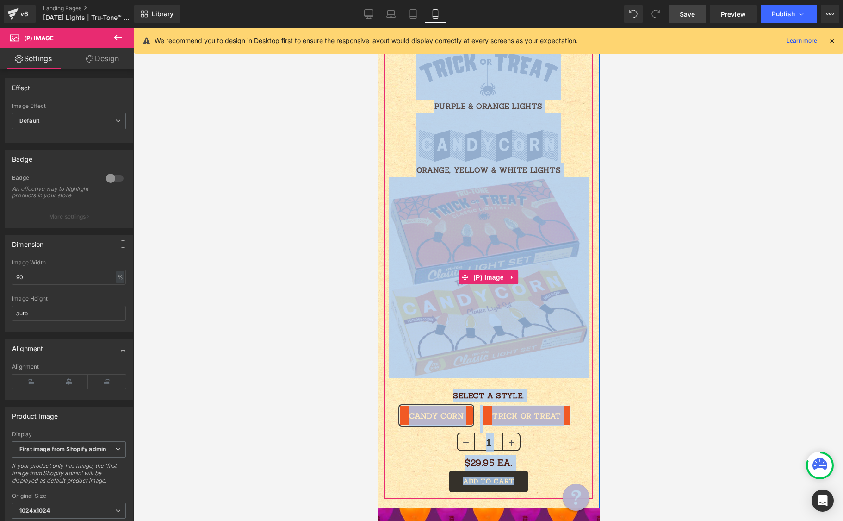
click at [529, 185] on img at bounding box center [488, 277] width 200 height 201
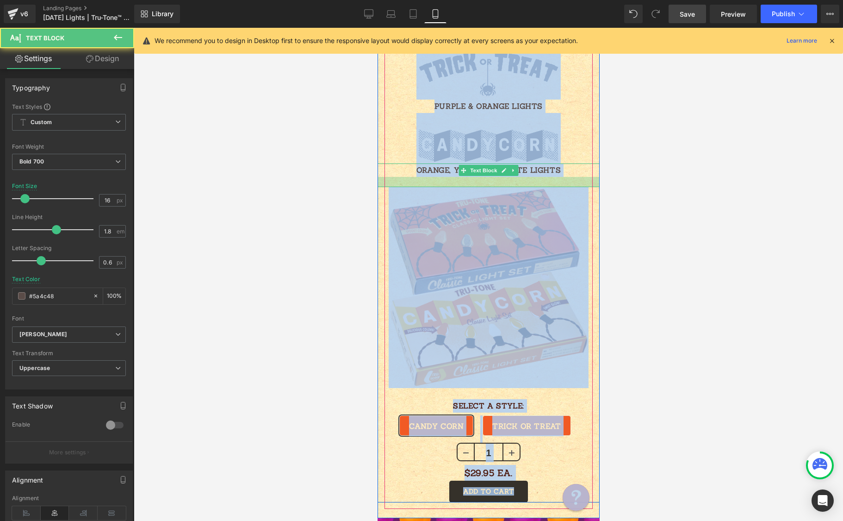
drag, startPoint x: 526, startPoint y: 176, endPoint x: 559, endPoint y: 174, distance: 32.4
click at [526, 186] on div at bounding box center [488, 182] width 222 height 10
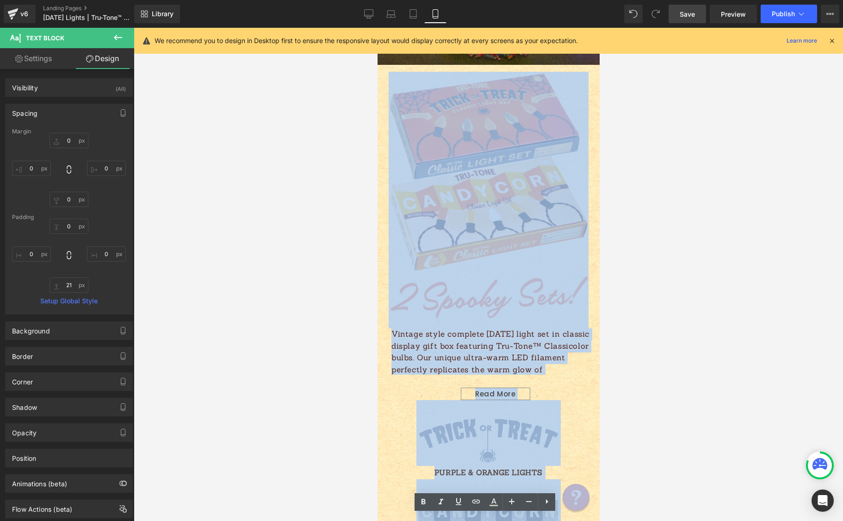
scroll to position [300, 0]
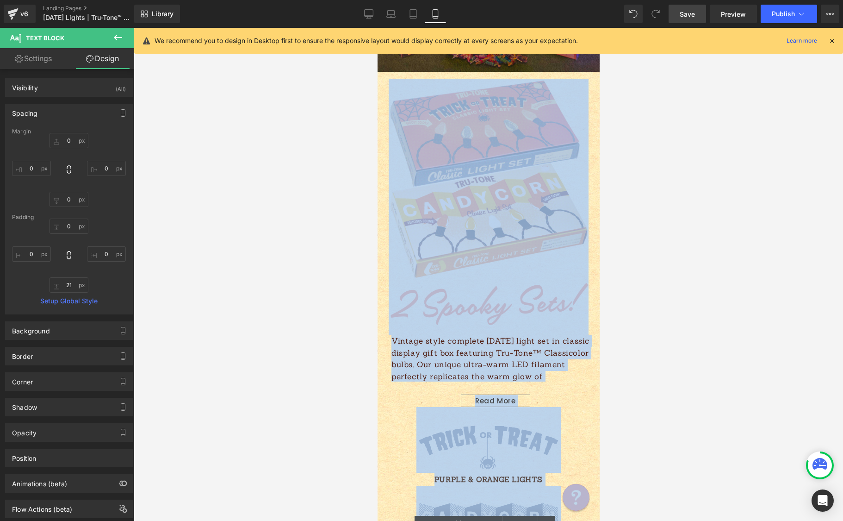
click at [529, 168] on img at bounding box center [488, 179] width 200 height 201
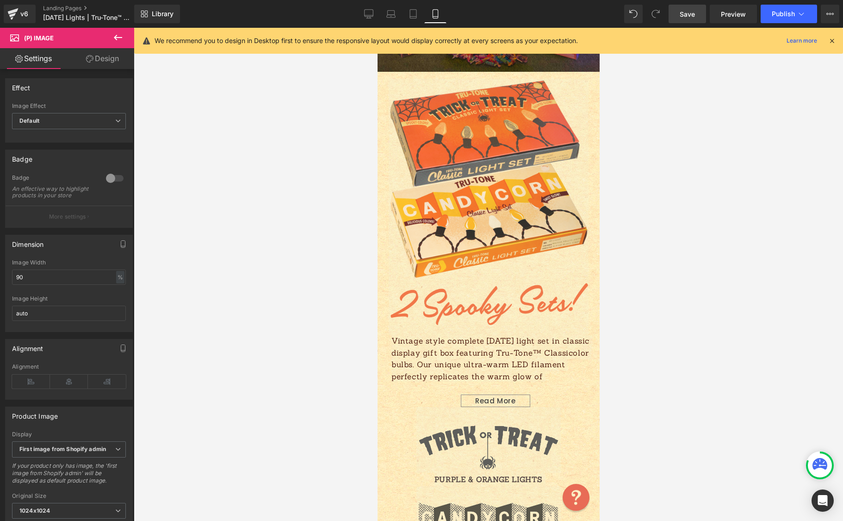
click at [95, 62] on link "Design" at bounding box center [102, 58] width 67 height 21
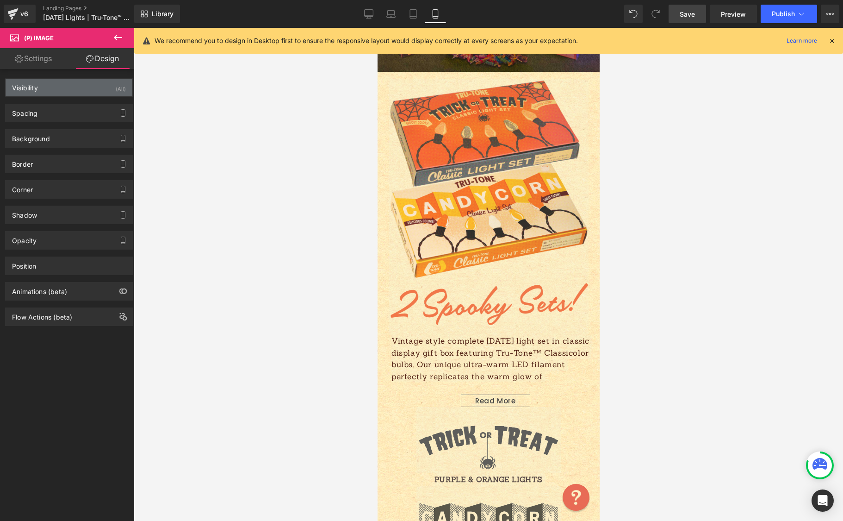
click at [77, 88] on div "Visibility (All)" at bounding box center [69, 88] width 127 height 18
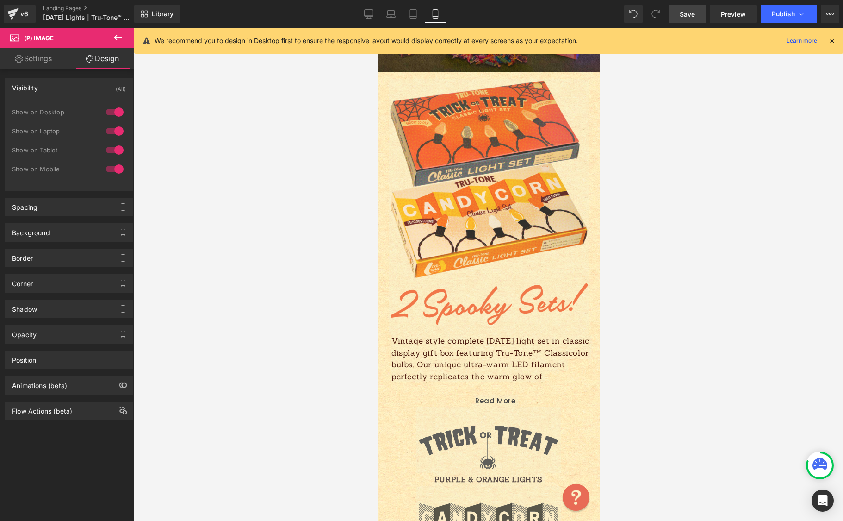
click at [114, 169] on div at bounding box center [115, 169] width 22 height 15
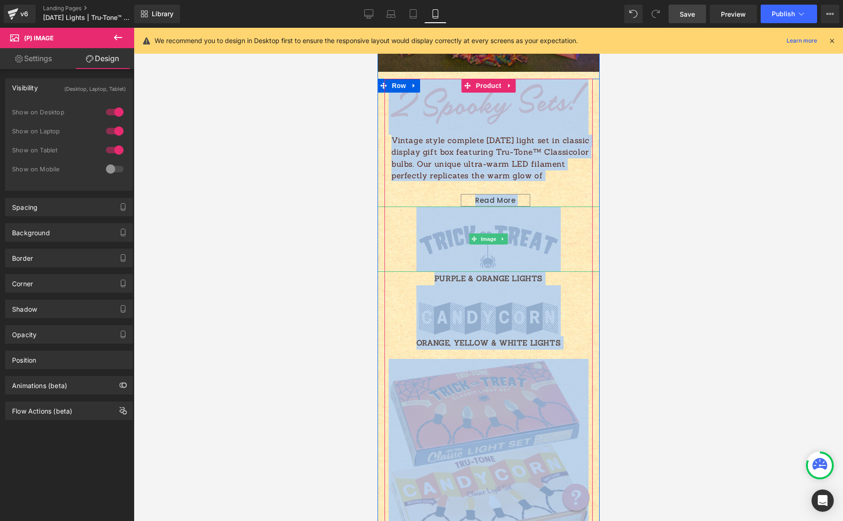
click at [500, 237] on icon at bounding box center [502, 239] width 5 height 6
click at [469, 240] on link "Image" at bounding box center [483, 238] width 29 height 11
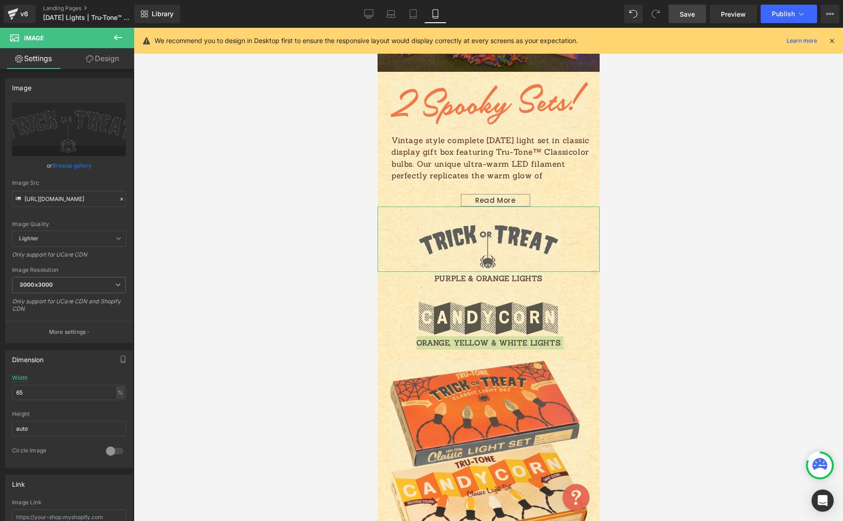
click at [104, 57] on link "Design" at bounding box center [102, 58] width 67 height 21
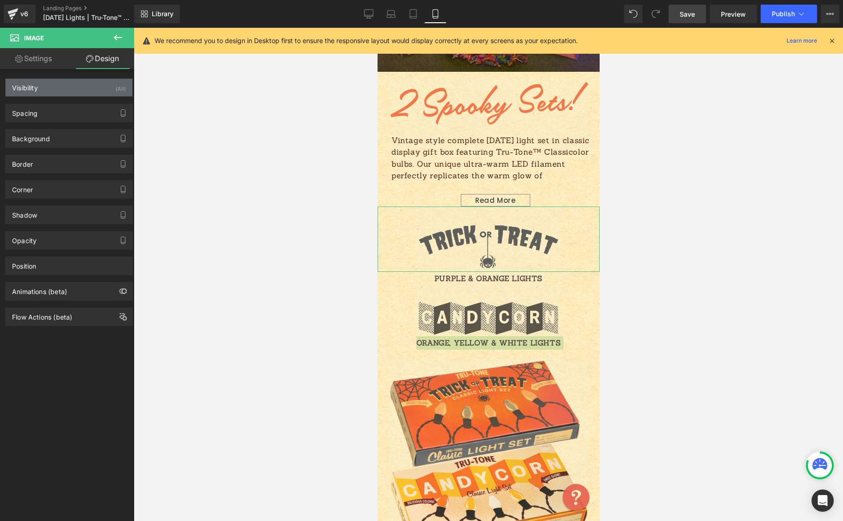
click at [92, 91] on div "Visibility (All)" at bounding box center [69, 88] width 127 height 18
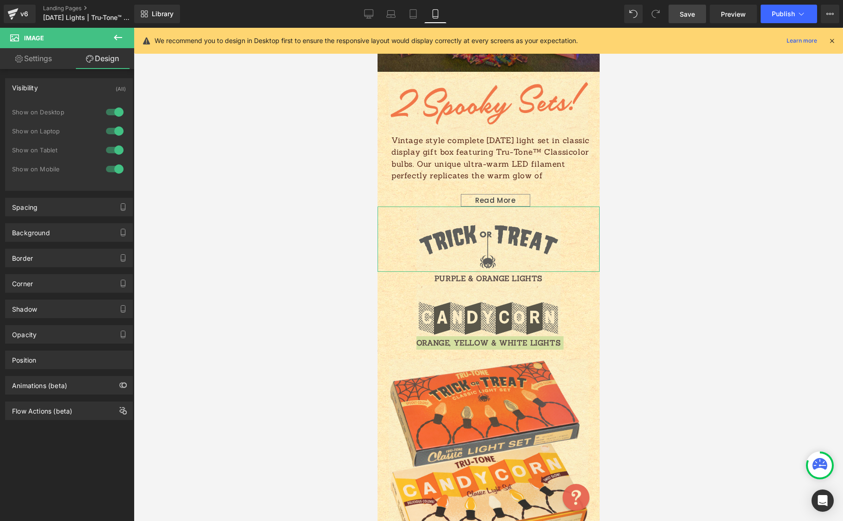
click at [116, 170] on div at bounding box center [115, 169] width 22 height 15
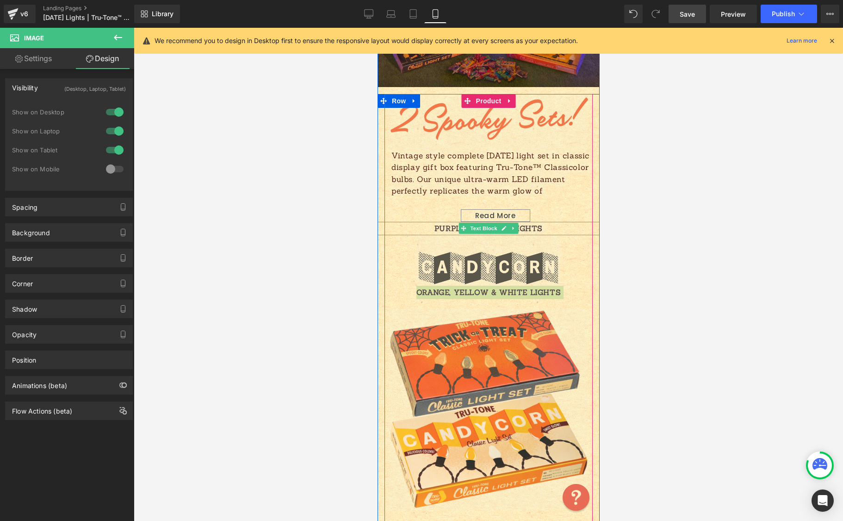
scroll to position [286, 0]
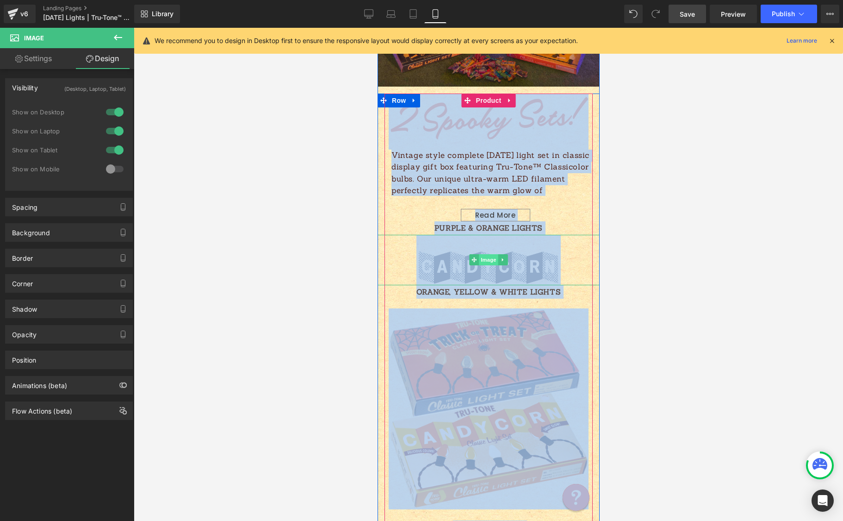
click at [486, 262] on div "Image" at bounding box center [488, 260] width 222 height 51
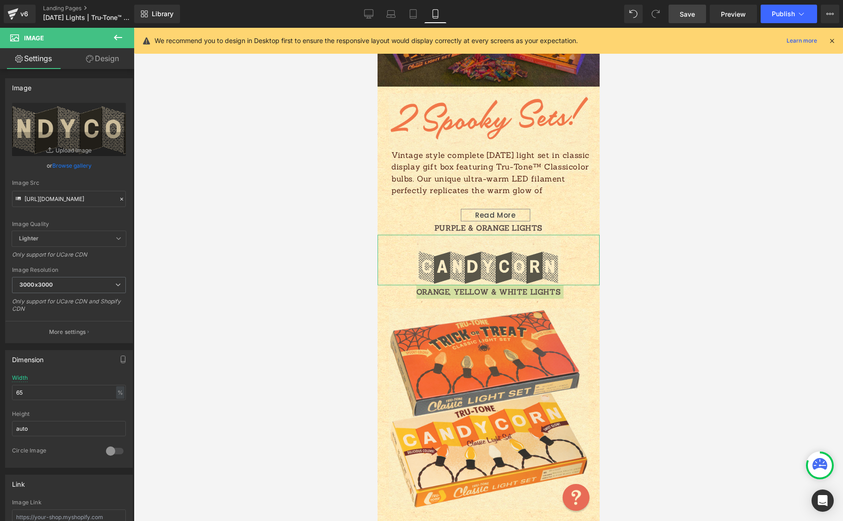
drag, startPoint x: 107, startPoint y: 59, endPoint x: 102, endPoint y: 67, distance: 9.3
click at [107, 59] on link "Design" at bounding box center [102, 58] width 67 height 21
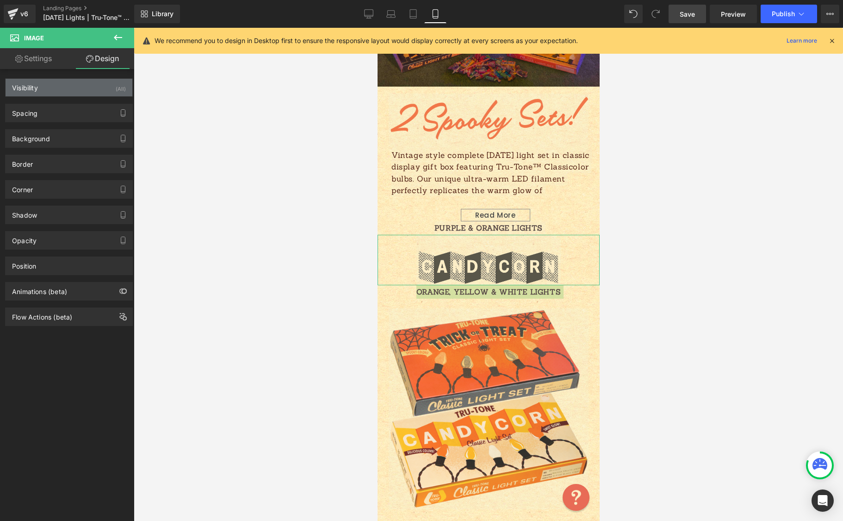
click at [81, 90] on div "Visibility (All)" at bounding box center [69, 88] width 127 height 18
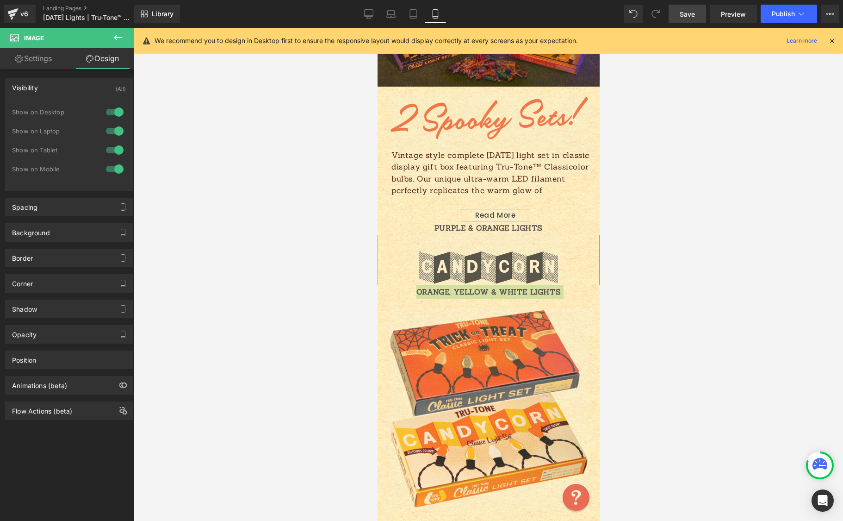
click at [115, 172] on div at bounding box center [115, 169] width 22 height 15
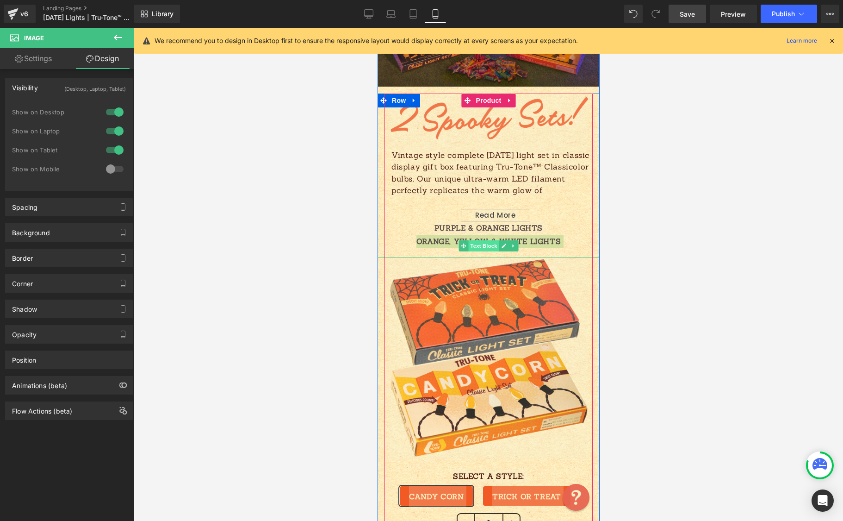
click at [486, 243] on span "Text Block" at bounding box center [483, 245] width 31 height 11
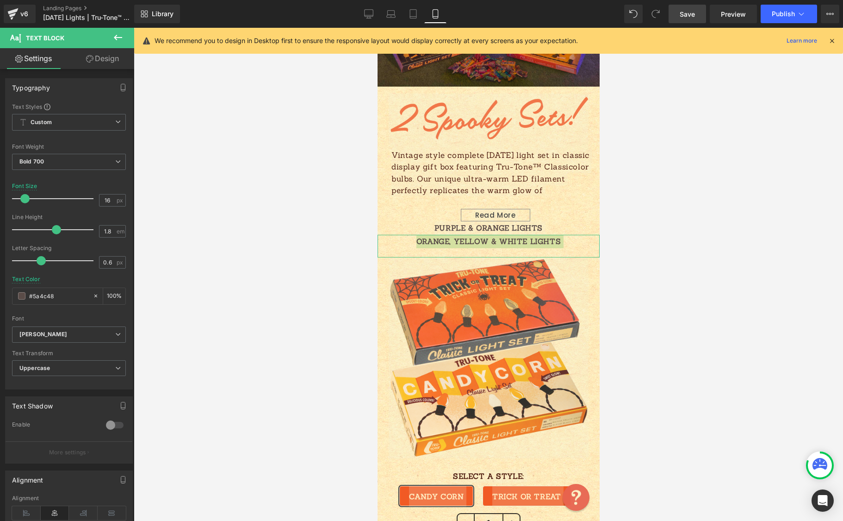
click at [115, 59] on link "Design" at bounding box center [102, 58] width 67 height 21
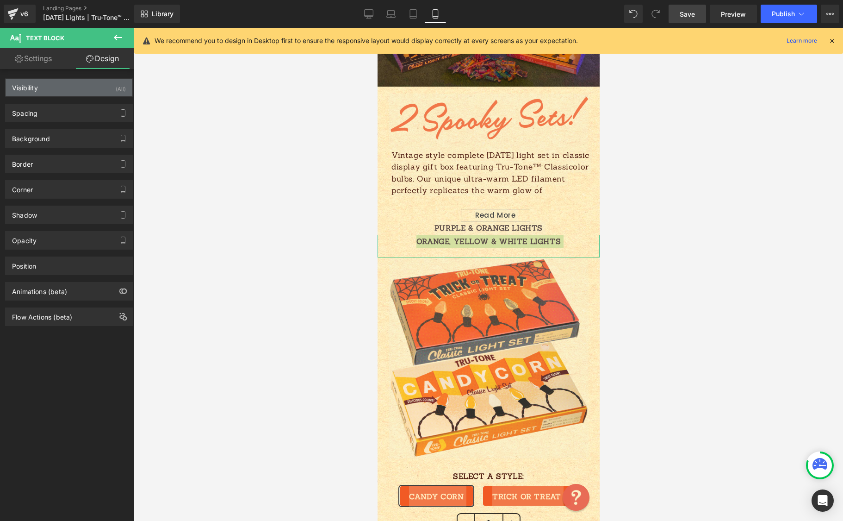
click at [86, 95] on div "Visibility (All)" at bounding box center [69, 88] width 127 height 18
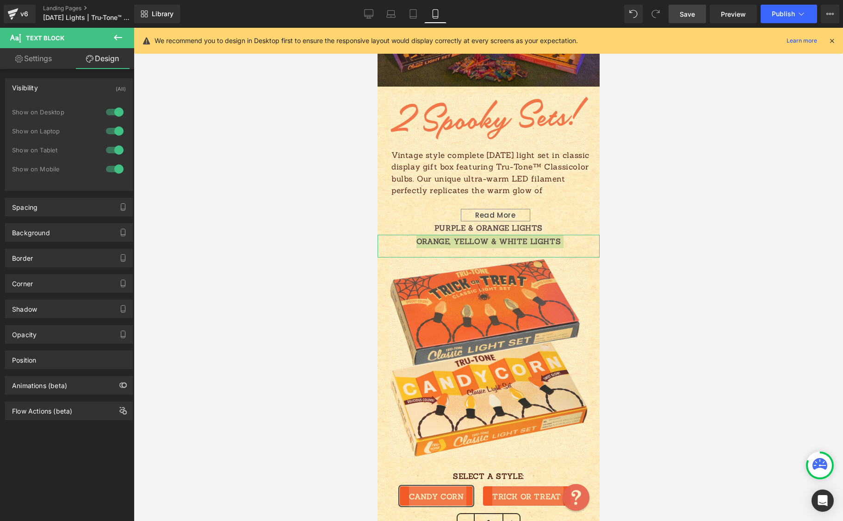
click at [113, 168] on div at bounding box center [115, 169] width 22 height 15
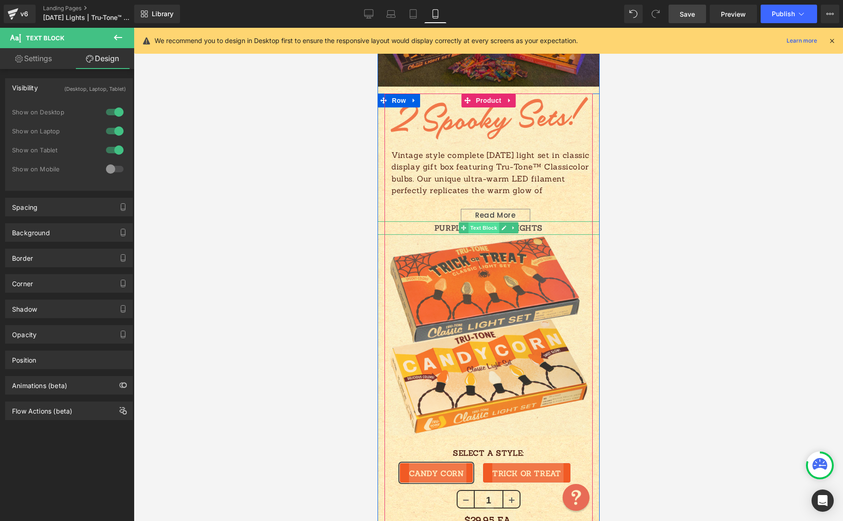
click at [481, 226] on span "Text Block" at bounding box center [483, 227] width 31 height 11
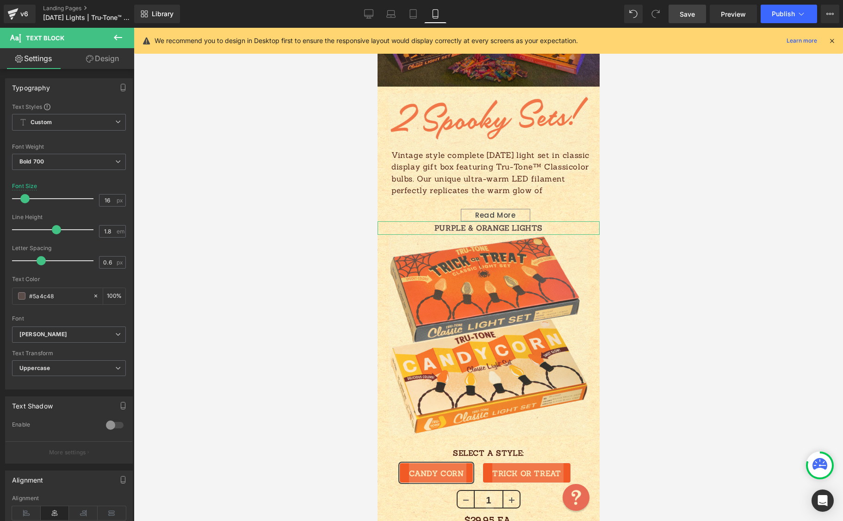
click at [106, 59] on link "Design" at bounding box center [102, 58] width 67 height 21
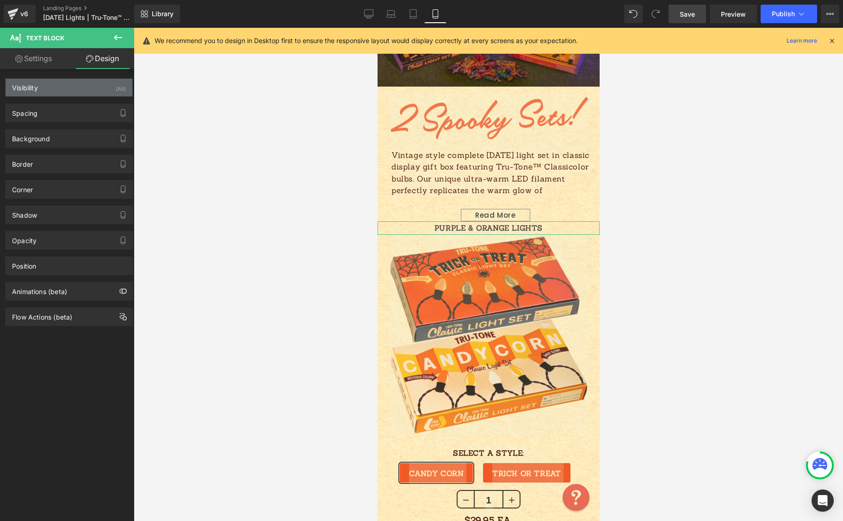
click at [73, 90] on div "Visibility (All)" at bounding box center [69, 88] width 127 height 18
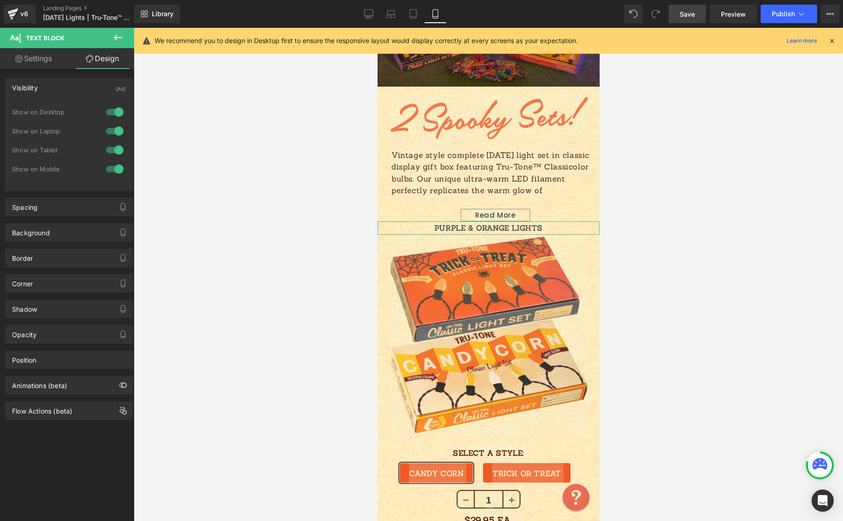
click at [112, 168] on div at bounding box center [115, 169] width 22 height 15
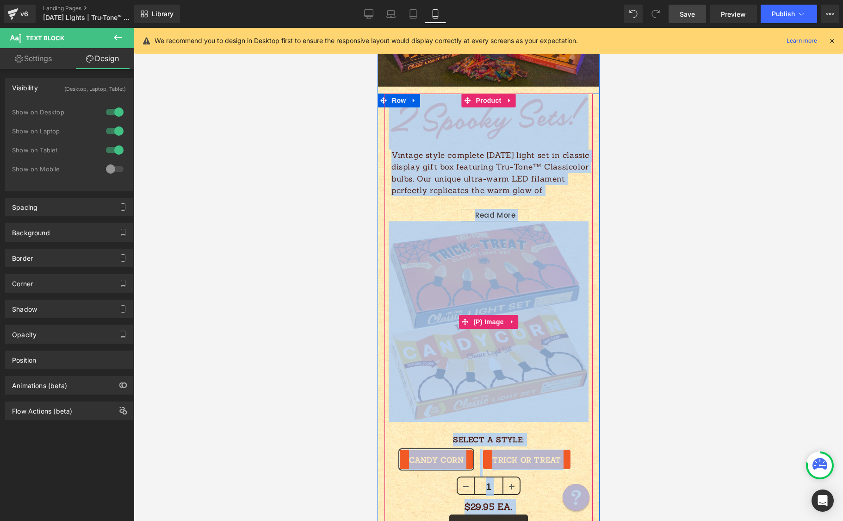
click at [534, 225] on img at bounding box center [488, 321] width 200 height 201
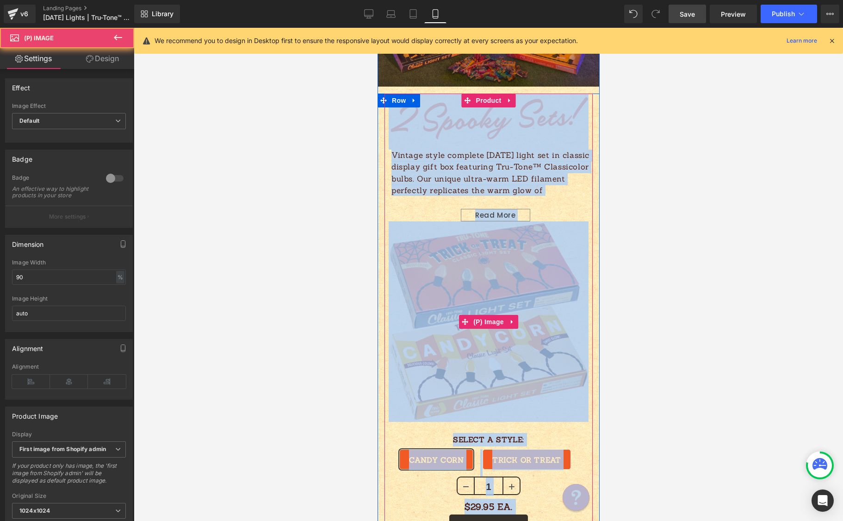
click at [427, 254] on img at bounding box center [488, 321] width 200 height 201
click at [433, 228] on img at bounding box center [488, 321] width 200 height 201
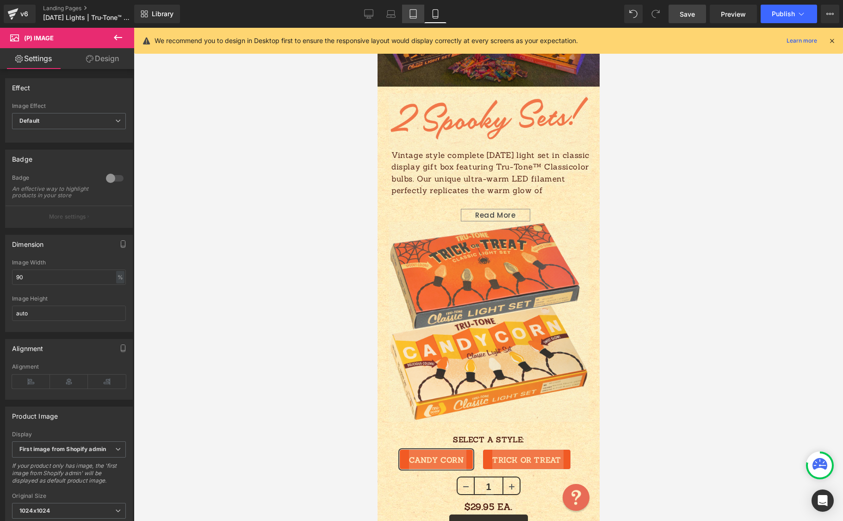
click at [412, 13] on icon at bounding box center [413, 13] width 9 height 9
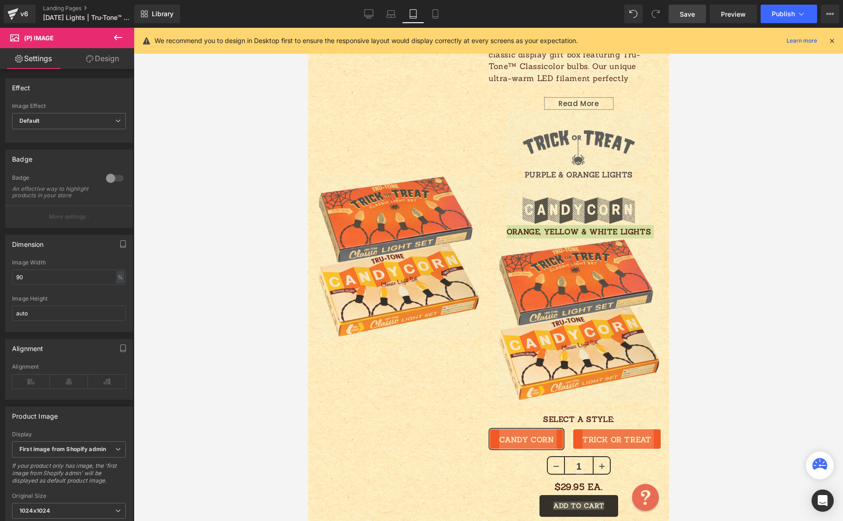
scroll to position [518, 0]
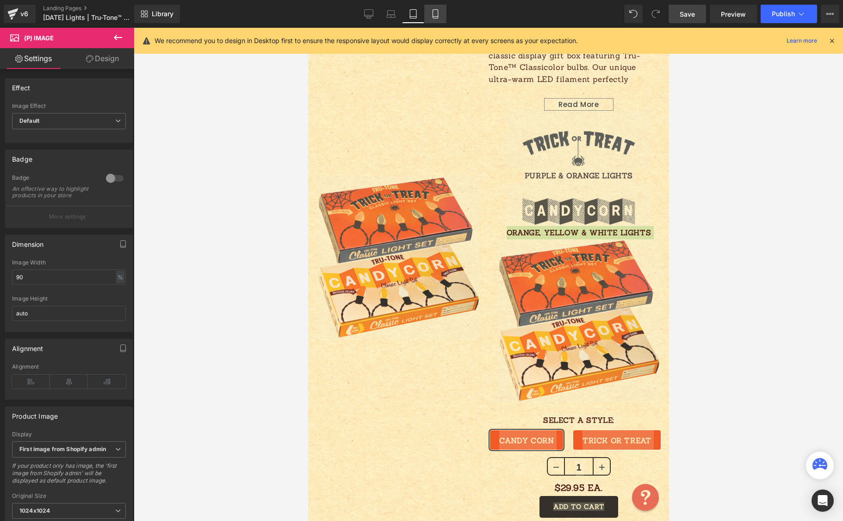
click at [433, 19] on link "Mobile" at bounding box center [435, 14] width 22 height 19
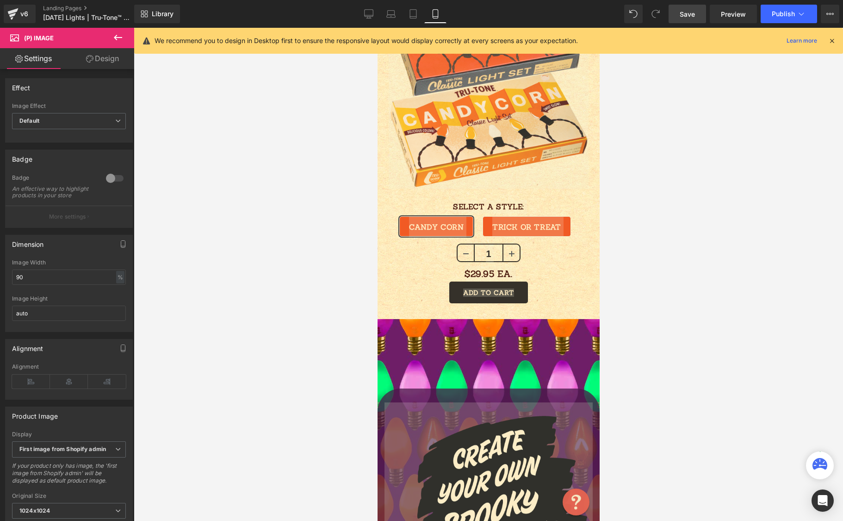
scroll to position [234, 0]
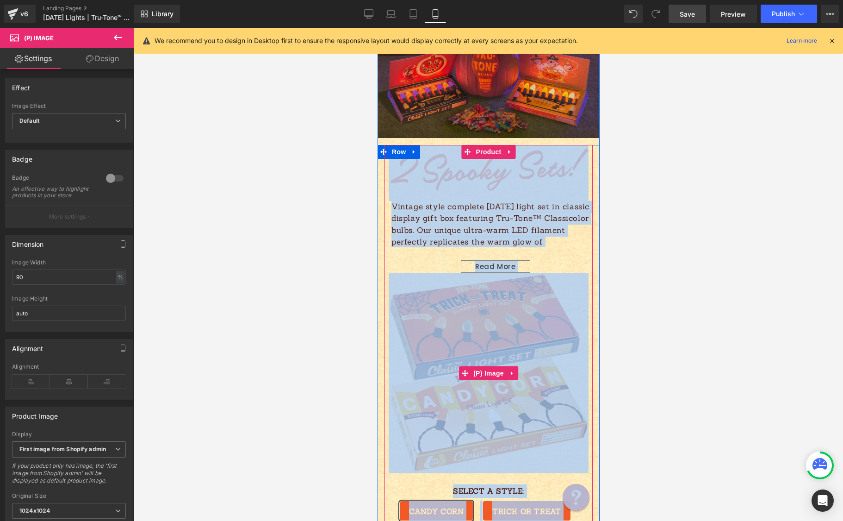
click at [497, 305] on img at bounding box center [488, 373] width 200 height 201
click at [489, 377] on span "(P) Image" at bounding box center [488, 373] width 35 height 14
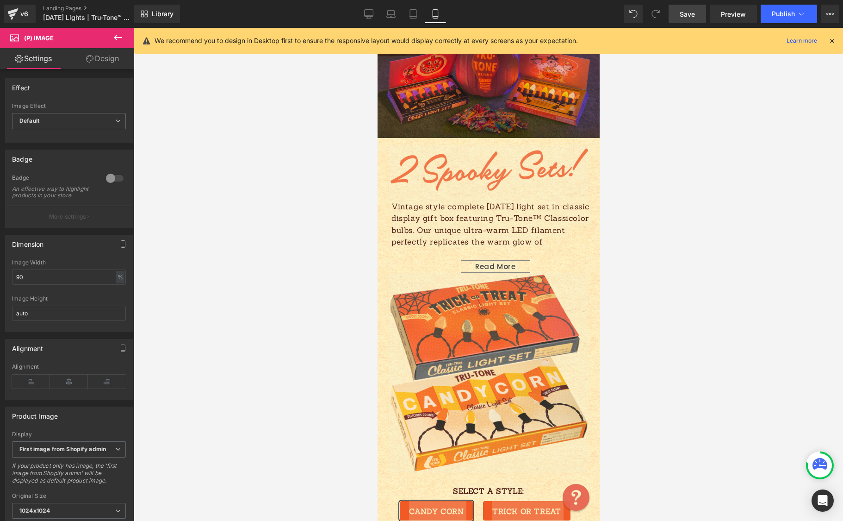
click at [104, 62] on link "Design" at bounding box center [102, 58] width 67 height 21
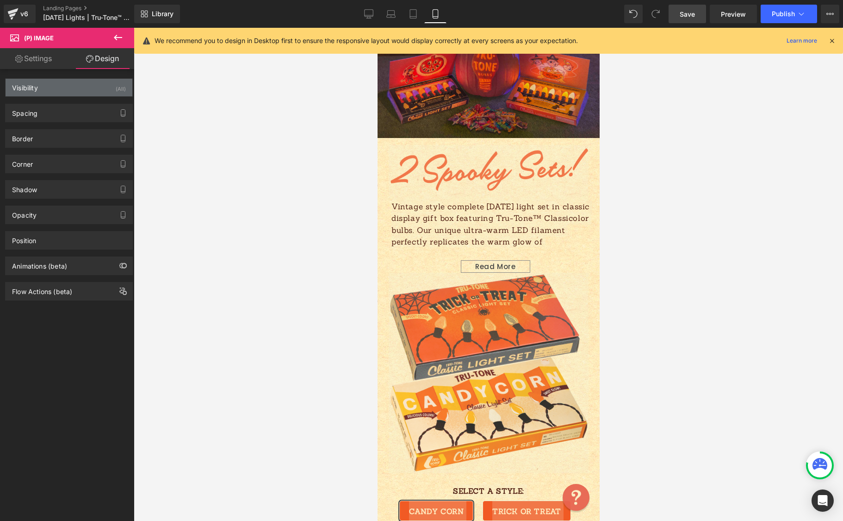
click at [80, 95] on div "Visibility (All)" at bounding box center [69, 88] width 127 height 18
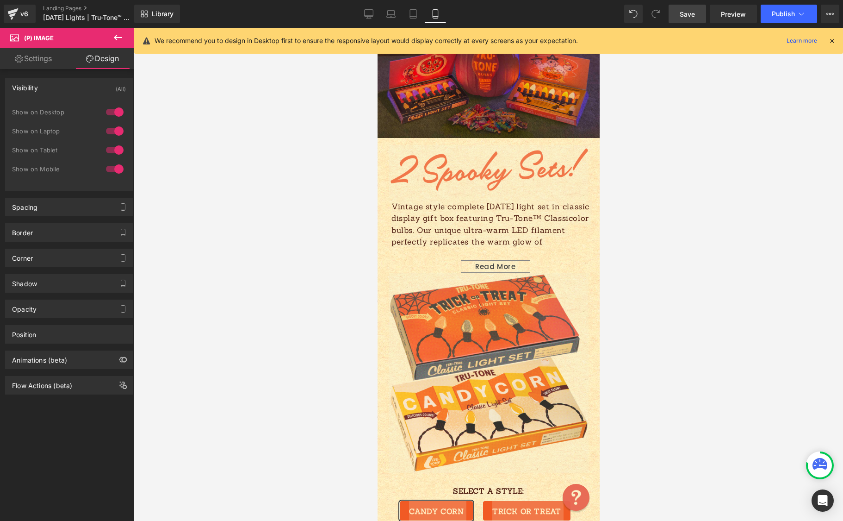
click at [111, 150] on div at bounding box center [115, 150] width 22 height 15
click at [112, 131] on div at bounding box center [115, 131] width 22 height 15
click at [110, 113] on div at bounding box center [115, 112] width 22 height 15
click at [415, 12] on icon at bounding box center [413, 13] width 9 height 9
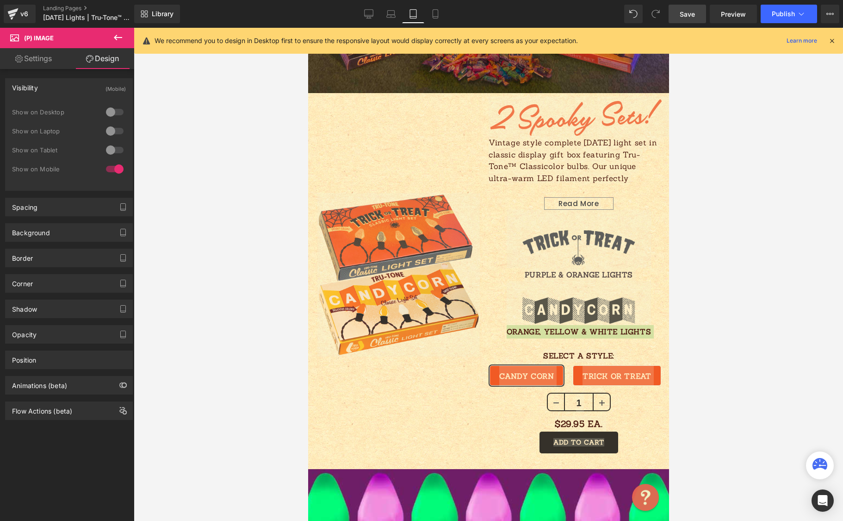
scroll to position [418, 0]
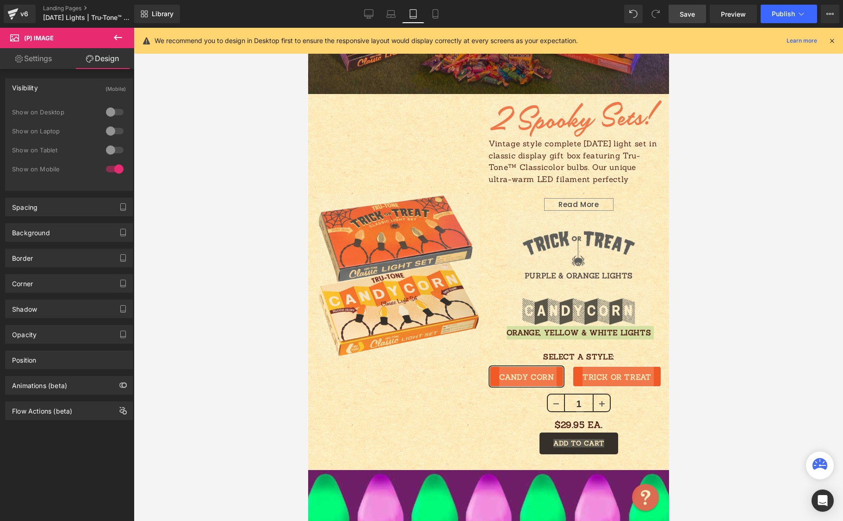
click at [722, 193] on div at bounding box center [489, 274] width 710 height 493
click at [697, 213] on div at bounding box center [489, 274] width 710 height 493
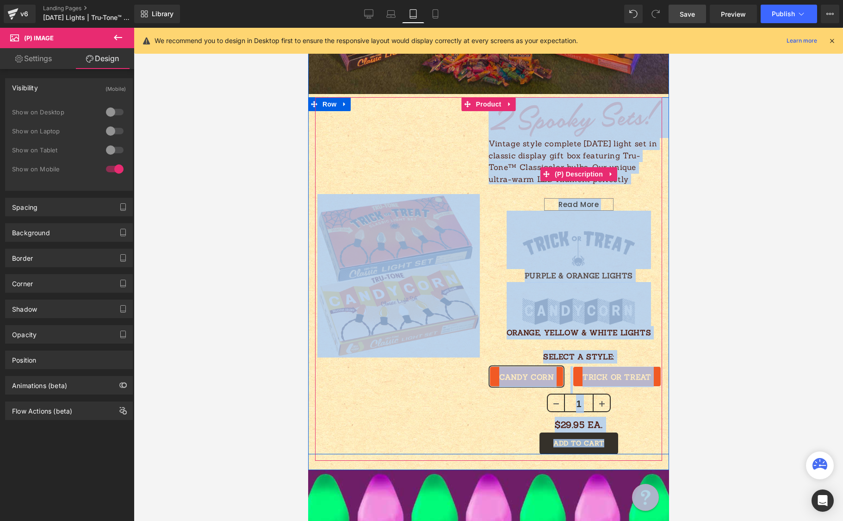
click at [640, 199] on div "Read More" at bounding box center [578, 200] width 181 height 22
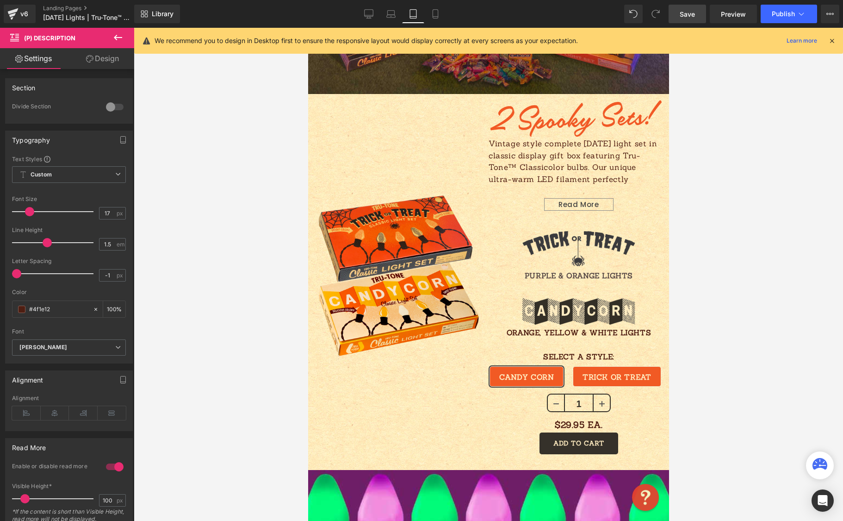
click at [786, 179] on div at bounding box center [489, 274] width 710 height 493
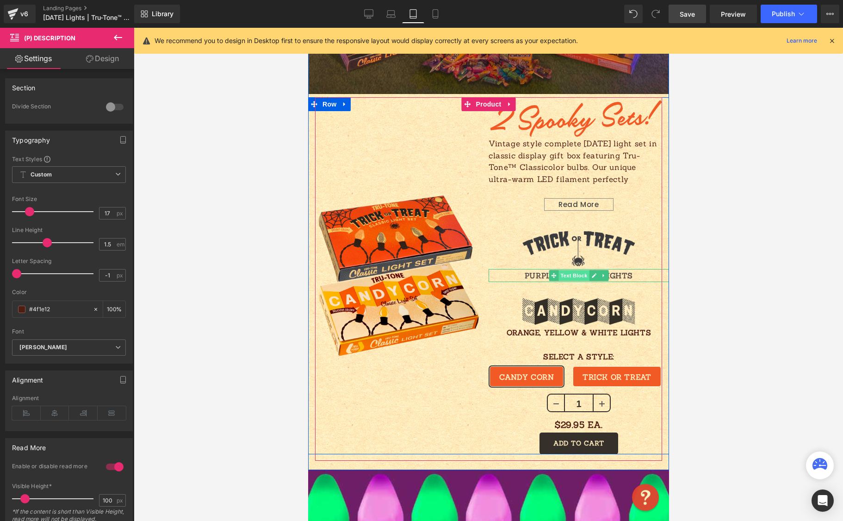
click at [575, 275] on span "Text Block" at bounding box center [573, 275] width 31 height 11
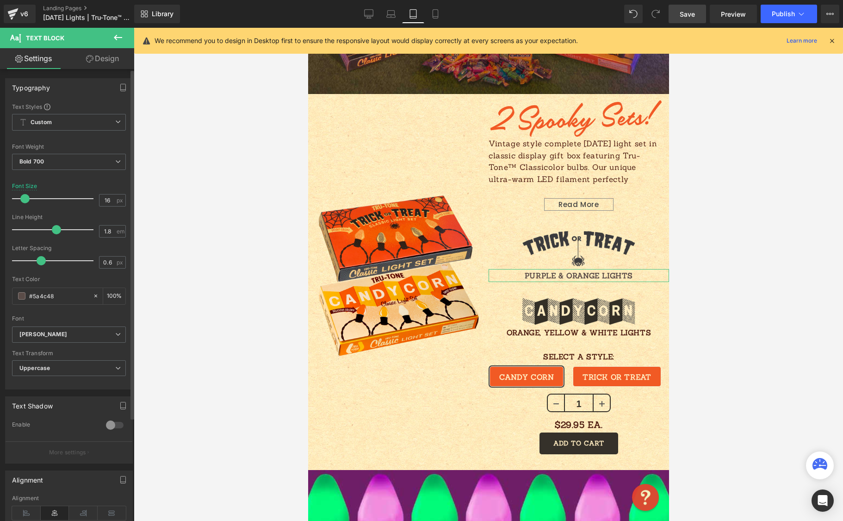
drag, startPoint x: 59, startPoint y: 298, endPoint x: 11, endPoint y: 292, distance: 48.6
click at [11, 293] on div "Text Styles Custom Custom Setup Global Style Custom Setup Global Style Thin 100…" at bounding box center [69, 246] width 127 height 286
click at [710, 259] on div at bounding box center [489, 274] width 710 height 493
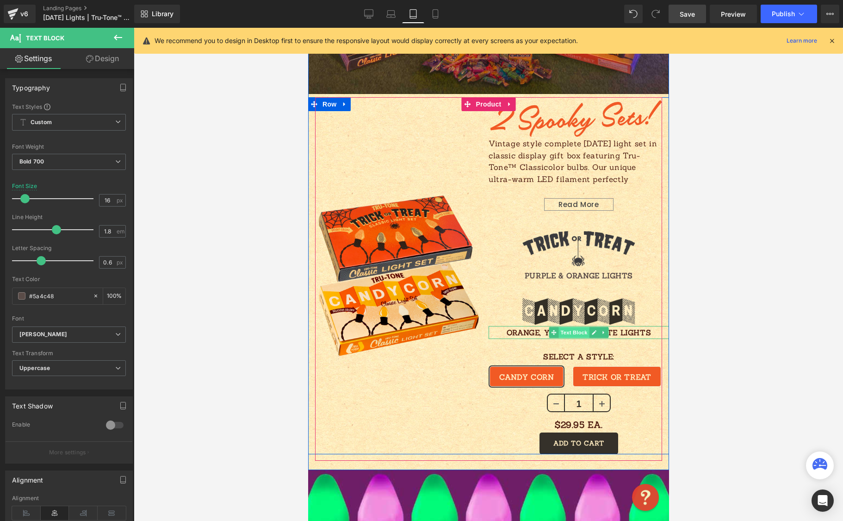
click at [569, 332] on span "Text Block" at bounding box center [573, 332] width 31 height 11
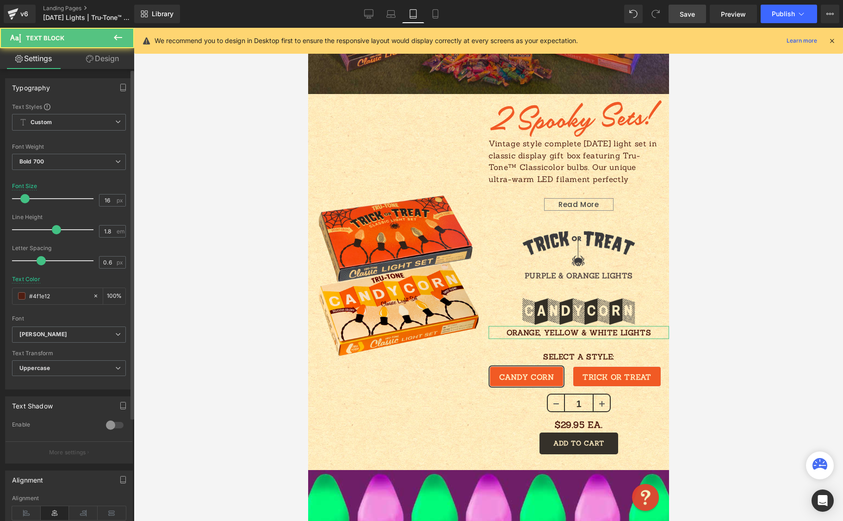
drag, startPoint x: 38, startPoint y: 298, endPoint x: 5, endPoint y: 294, distance: 34.0
click at [19, 295] on div "#4f1e12" at bounding box center [52, 296] width 80 height 16
paste input "5a4c48"
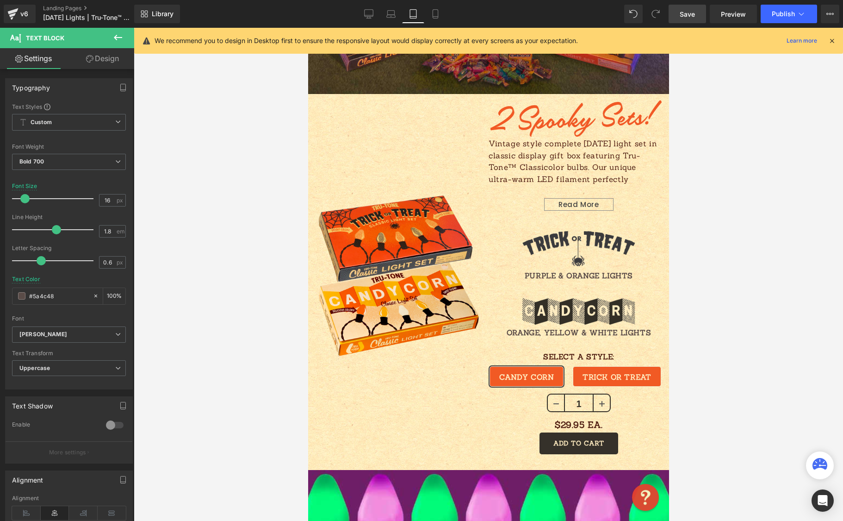
type input "#5a4c48"
drag, startPoint x: 710, startPoint y: 193, endPoint x: 715, endPoint y: 180, distance: 14.2
click at [715, 187] on div at bounding box center [489, 274] width 710 height 493
click at [391, 15] on icon at bounding box center [390, 13] width 9 height 9
type input "19"
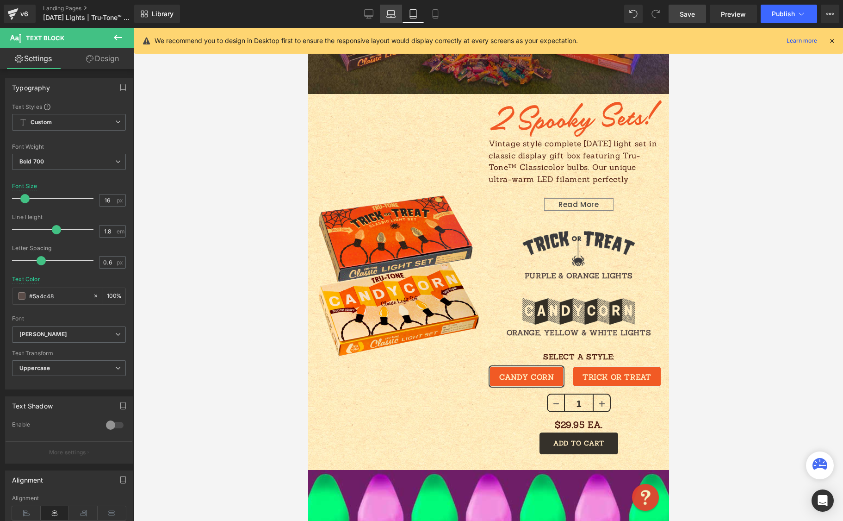
type input "#4f1e12"
type input "100"
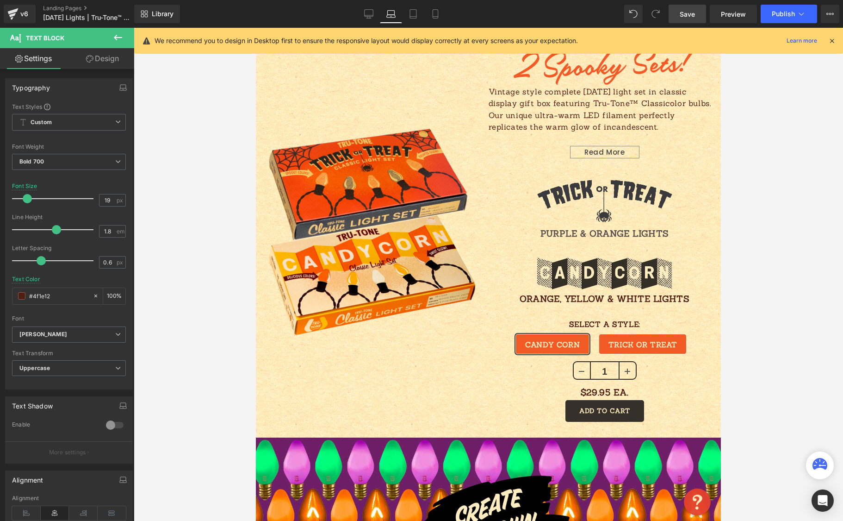
scroll to position [599, 0]
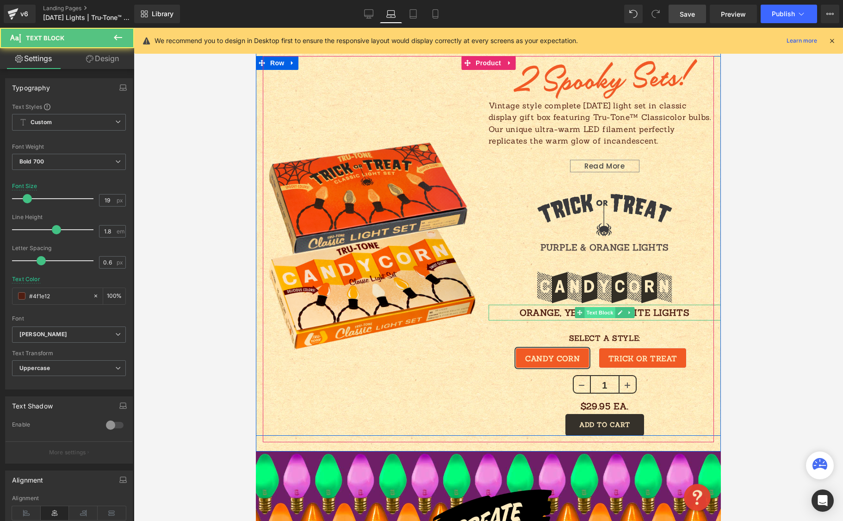
click at [600, 314] on span "Text Block" at bounding box center [600, 312] width 31 height 11
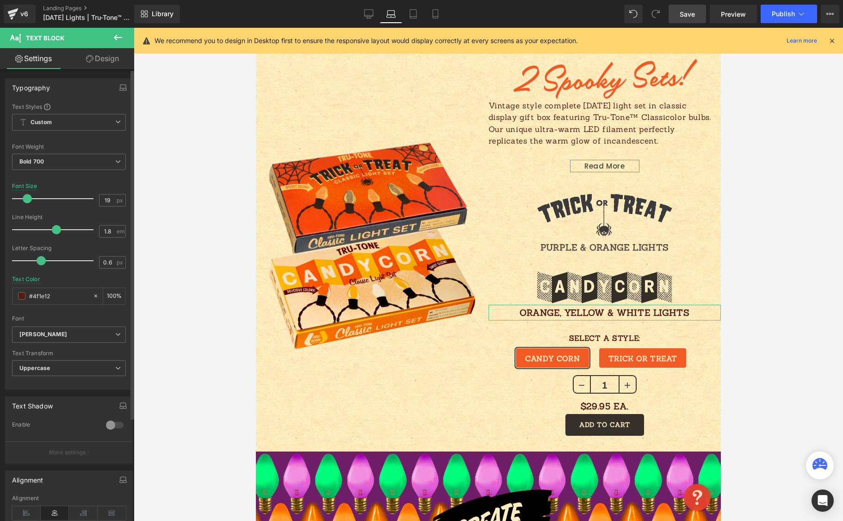
drag, startPoint x: 59, startPoint y: 296, endPoint x: 0, endPoint y: 290, distance: 59.1
click at [0, 293] on html "Text Block You are previewing how the will restyle your page. You can not edit …" at bounding box center [421, 260] width 843 height 521
paste input "5a4c48"
type input "#5a4c48"
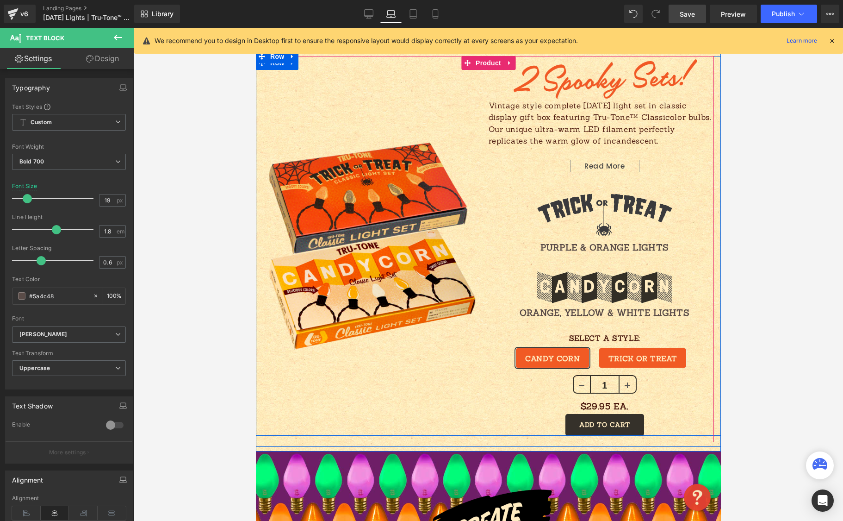
click at [416, 95] on div "Sale Off (P) Image" at bounding box center [372, 246] width 233 height 380
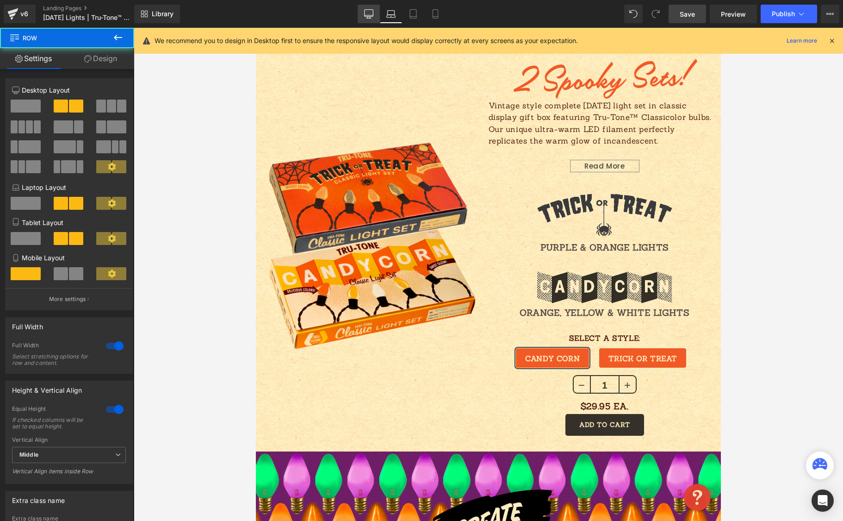
click at [372, 18] on icon at bounding box center [368, 13] width 9 height 9
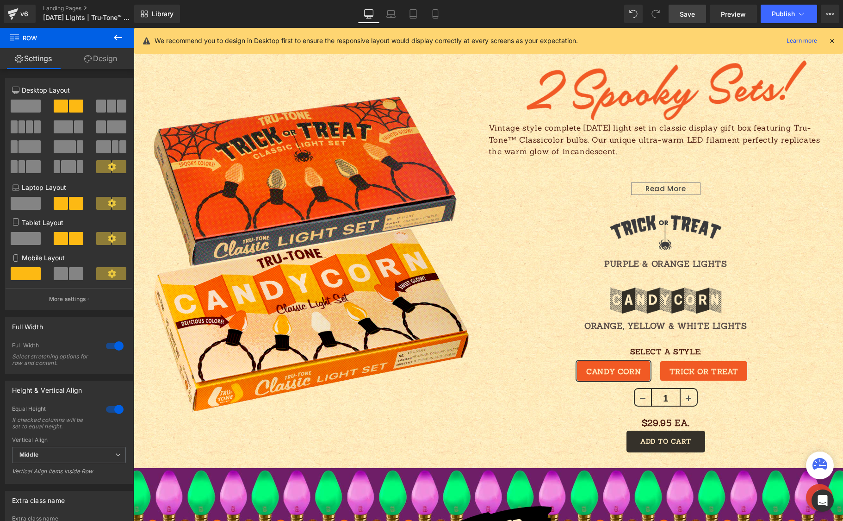
scroll to position [758, 0]
drag, startPoint x: 390, startPoint y: 16, endPoint x: 395, endPoint y: 16, distance: 5.6
click at [389, 16] on icon at bounding box center [390, 13] width 9 height 9
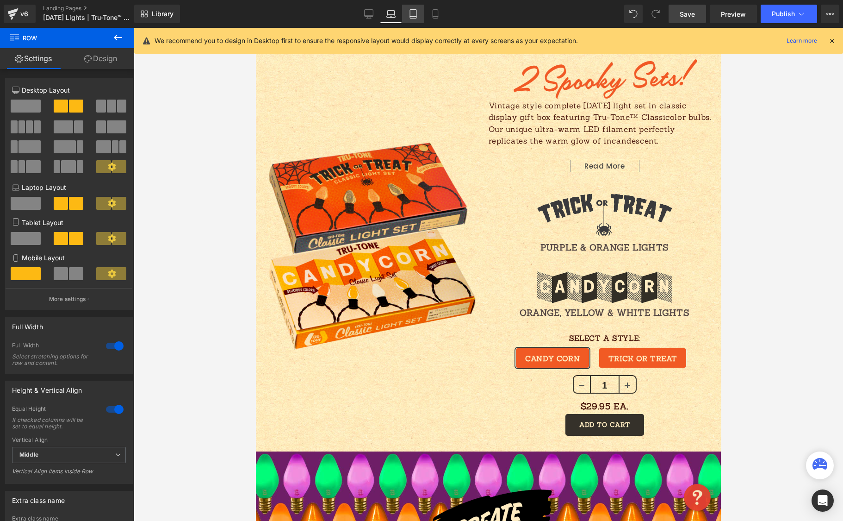
click at [415, 15] on icon at bounding box center [413, 13] width 9 height 9
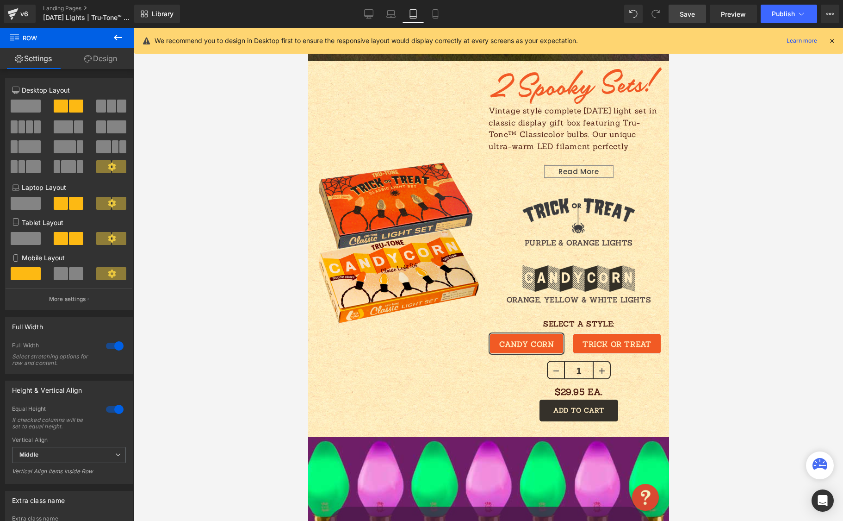
scroll to position [460, 0]
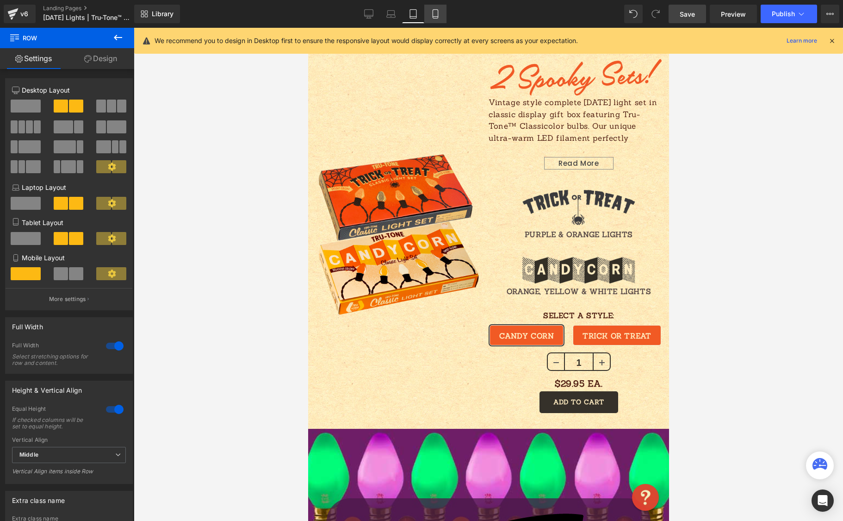
click at [438, 16] on icon at bounding box center [435, 13] width 9 height 9
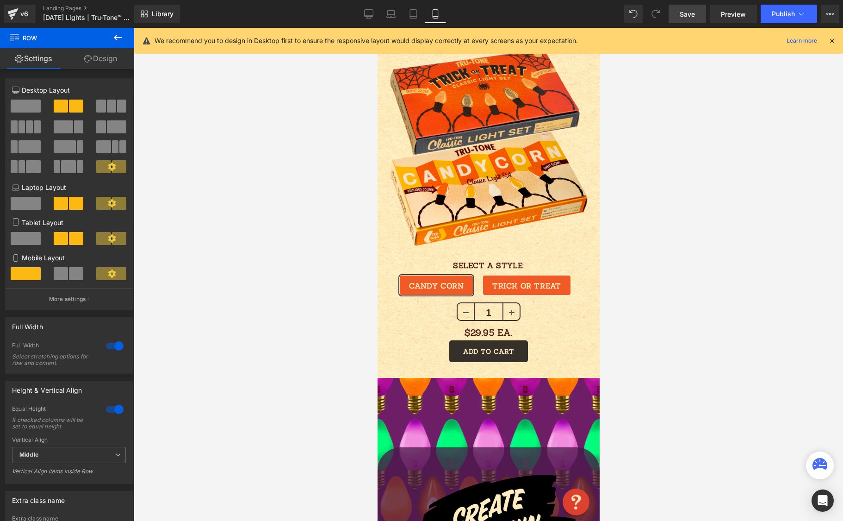
scroll to position [294, 0]
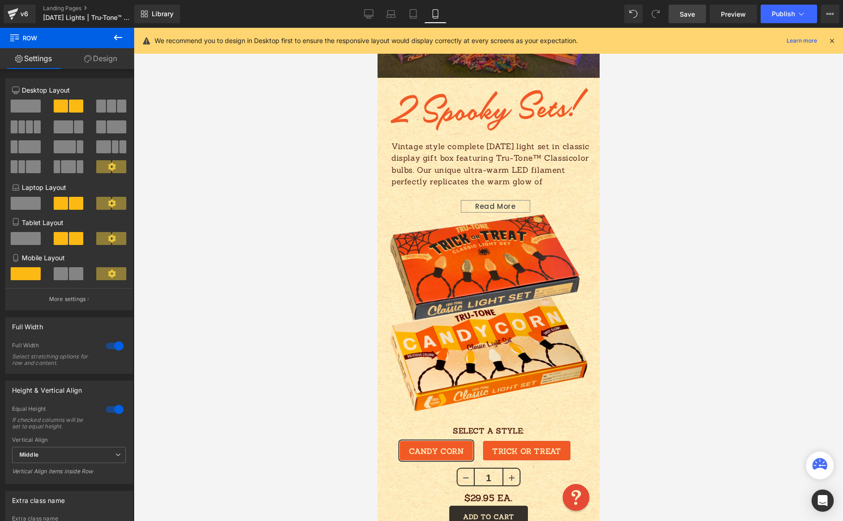
click at [693, 17] on span "Save" at bounding box center [687, 14] width 15 height 10
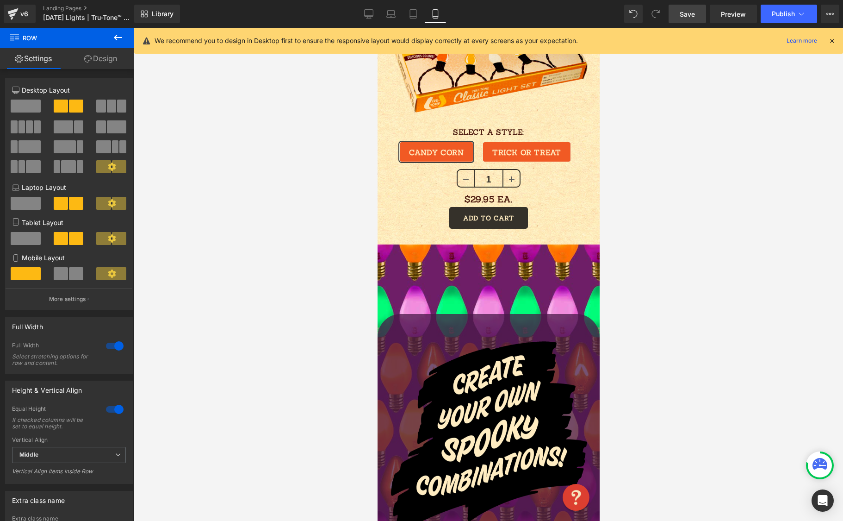
scroll to position [590, 0]
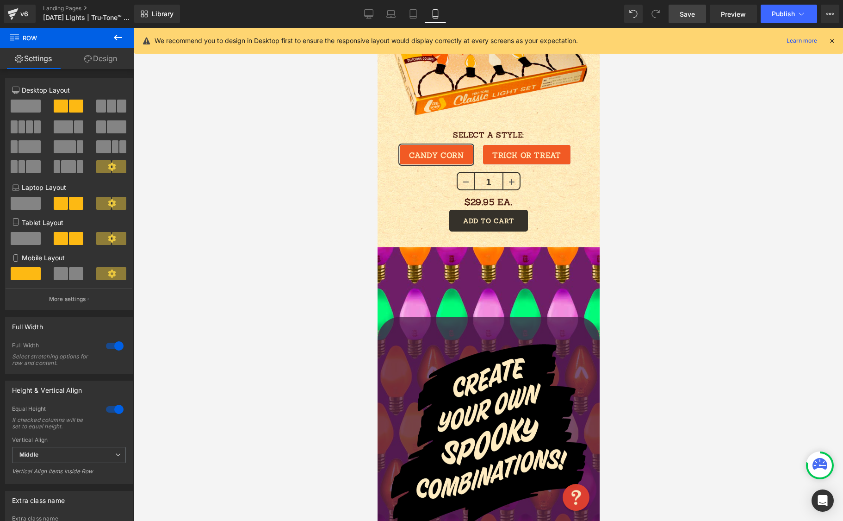
click at [499, 203] on div "$29.95 Ea. Text Block" at bounding box center [488, 202] width 222 height 16
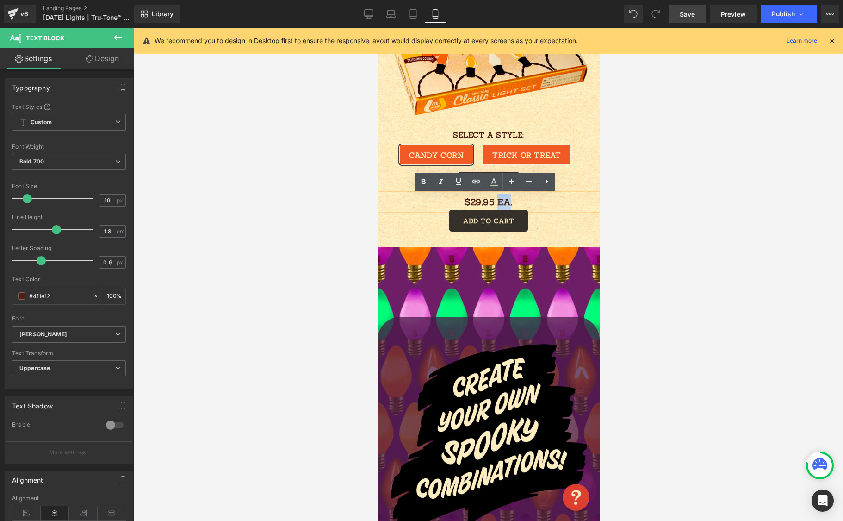
drag, startPoint x: 494, startPoint y: 203, endPoint x: 506, endPoint y: 202, distance: 12.0
click at [506, 202] on p "$29.95 Ea." at bounding box center [488, 202] width 222 height 16
click at [527, 180] on icon at bounding box center [528, 181] width 11 height 11
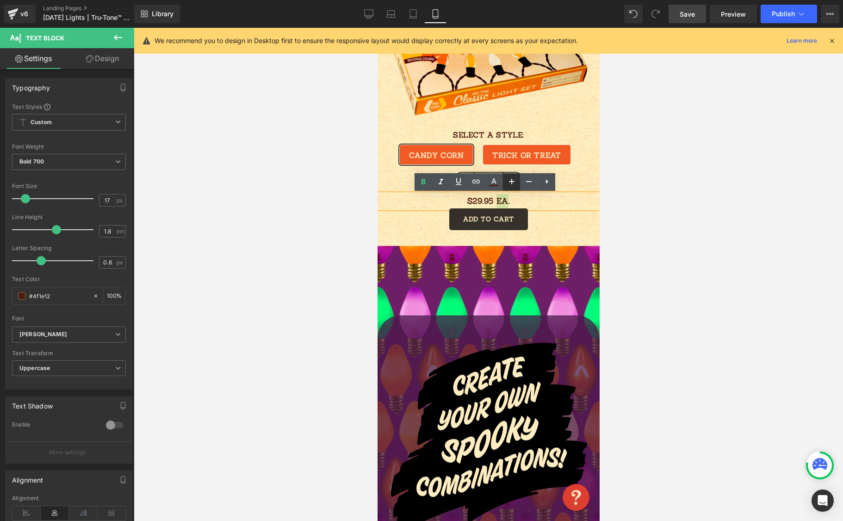
click at [512, 181] on icon at bounding box center [512, 182] width 6 height 6
type input "19"
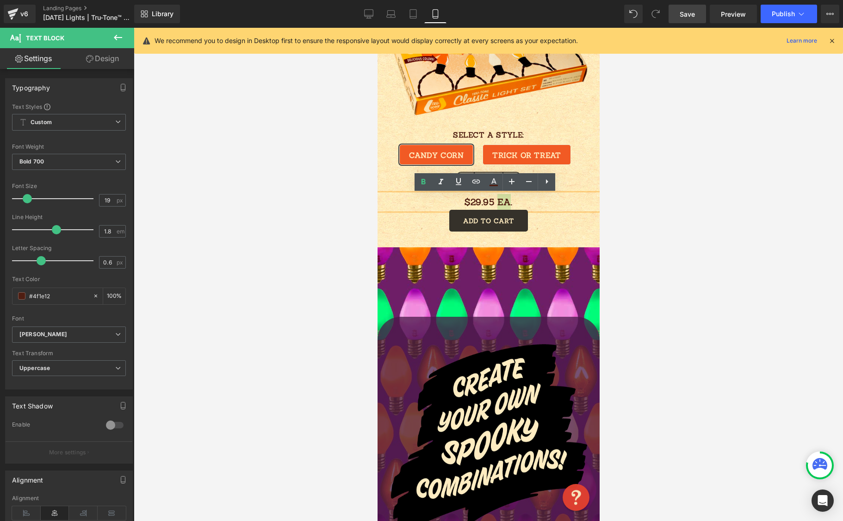
click at [661, 177] on div at bounding box center [489, 274] width 710 height 493
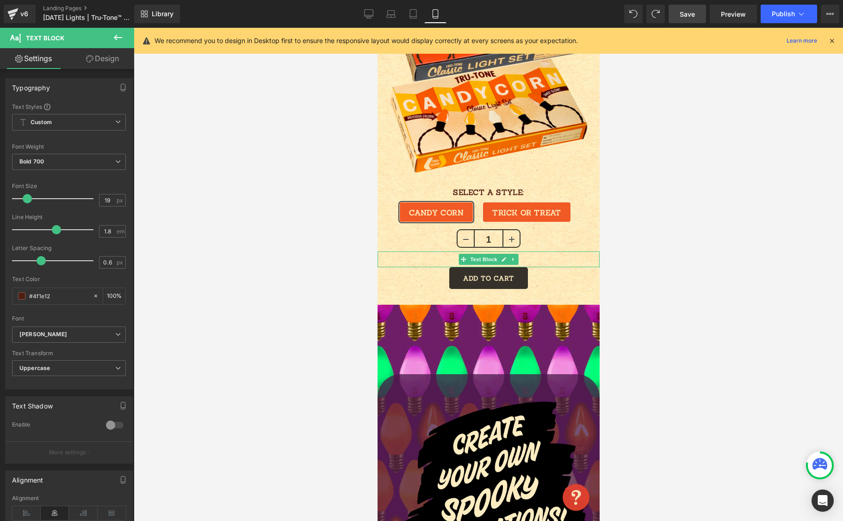
scroll to position [534, 0]
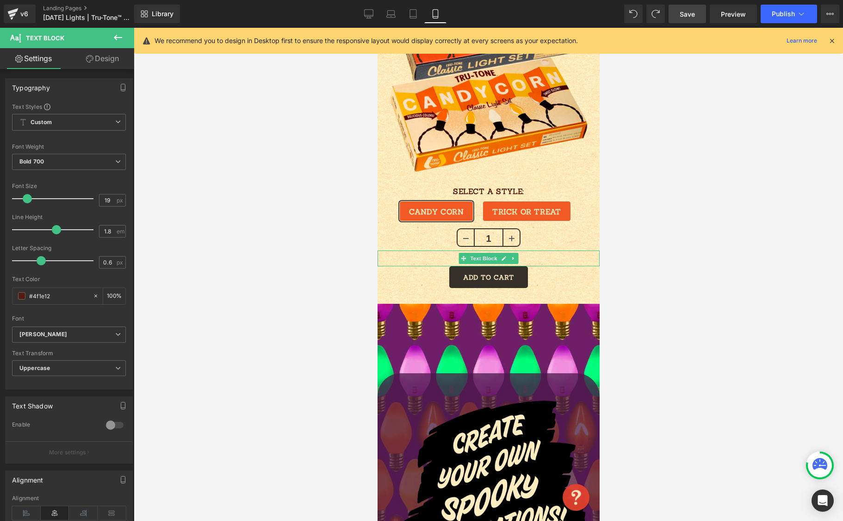
click at [577, 191] on div "CANDY CORN TRICK OR TREAT" at bounding box center [488, 207] width 222 height 41
click at [501, 187] on link at bounding box center [504, 191] width 10 height 11
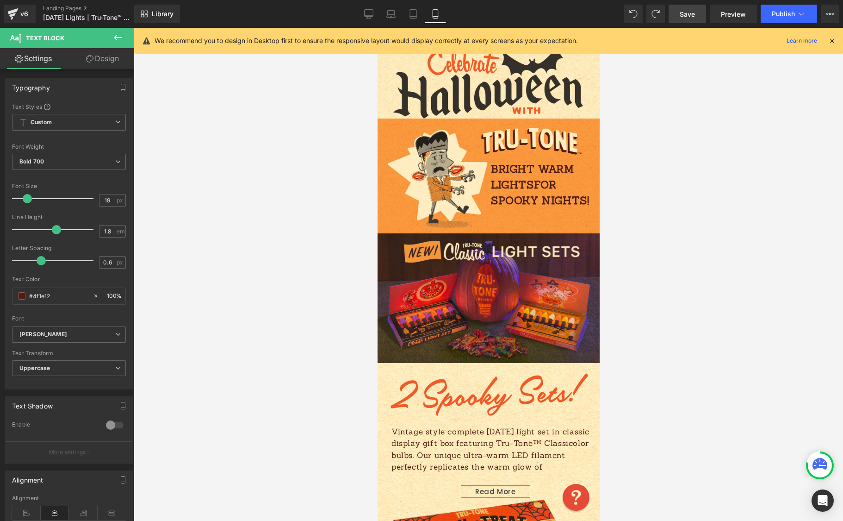
scroll to position [0, 0]
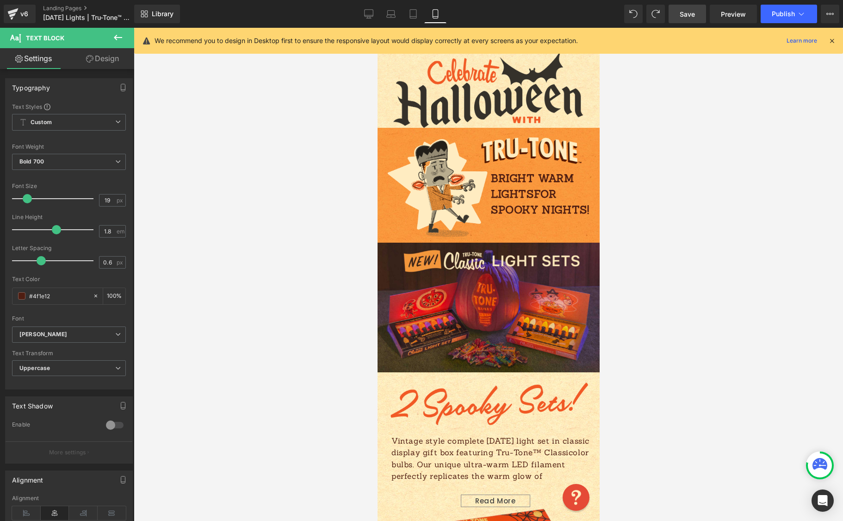
drag, startPoint x: 836, startPoint y: 38, endPoint x: 821, endPoint y: 32, distance: 16.4
click at [835, 38] on div "We recommend you to design in Desktop first to ensure the responsive layout wou…" at bounding box center [488, 41] width 709 height 26
click at [366, 12] on icon at bounding box center [368, 13] width 9 height 9
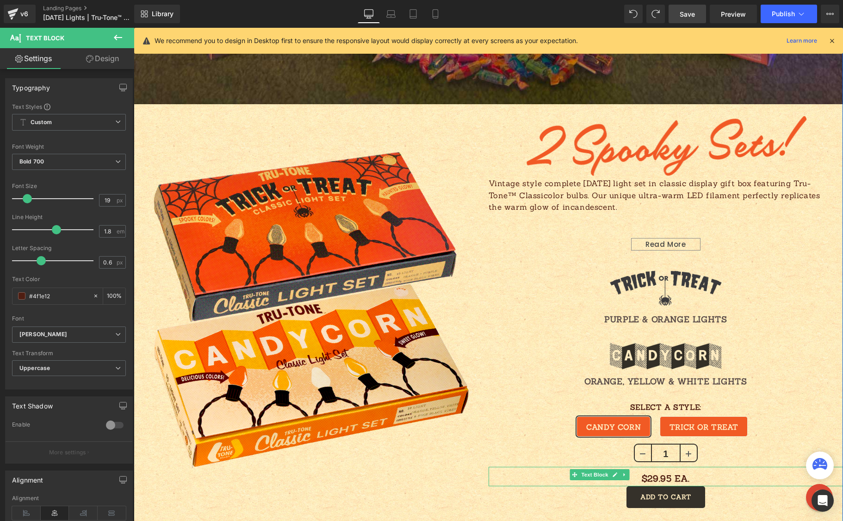
scroll to position [786, 0]
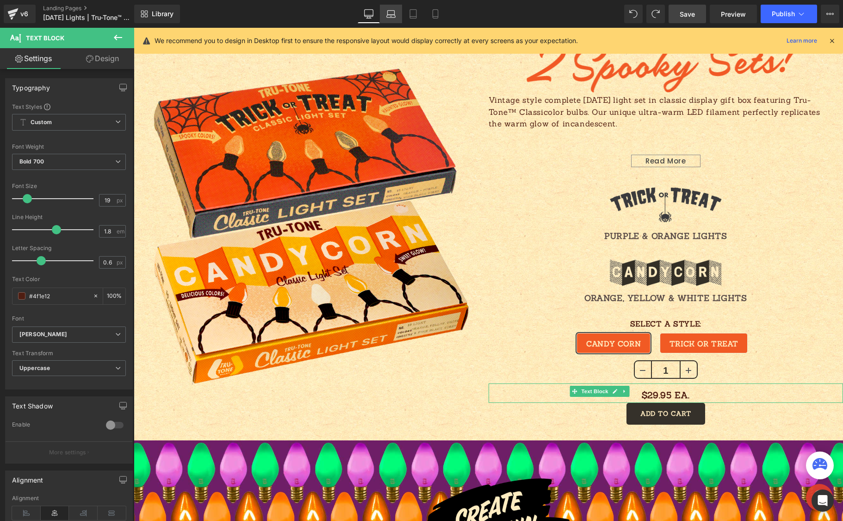
click at [388, 15] on icon at bounding box center [390, 13] width 9 height 9
type input "100"
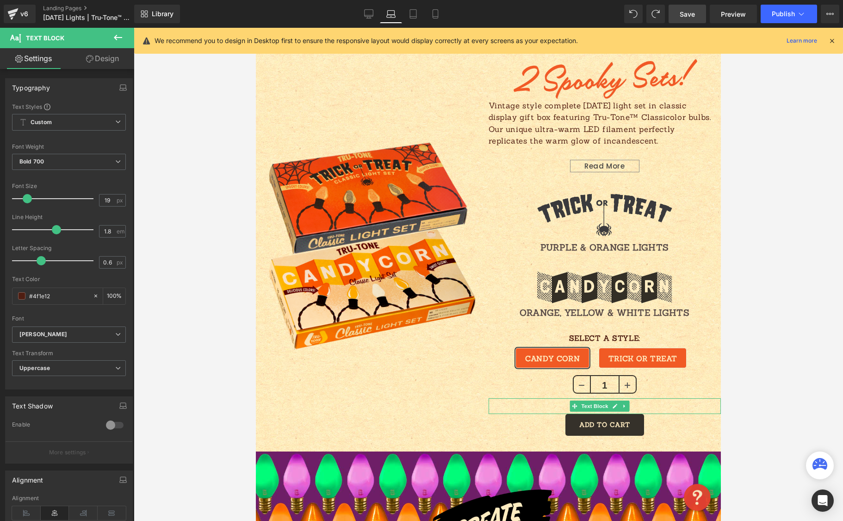
scroll to position [598, 0]
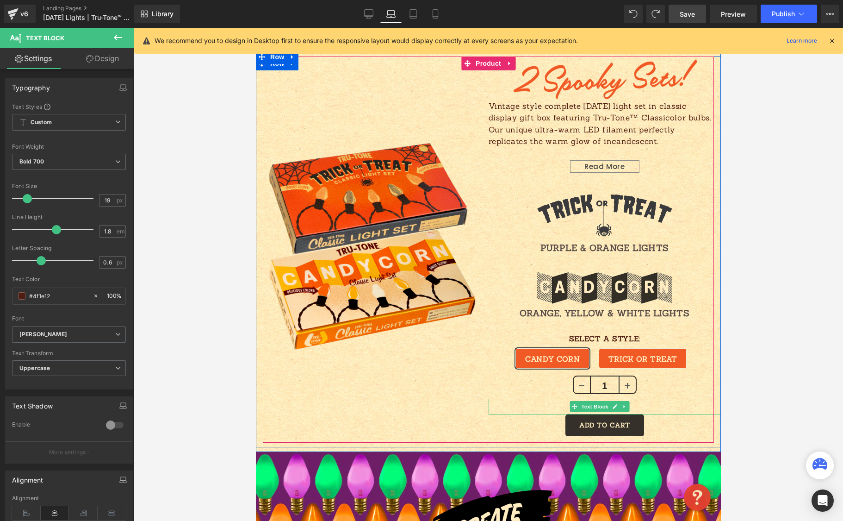
click at [415, 100] on div "Sale Off (P) Image" at bounding box center [372, 246] width 233 height 380
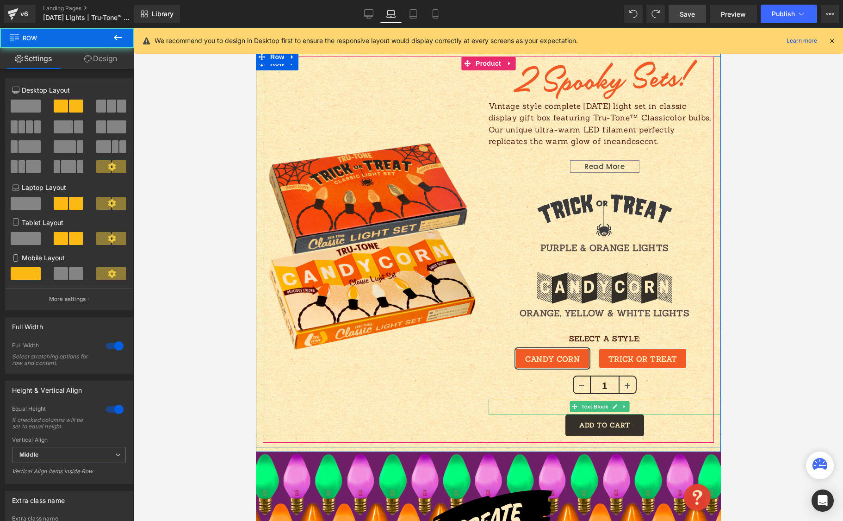
click at [419, 101] on div "Sale Off (P) Image" at bounding box center [372, 246] width 233 height 380
click at [430, 381] on div "Sale Off (P) Image" at bounding box center [372, 246] width 233 height 380
drag, startPoint x: 417, startPoint y: 389, endPoint x: 436, endPoint y: 388, distance: 19.5
click at [415, 389] on div "Sale Off (P) Image" at bounding box center [372, 246] width 233 height 380
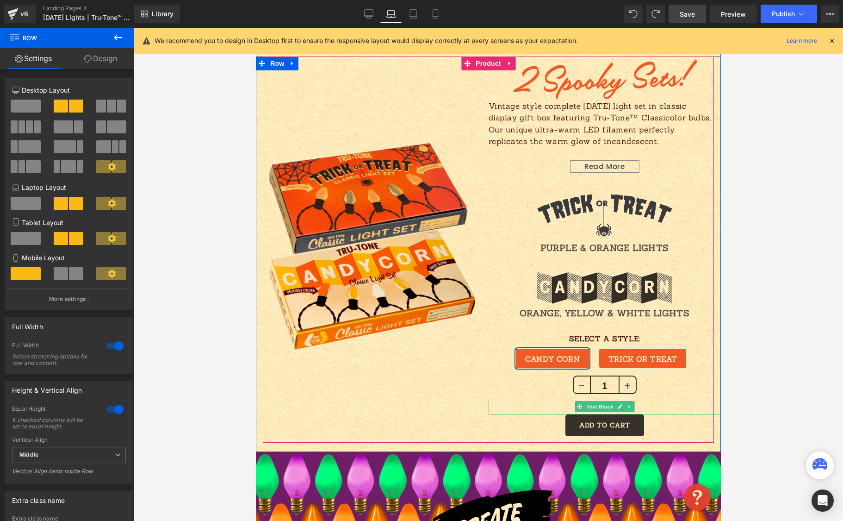
click at [533, 406] on p "$29.95 Ea." at bounding box center [605, 406] width 233 height 16
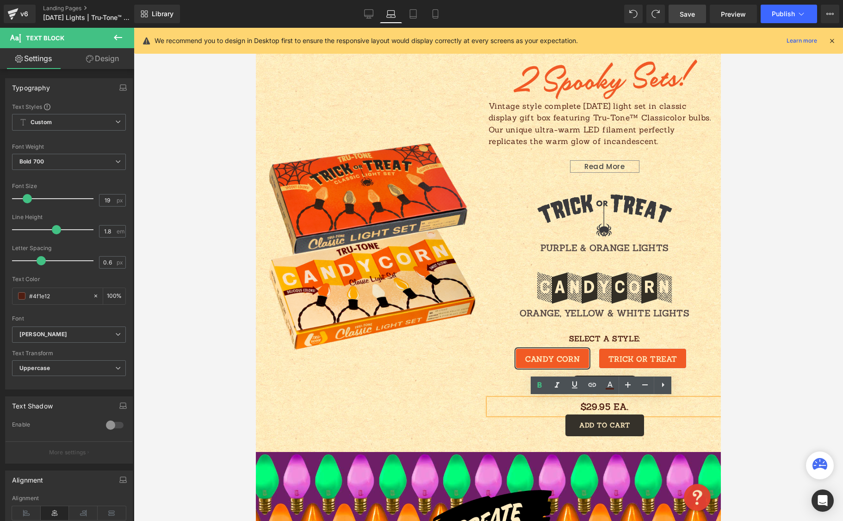
click at [442, 115] on div "Sale Off (P) Image" at bounding box center [372, 246] width 233 height 380
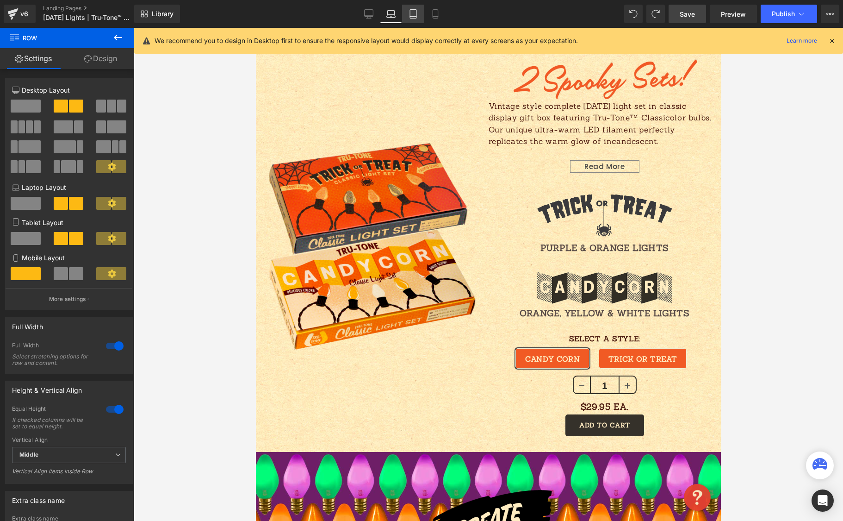
click at [413, 12] on icon at bounding box center [413, 13] width 9 height 9
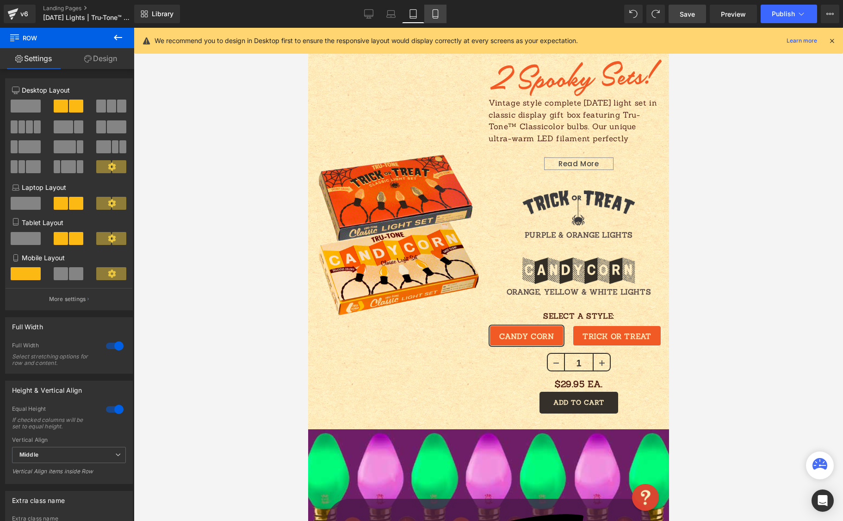
click at [438, 14] on icon at bounding box center [435, 13] width 9 height 9
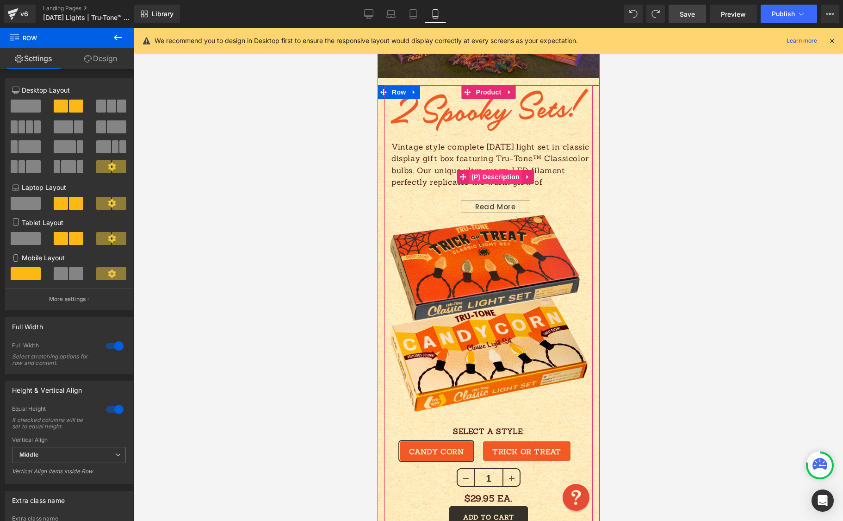
click at [495, 182] on span "(P) Description" at bounding box center [495, 177] width 53 height 14
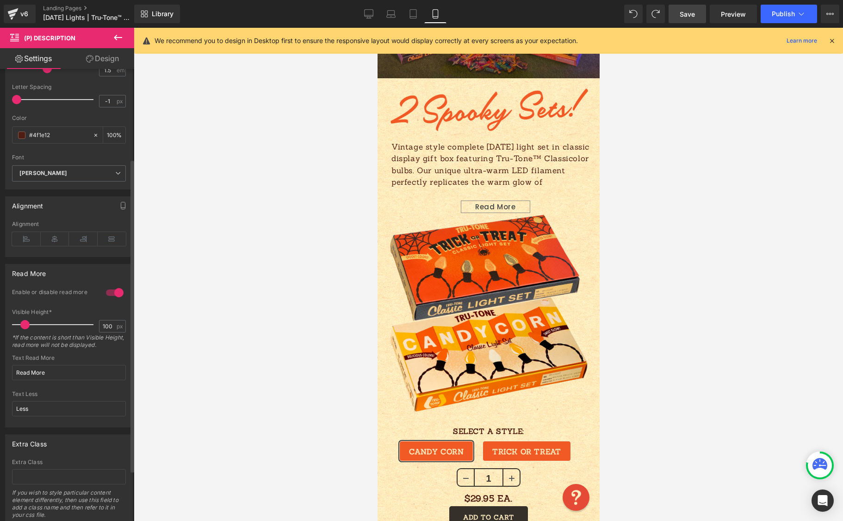
scroll to position [203, 0]
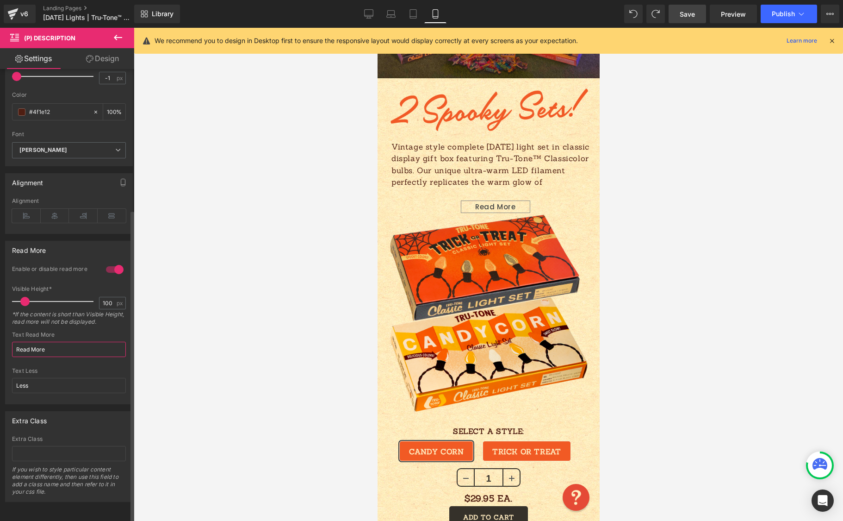
drag, startPoint x: 62, startPoint y: 342, endPoint x: 7, endPoint y: 342, distance: 55.5
click at [10, 342] on div "1 Enable or disable read more 100px Visible Height* 100 px *If the content is s…" at bounding box center [69, 334] width 127 height 138
type input "READ MORE"
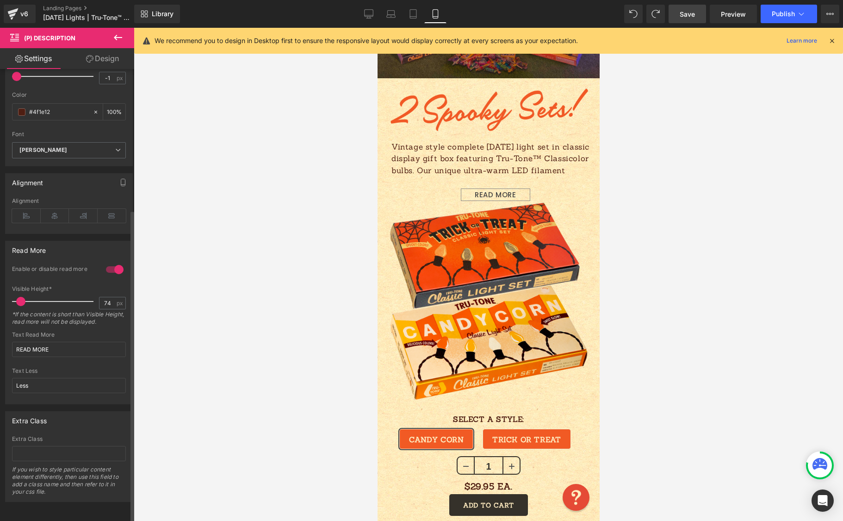
drag, startPoint x: 27, startPoint y: 296, endPoint x: 22, endPoint y: 296, distance: 5.1
click at [22, 297] on span at bounding box center [20, 301] width 9 height 9
type input "72"
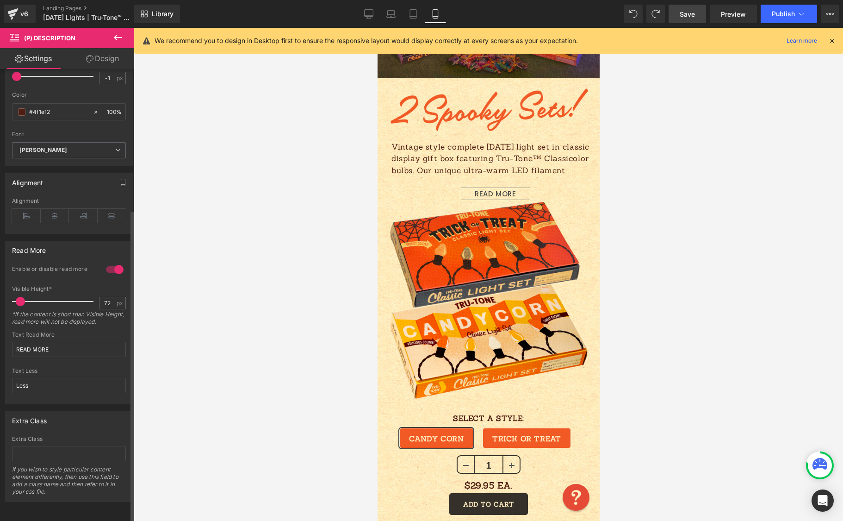
type input "READ MOR"
type input "100"
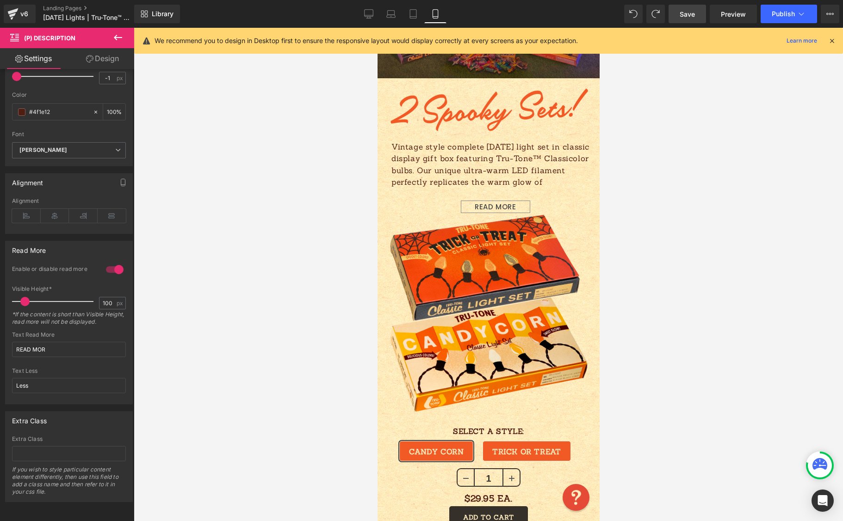
click at [682, 13] on span "Save" at bounding box center [687, 14] width 15 height 10
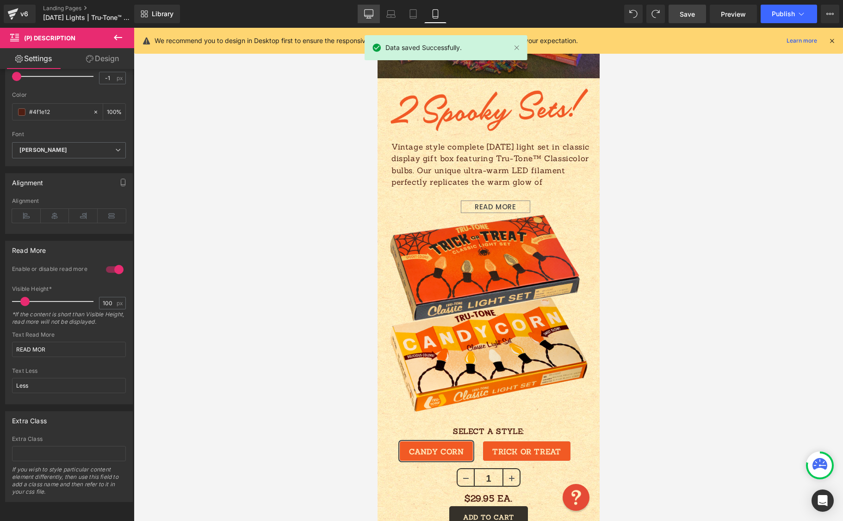
click at [361, 13] on link "Desktop" at bounding box center [369, 14] width 22 height 19
type input "100"
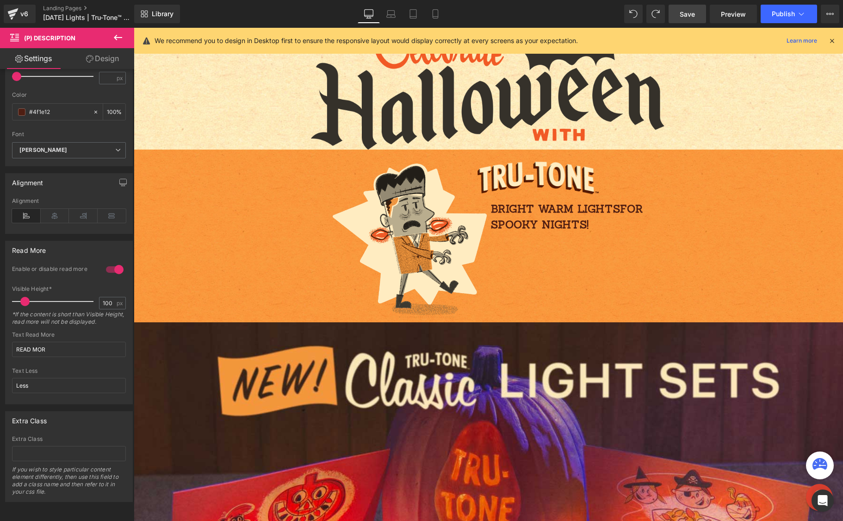
scroll to position [0, 0]
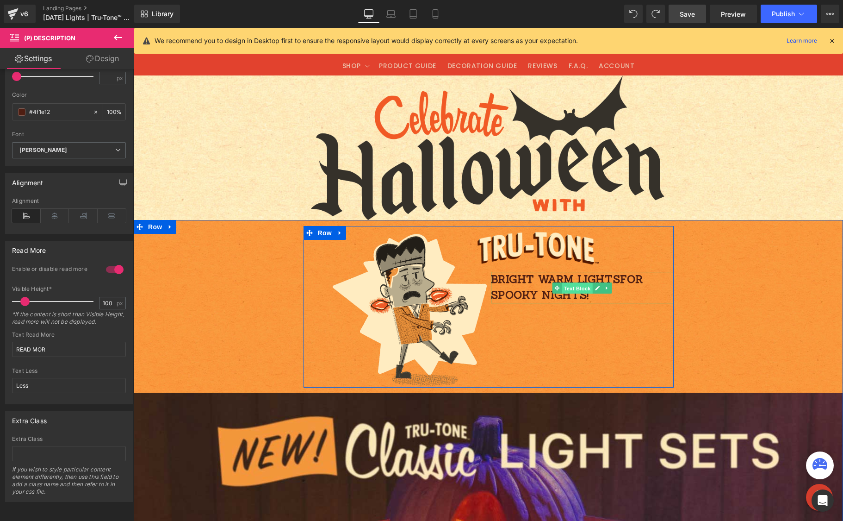
click at [579, 286] on span "Text Block" at bounding box center [577, 287] width 31 height 11
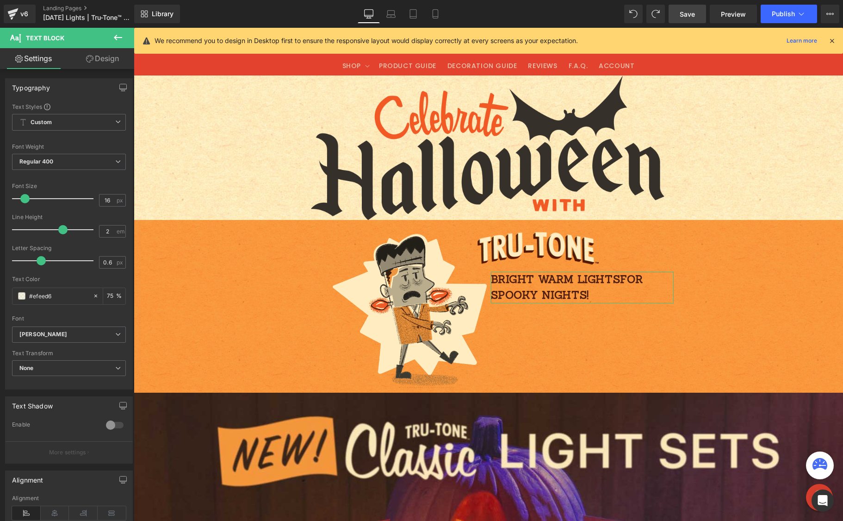
click at [103, 60] on link "Design" at bounding box center [102, 58] width 67 height 21
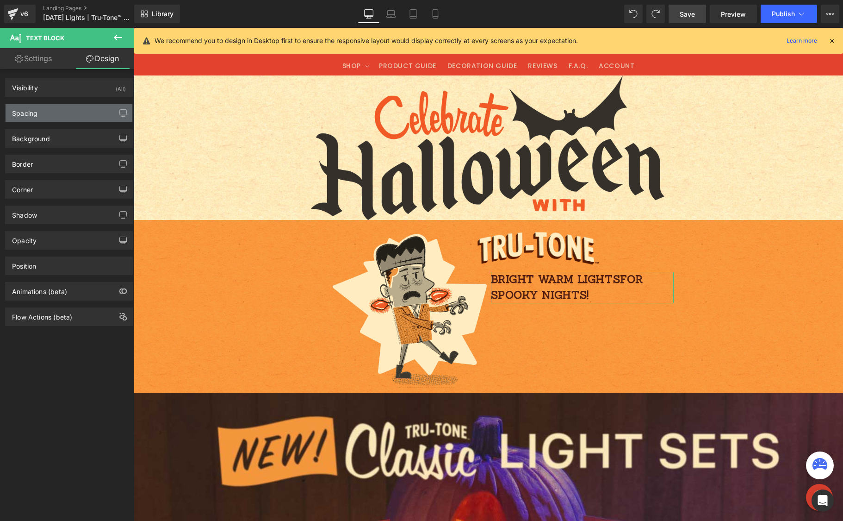
click at [41, 115] on div "Spacing" at bounding box center [69, 113] width 127 height 18
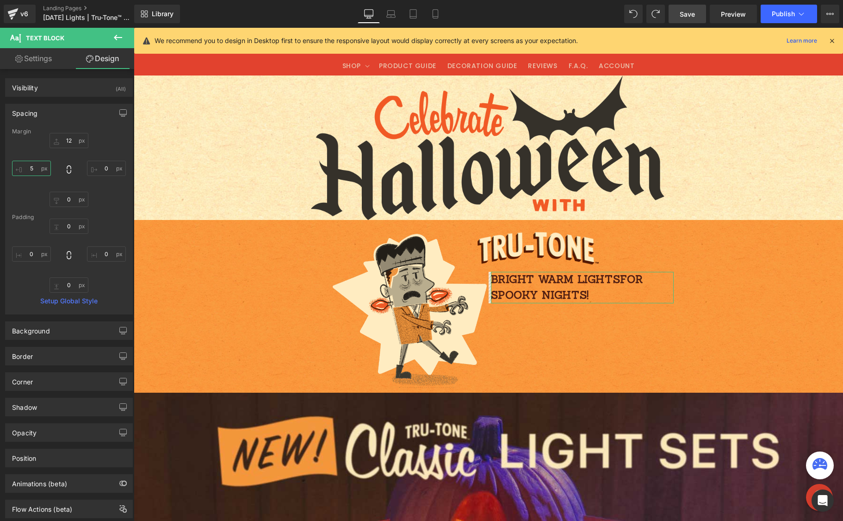
drag, startPoint x: 35, startPoint y: 166, endPoint x: 29, endPoint y: 166, distance: 6.5
click at [29, 166] on input "5" at bounding box center [31, 168] width 39 height 15
drag, startPoint x: 34, startPoint y: 167, endPoint x: 28, endPoint y: 168, distance: 6.1
click at [29, 168] on input "5" at bounding box center [31, 168] width 39 height 15
type input "10"
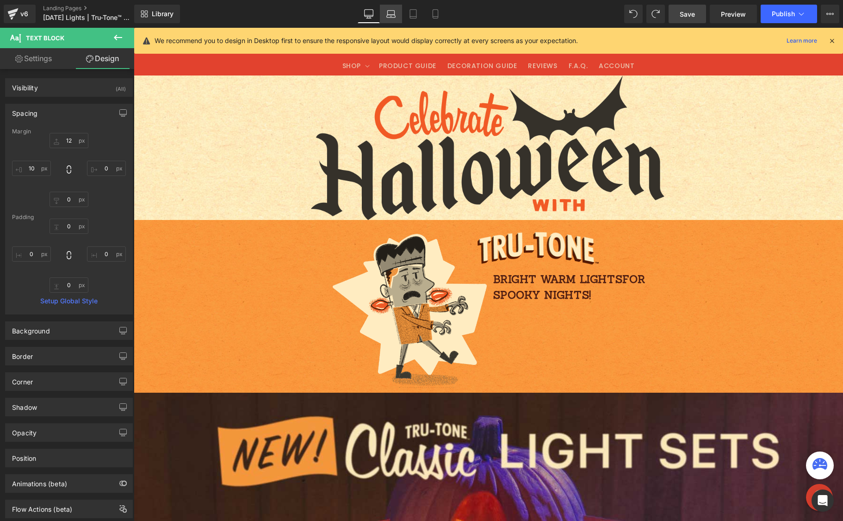
click at [388, 15] on icon at bounding box center [391, 16] width 9 height 3
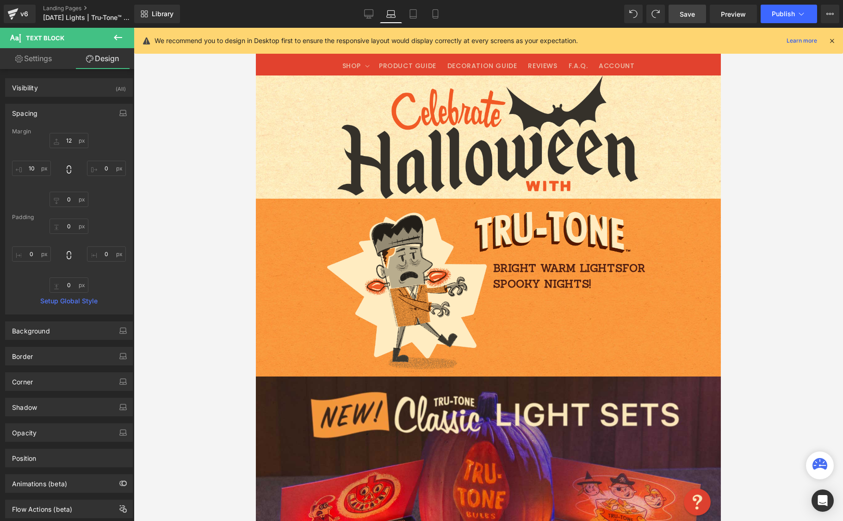
type input "12"
type input "0"
type input "10"
type input "0"
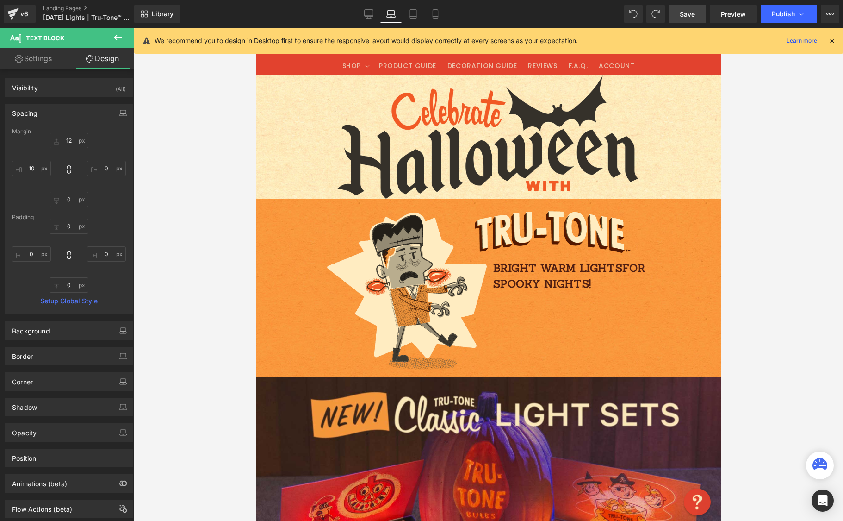
type input "0"
click at [415, 14] on icon at bounding box center [413, 13] width 9 height 9
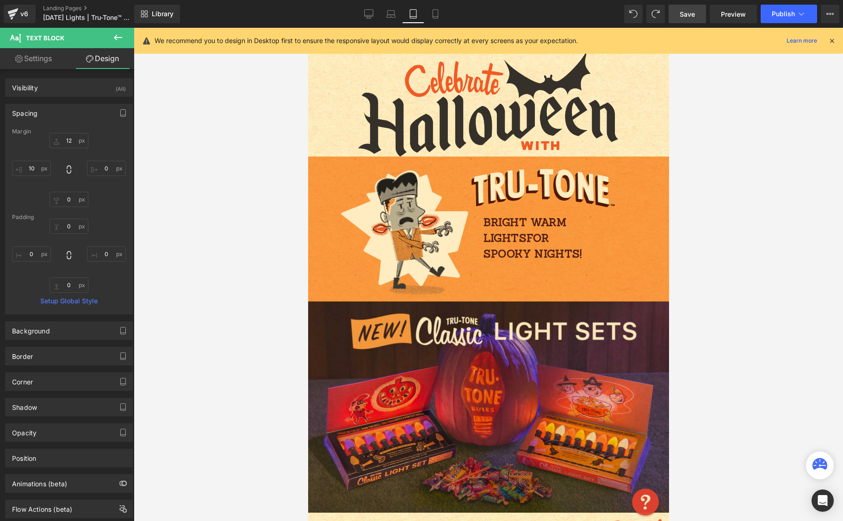
type input "12"
type input "0"
type input "10"
type input "0"
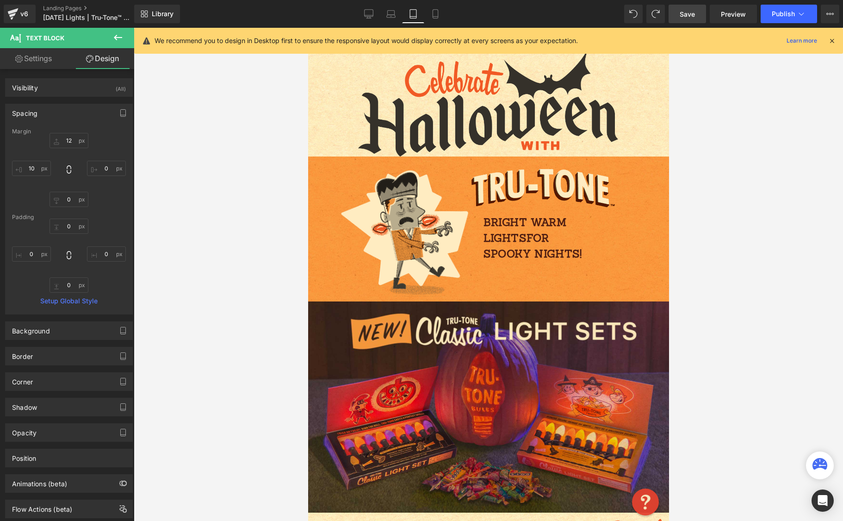
type input "0"
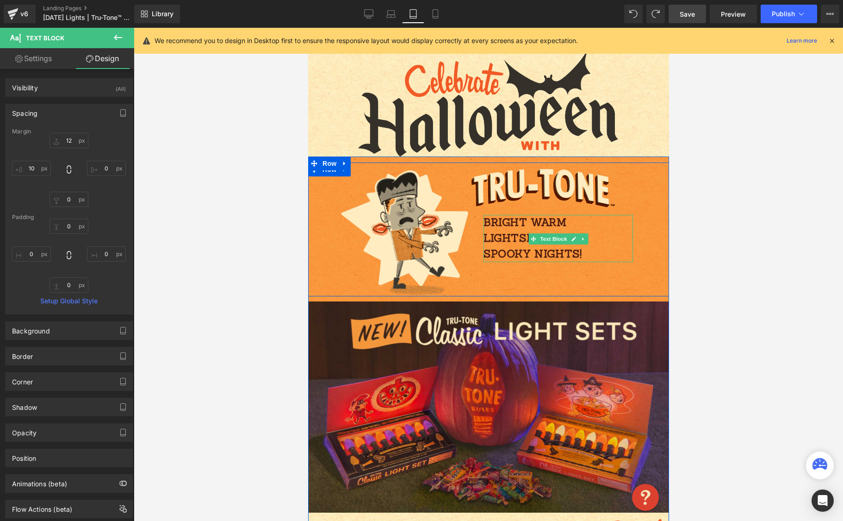
click at [547, 230] on p "bright warm lights for" at bounding box center [557, 230] width 149 height 31
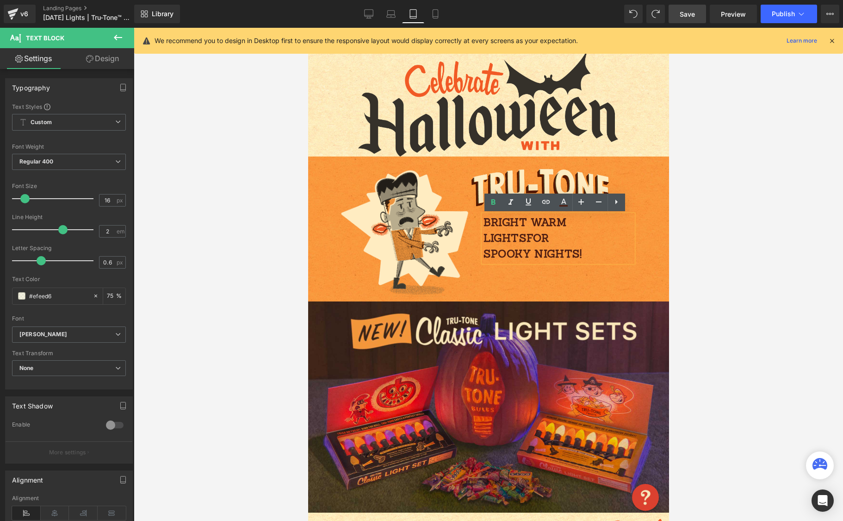
click at [630, 157] on div "Image Image bright warm lights for spooky nights! Text Block Row Image Sale Off…" at bounding box center [488, 522] width 361 height 732
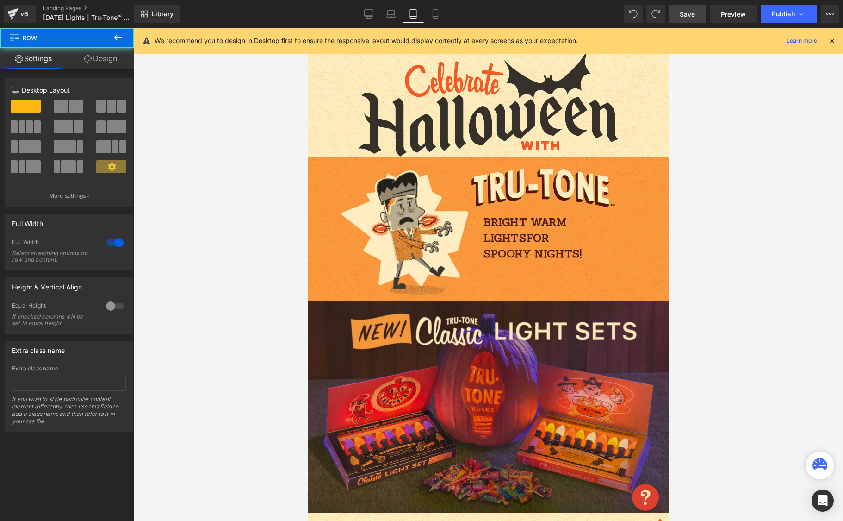
click at [729, 149] on div at bounding box center [489, 274] width 710 height 493
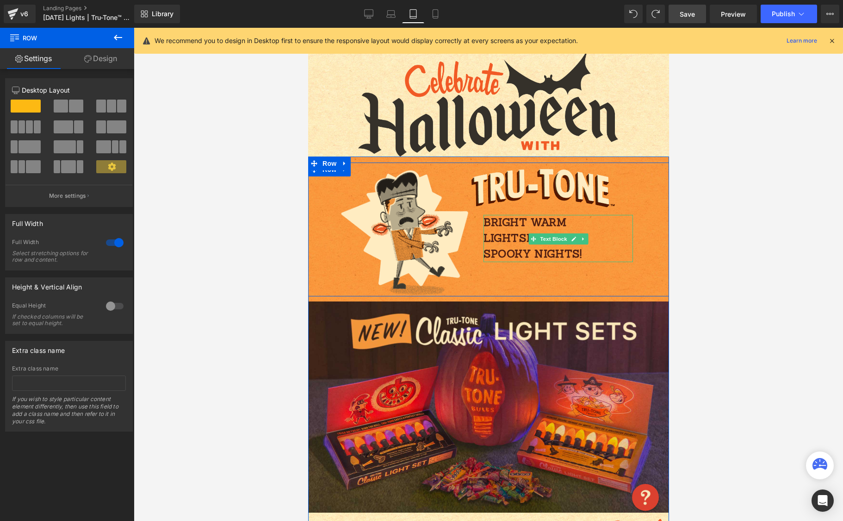
drag, startPoint x: 527, startPoint y: 246, endPoint x: 533, endPoint y: 245, distance: 6.2
click at [527, 246] on p "bright warm lights for" at bounding box center [557, 230] width 149 height 31
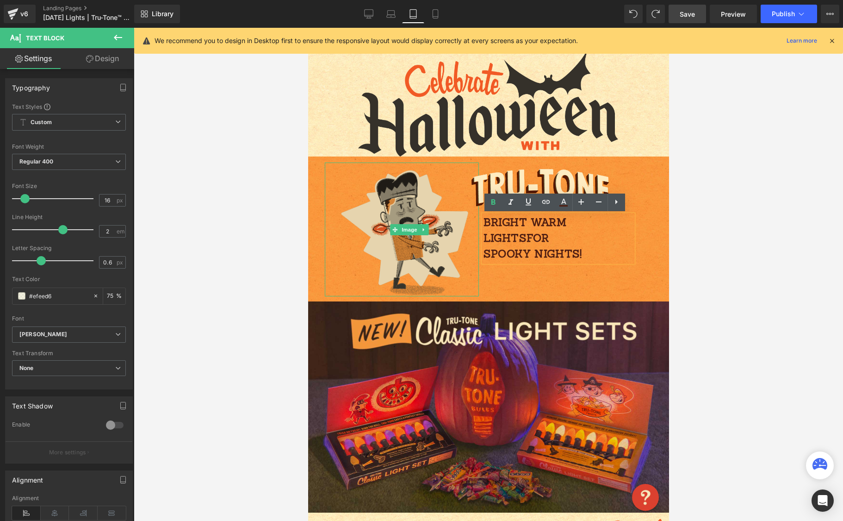
click at [414, 173] on img at bounding box center [409, 229] width 139 height 134
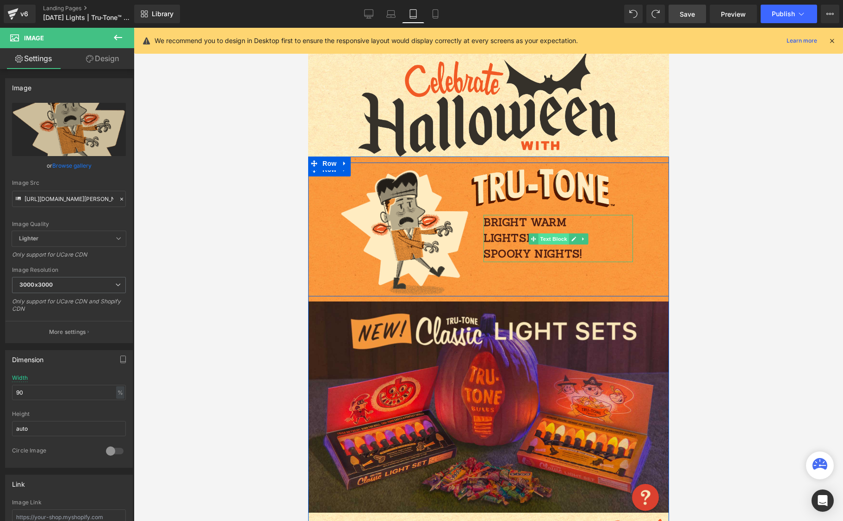
click at [548, 239] on span "Text Block" at bounding box center [553, 238] width 31 height 11
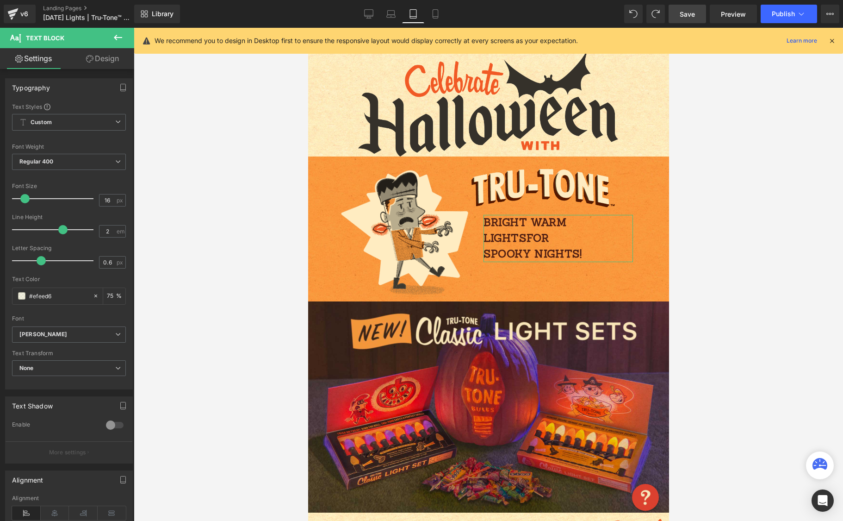
click at [110, 54] on link "Design" at bounding box center [102, 58] width 67 height 21
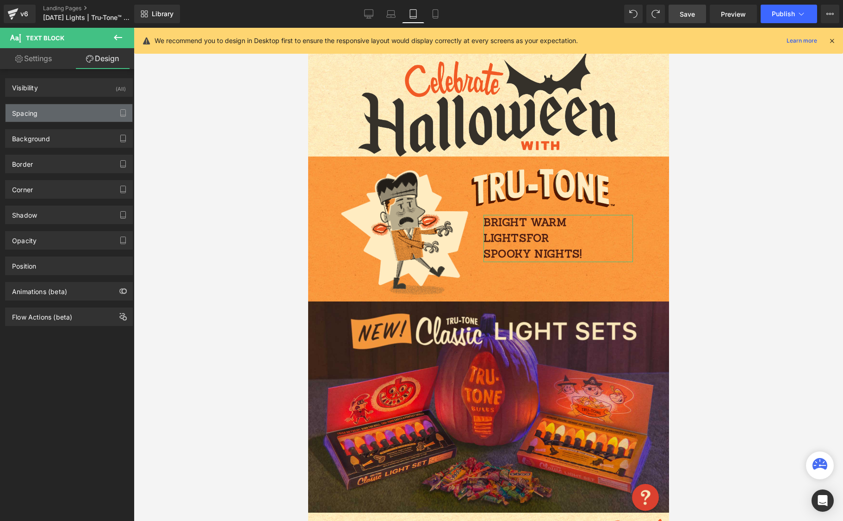
drag, startPoint x: 76, startPoint y: 121, endPoint x: 70, endPoint y: 109, distance: 12.8
click at [70, 109] on div "Spacing" at bounding box center [69, 113] width 127 height 18
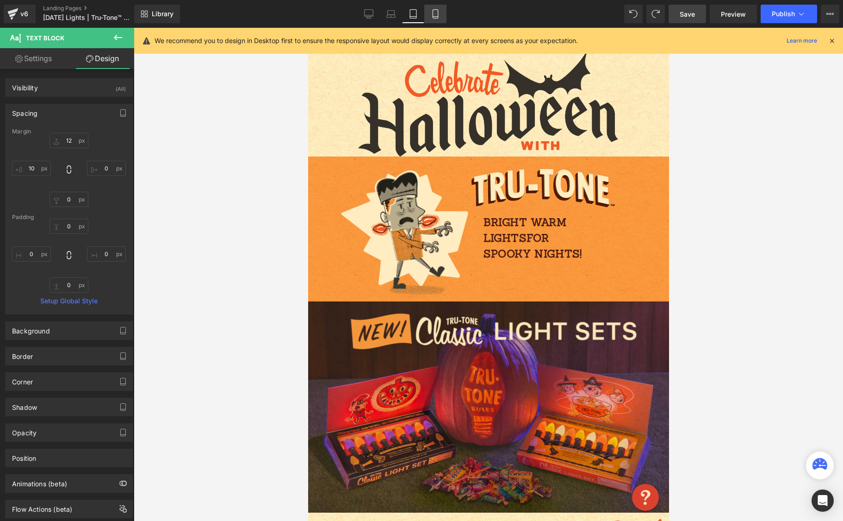
click at [441, 13] on link "Mobile" at bounding box center [435, 14] width 22 height 19
type input "12"
type input "0"
type input "10"
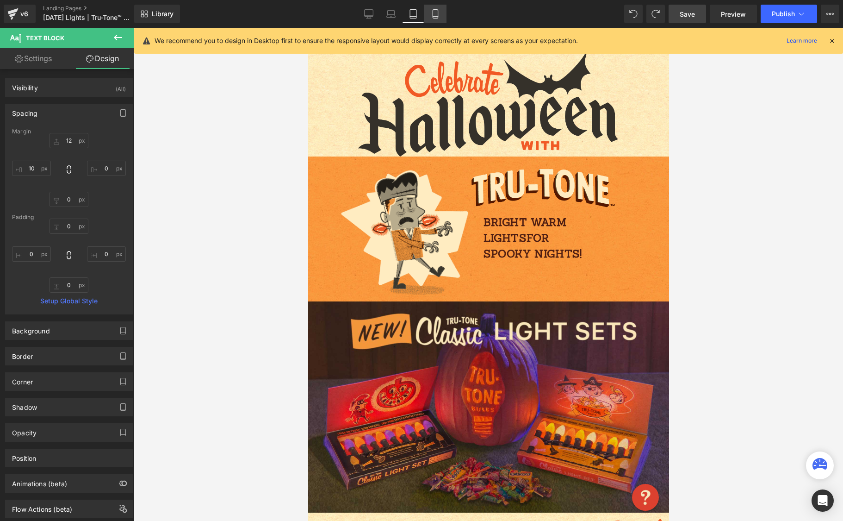
type input "0"
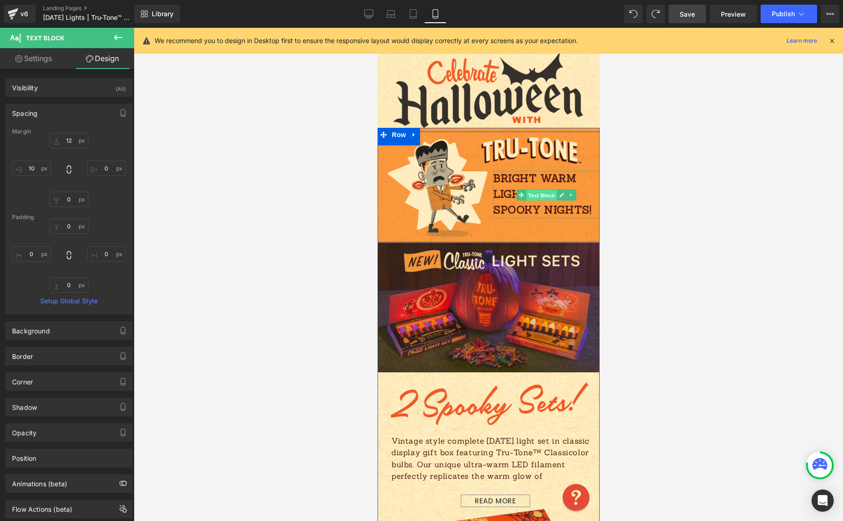
click at [540, 196] on span "Text Block" at bounding box center [541, 195] width 31 height 11
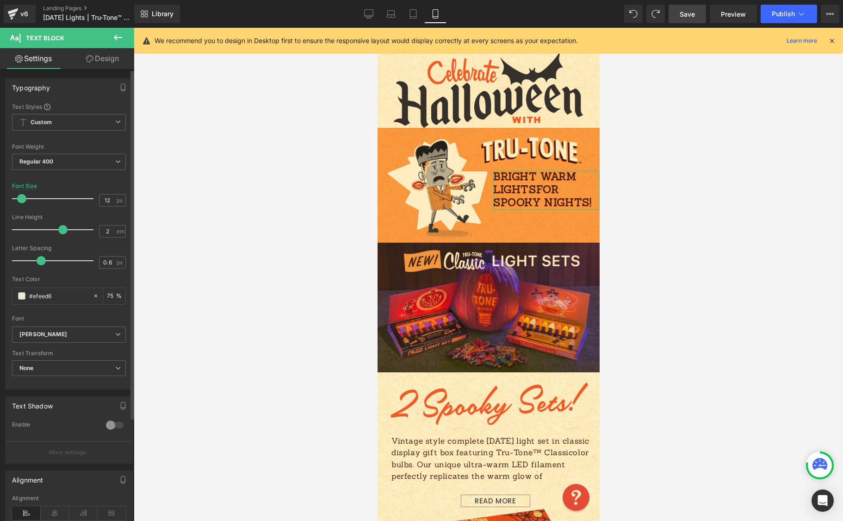
click at [21, 197] on span at bounding box center [21, 198] width 9 height 9
drag, startPoint x: 27, startPoint y: 198, endPoint x: 12, endPoint y: 200, distance: 15.4
click at [12, 200] on div "Text Styles Custom Custom Setup Global Style Custom Setup Global Style Thin 100…" at bounding box center [69, 246] width 127 height 286
type input "16"
click at [370, 16] on icon at bounding box center [368, 13] width 9 height 9
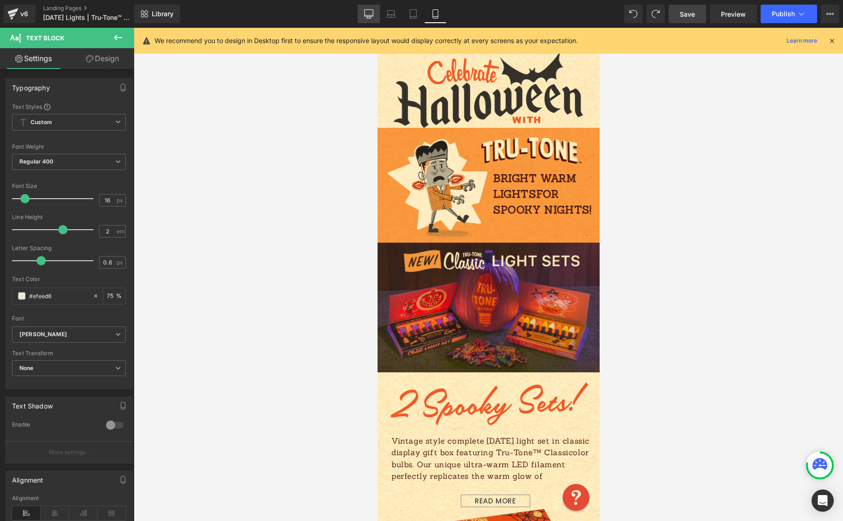
type input "75"
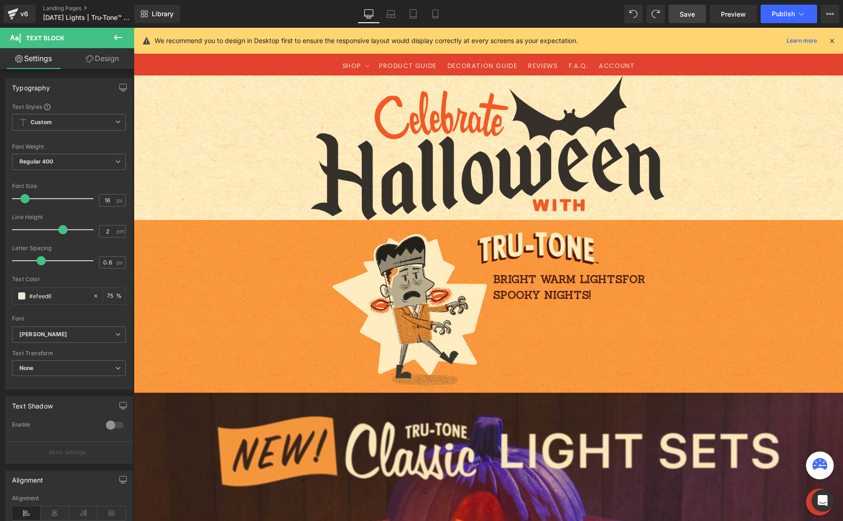
scroll to position [225, 0]
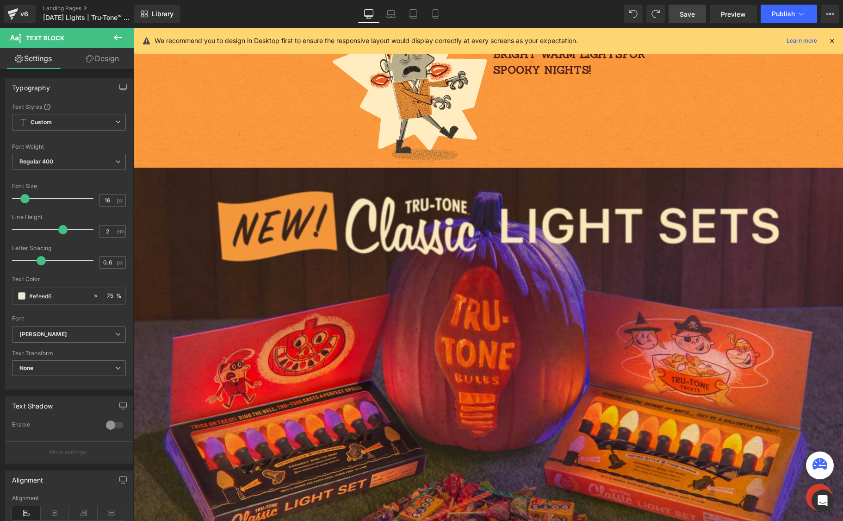
click at [691, 14] on span "Save" at bounding box center [687, 14] width 15 height 10
click at [832, 36] on div at bounding box center [831, 41] width 7 height 10
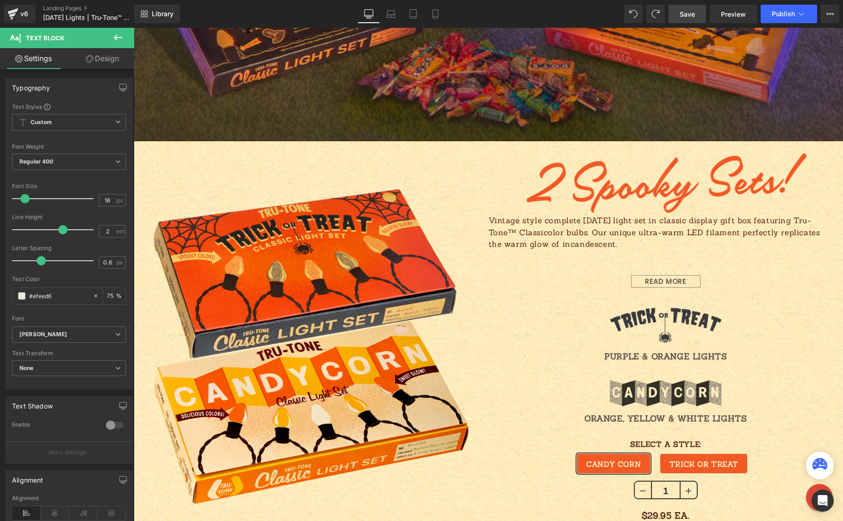
scroll to position [0, 0]
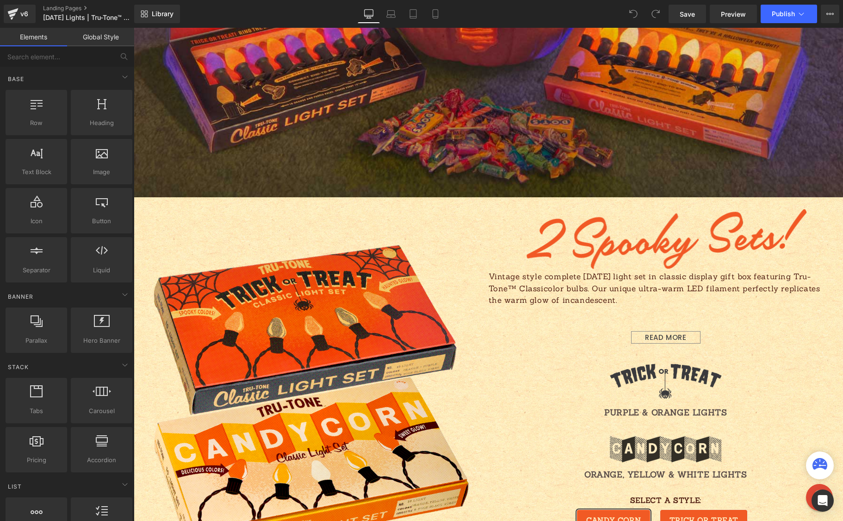
scroll to position [643, 0]
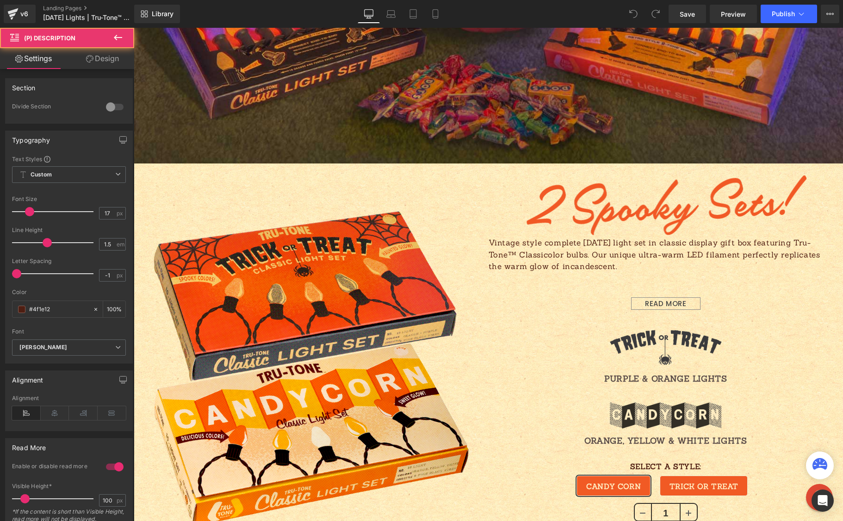
click at [673, 301] on div "READ MORE" at bounding box center [665, 303] width 69 height 12
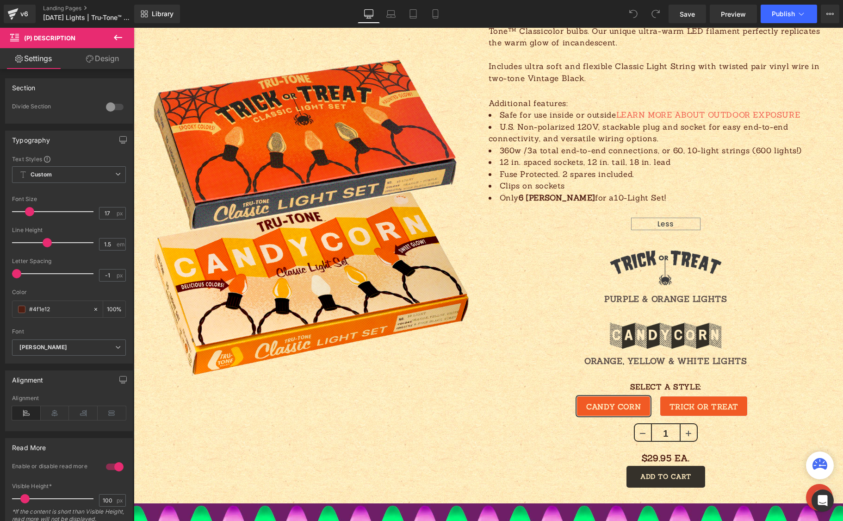
scroll to position [863, 0]
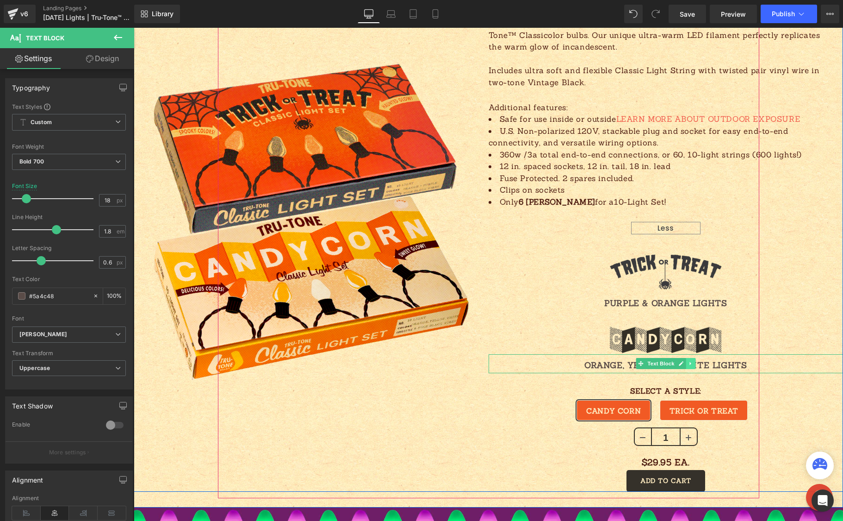
click at [690, 363] on icon at bounding box center [690, 363] width 1 height 3
click at [684, 363] on icon at bounding box center [686, 364] width 5 height 6
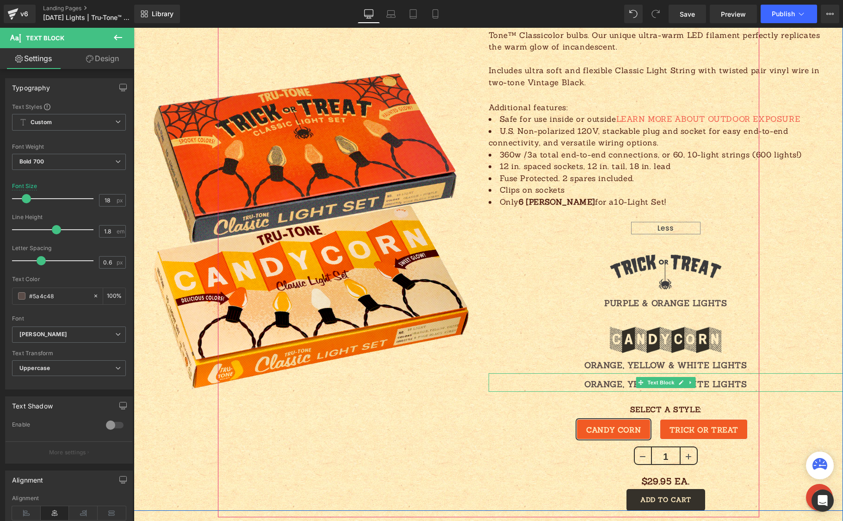
scroll to position [865, 0]
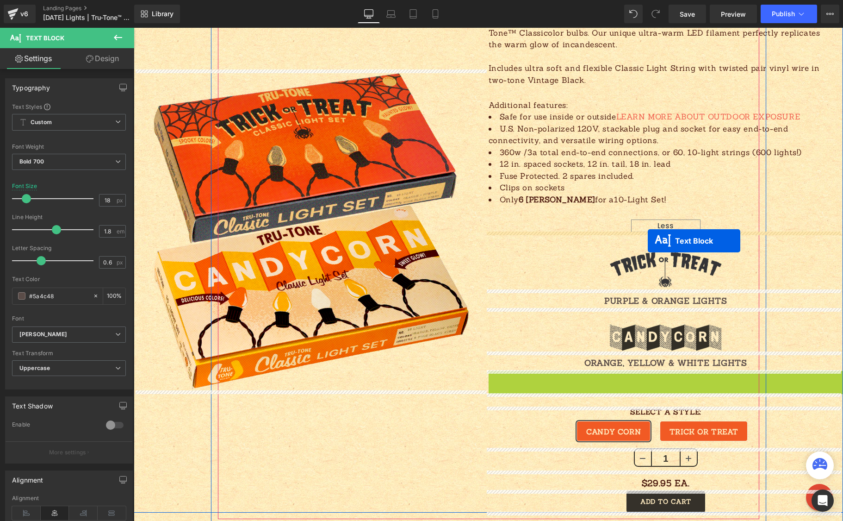
drag, startPoint x: 637, startPoint y: 382, endPoint x: 648, endPoint y: 240, distance: 142.1
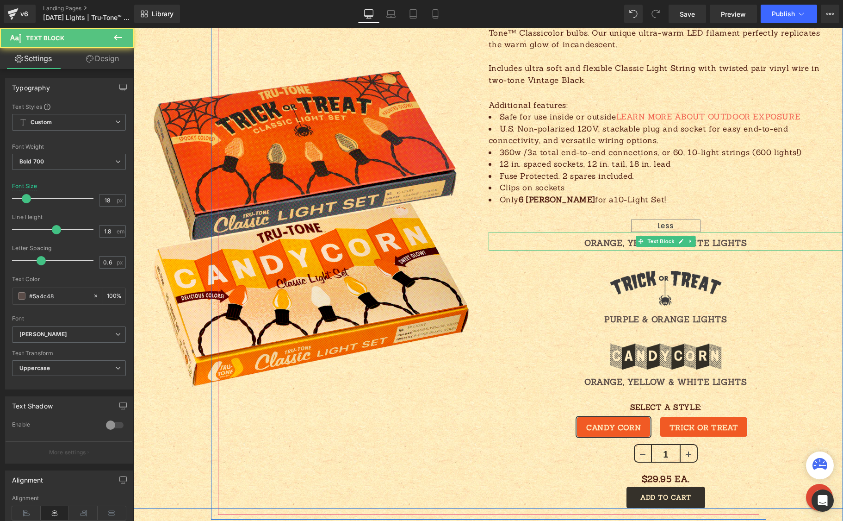
scroll to position [863, 0]
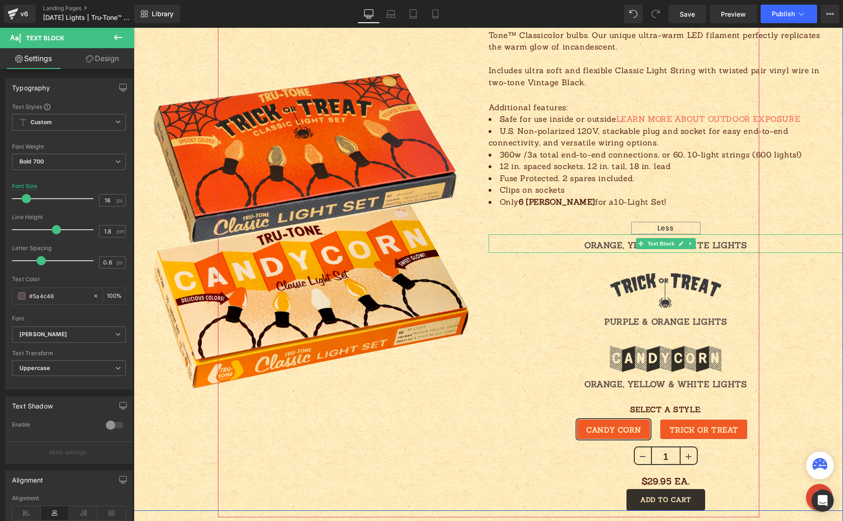
click at [604, 245] on p "ORANGE, YELLOW & WHITE LIGHTS" at bounding box center [666, 245] width 355 height 15
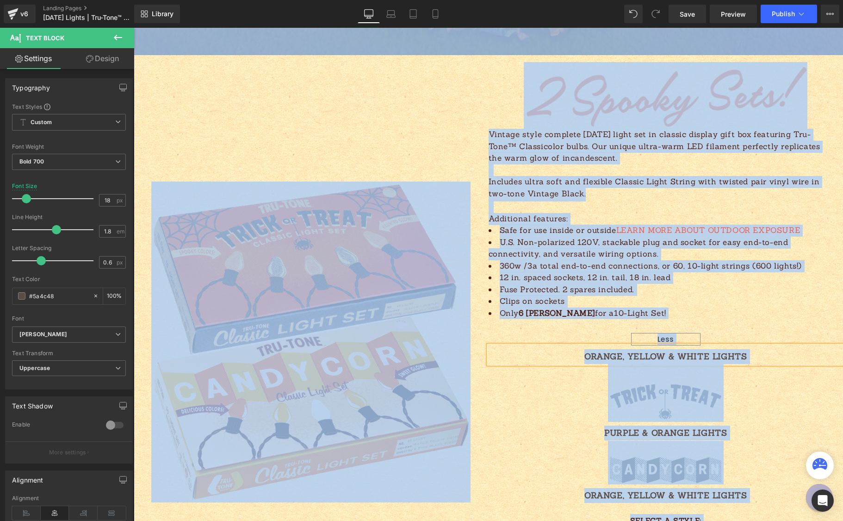
scroll to position [762, 0]
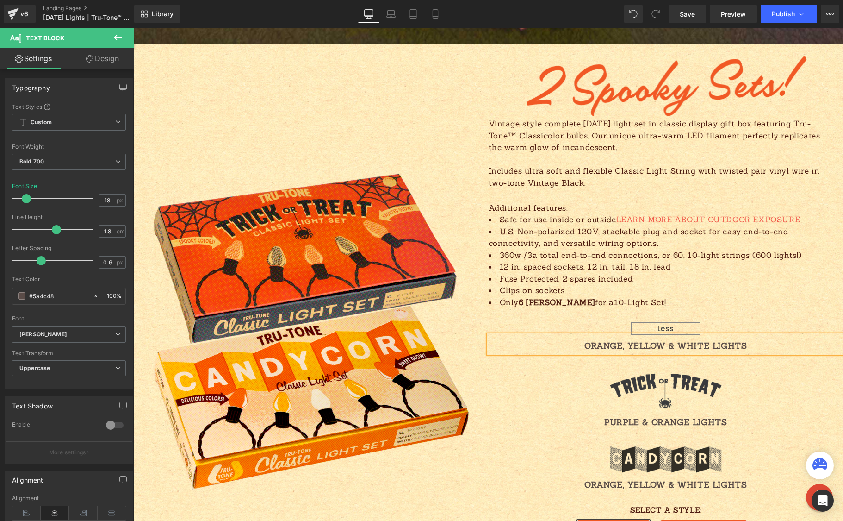
click at [618, 344] on p "ORANGE, YELLOW & WHITE LIGHTS" at bounding box center [666, 345] width 355 height 15
click at [568, 392] on div at bounding box center [666, 382] width 355 height 58
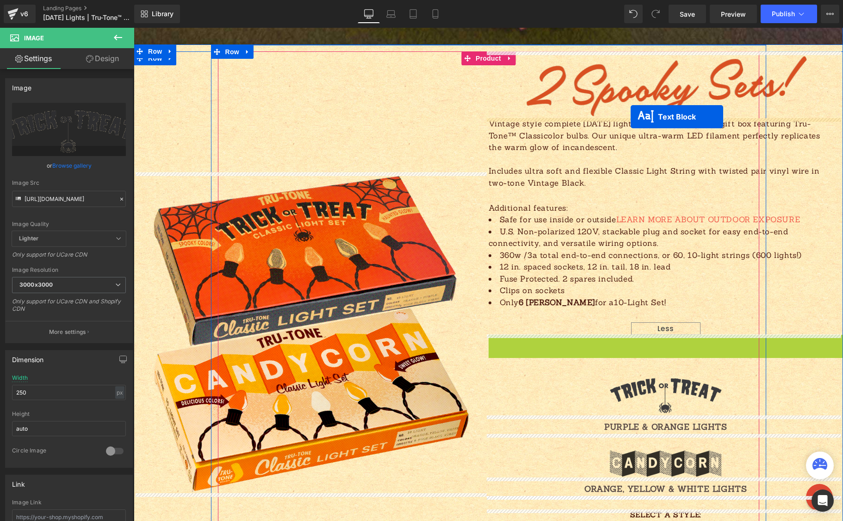
drag, startPoint x: 638, startPoint y: 344, endPoint x: 632, endPoint y: 117, distance: 227.8
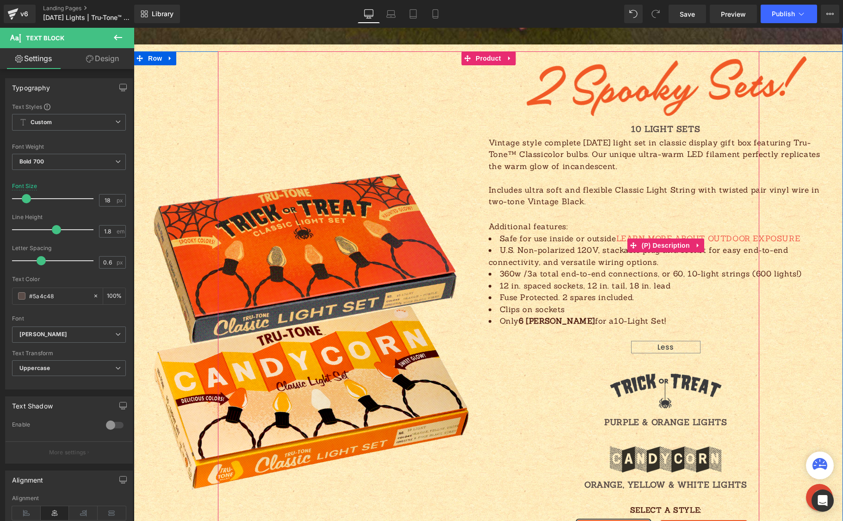
click at [683, 342] on div "Less" at bounding box center [665, 347] width 69 height 12
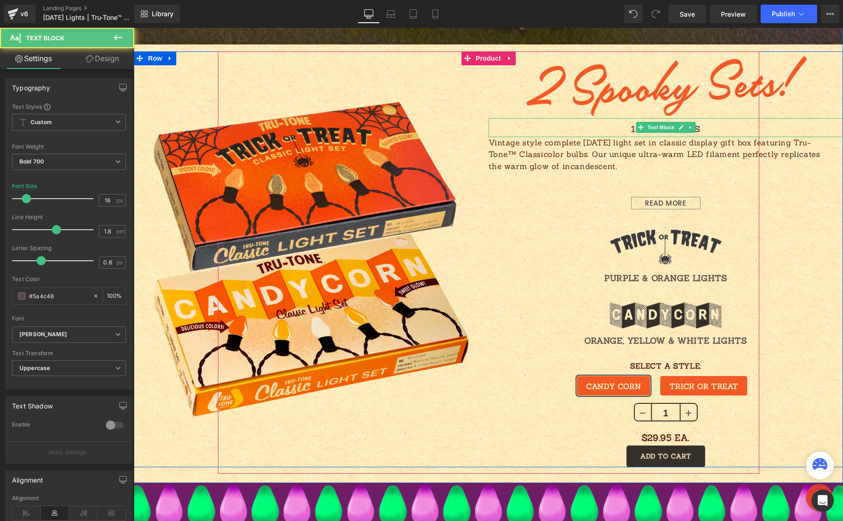
click at [616, 126] on p "10 LIGHT SETS" at bounding box center [666, 129] width 355 height 15
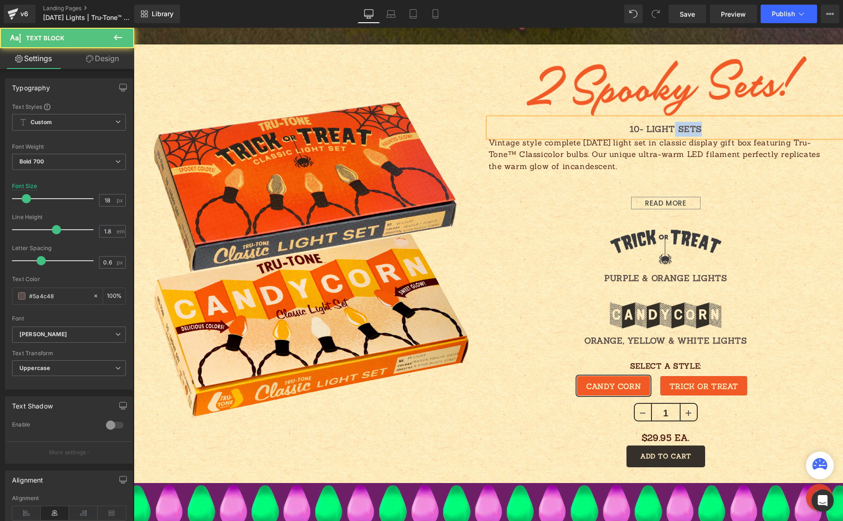
drag, startPoint x: 672, startPoint y: 127, endPoint x: 713, endPoint y: 122, distance: 41.5
click at [713, 127] on p "10- LIGHT SETS" at bounding box center [666, 129] width 355 height 15
click at [635, 130] on p "10-LIGHTS EACH" at bounding box center [666, 129] width 355 height 15
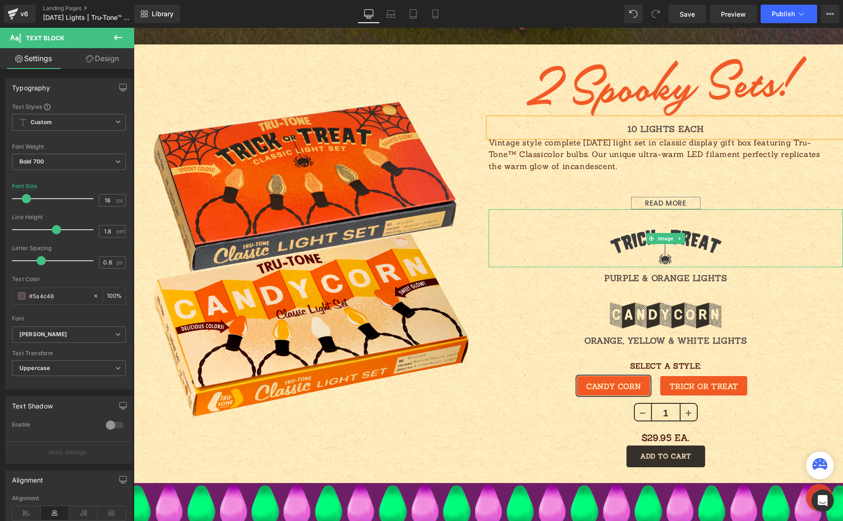
click at [539, 247] on div at bounding box center [666, 238] width 355 height 58
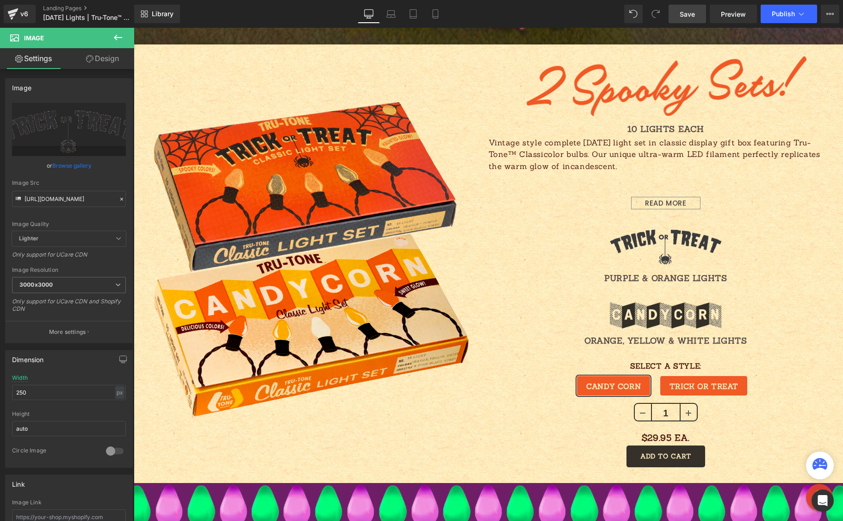
click at [691, 15] on span "Save" at bounding box center [687, 14] width 15 height 10
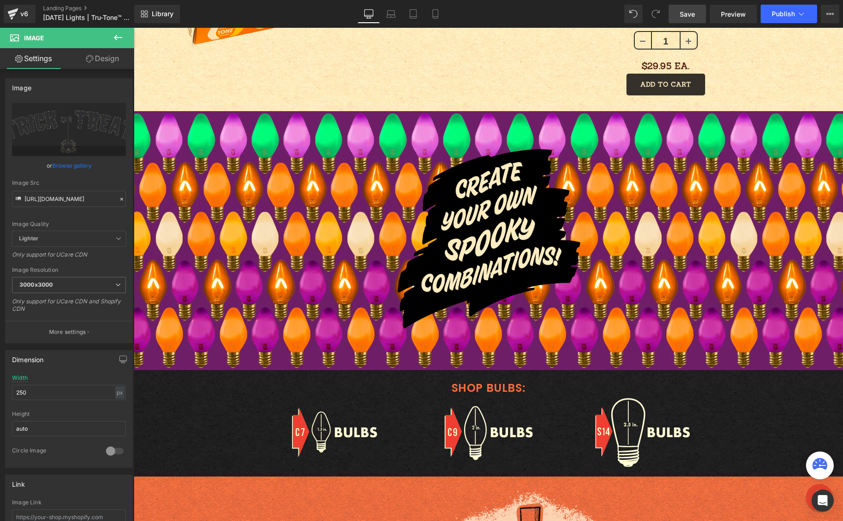
scroll to position [1136, 0]
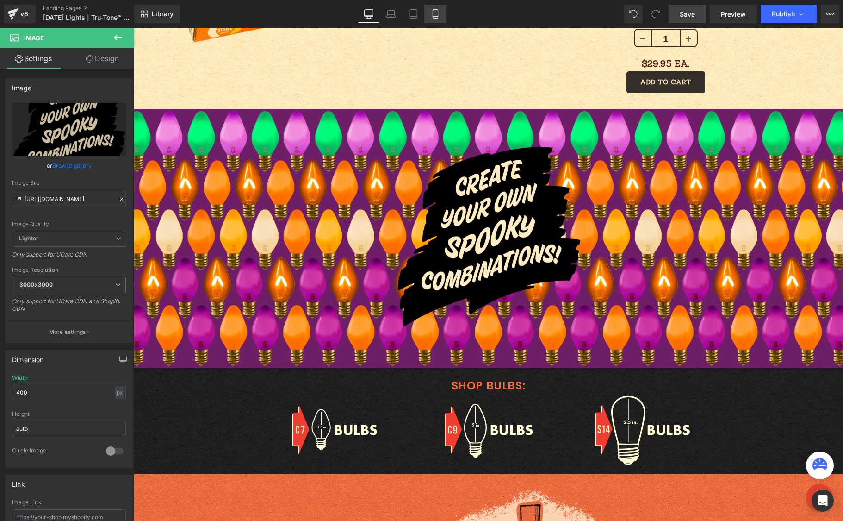
click at [439, 13] on icon at bounding box center [435, 13] width 9 height 9
type input "auto"
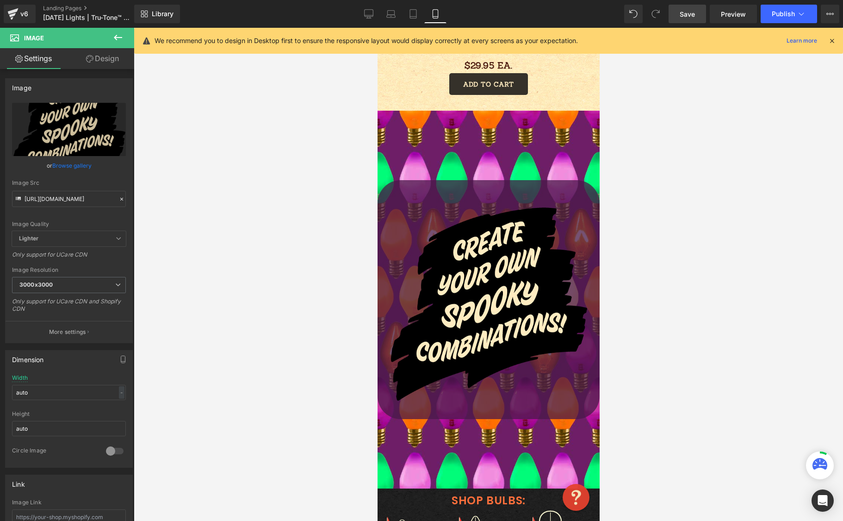
scroll to position [728, 0]
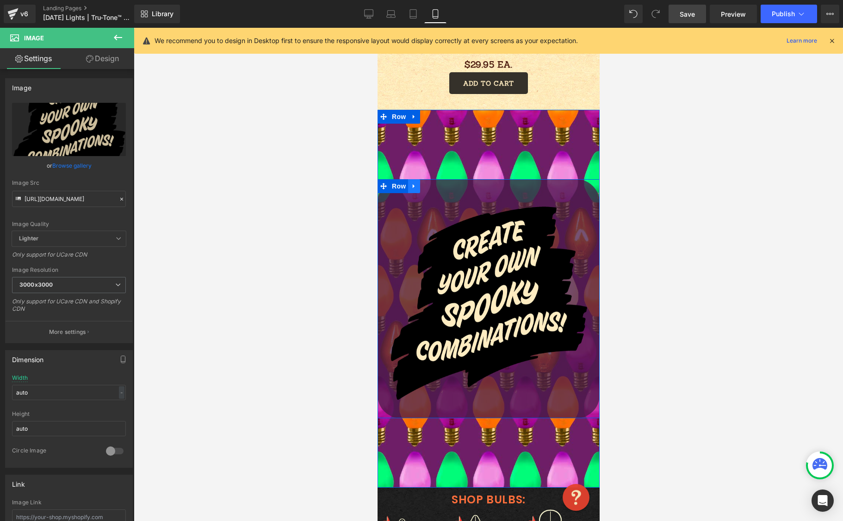
click at [411, 187] on icon at bounding box center [414, 186] width 6 height 7
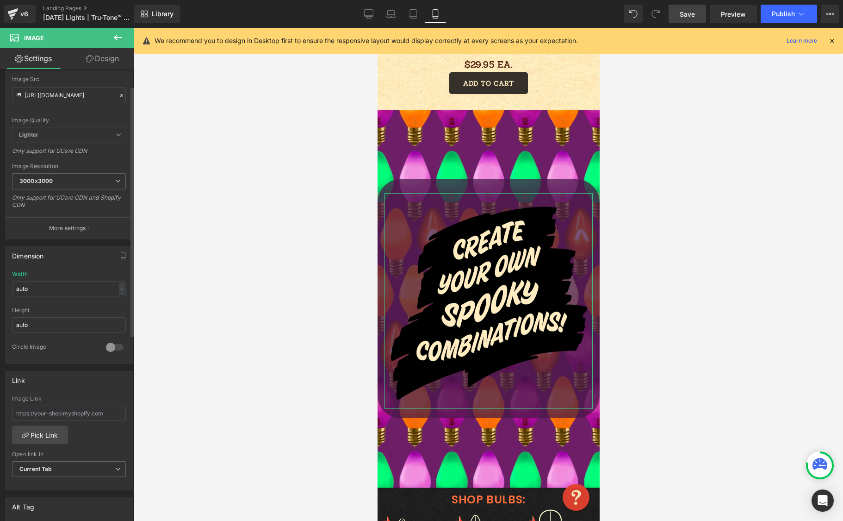
scroll to position [0, 0]
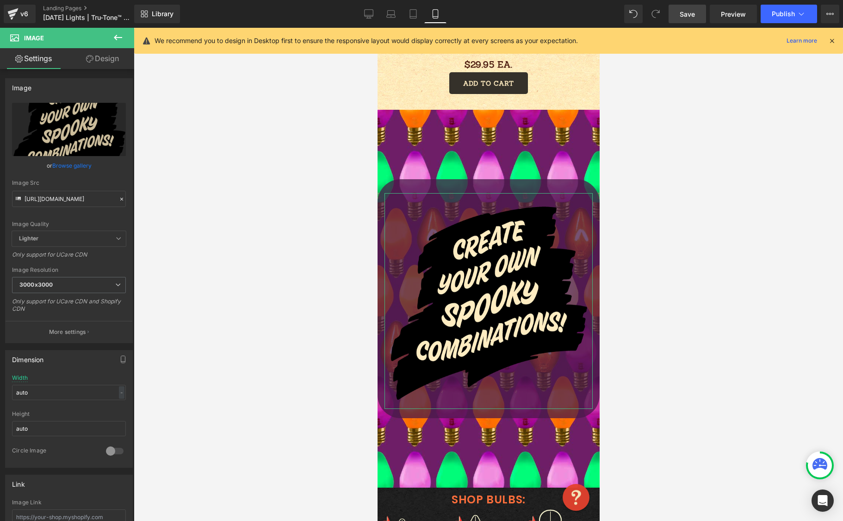
drag, startPoint x: 112, startPoint y: 54, endPoint x: 98, endPoint y: 78, distance: 28.0
click at [112, 54] on link "Design" at bounding box center [102, 58] width 67 height 21
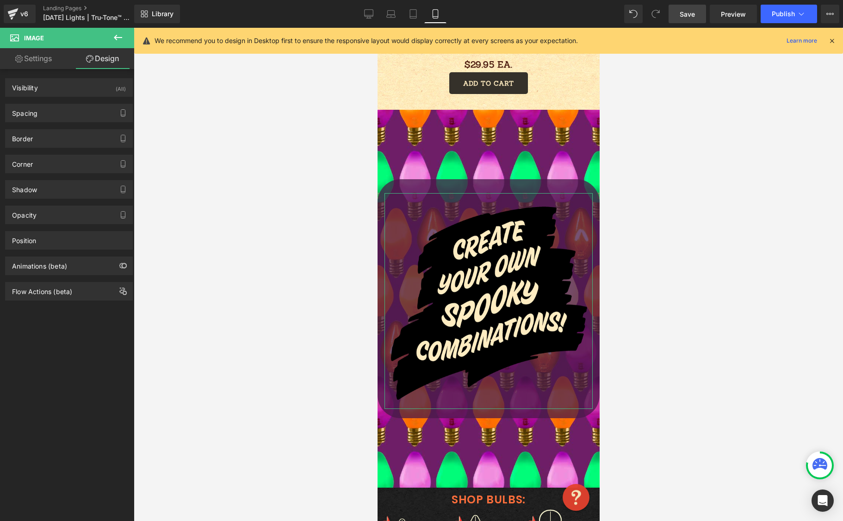
drag, startPoint x: 57, startPoint y: 137, endPoint x: 58, endPoint y: 123, distance: 13.9
click at [57, 135] on div "Border" at bounding box center [69, 139] width 127 height 18
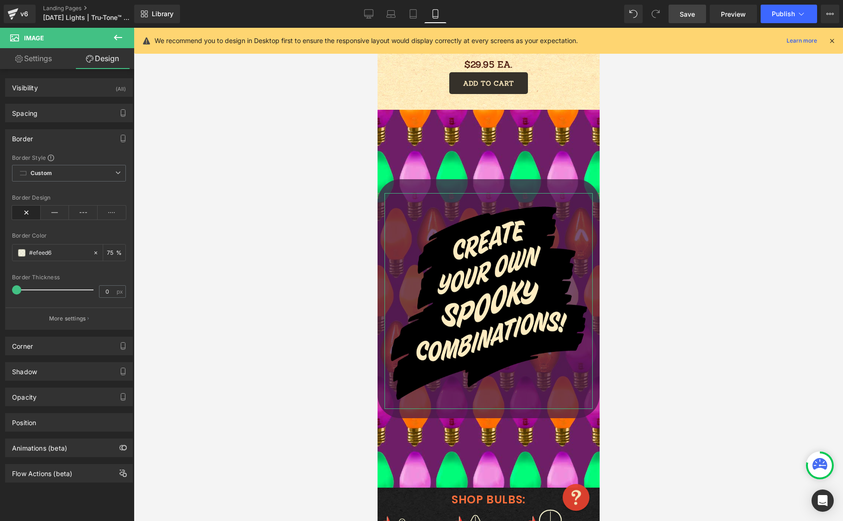
click at [31, 59] on link "Settings" at bounding box center [33, 58] width 67 height 21
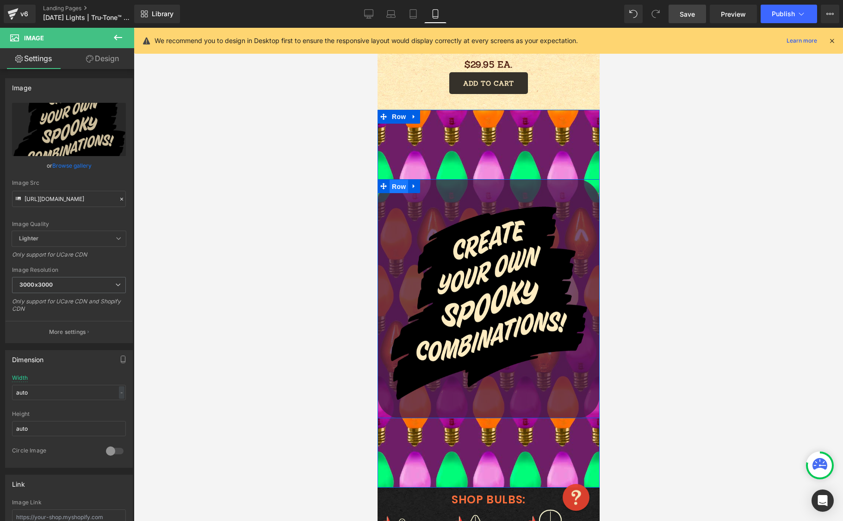
click at [396, 187] on span "Row" at bounding box center [398, 187] width 19 height 14
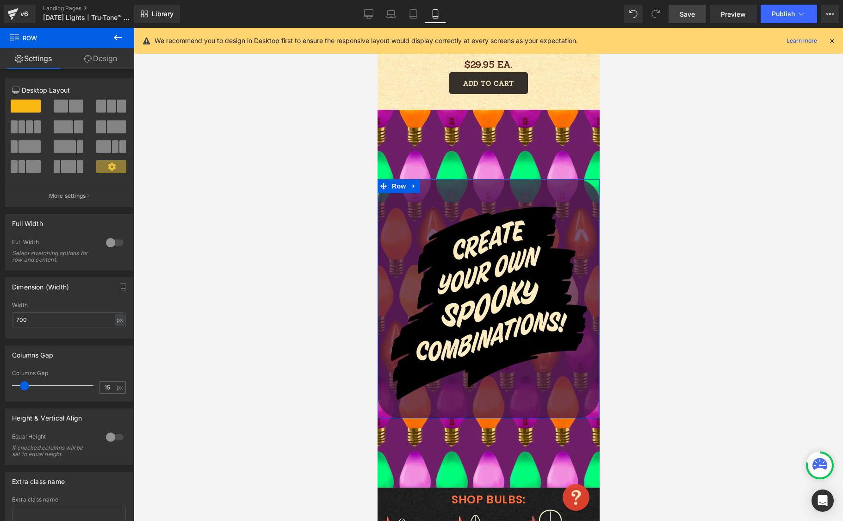
click at [98, 58] on link "Design" at bounding box center [100, 58] width 67 height 21
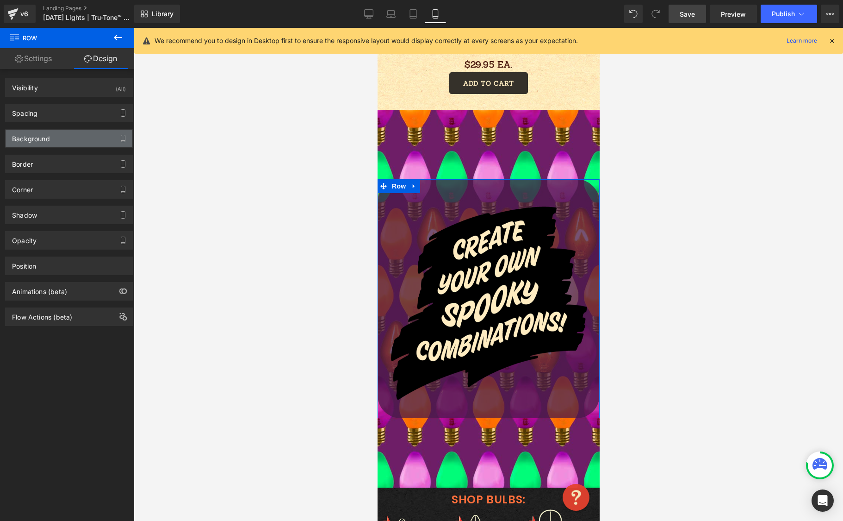
drag, startPoint x: 63, startPoint y: 134, endPoint x: 64, endPoint y: 140, distance: 5.7
click at [63, 134] on div "Background" at bounding box center [69, 139] width 127 height 18
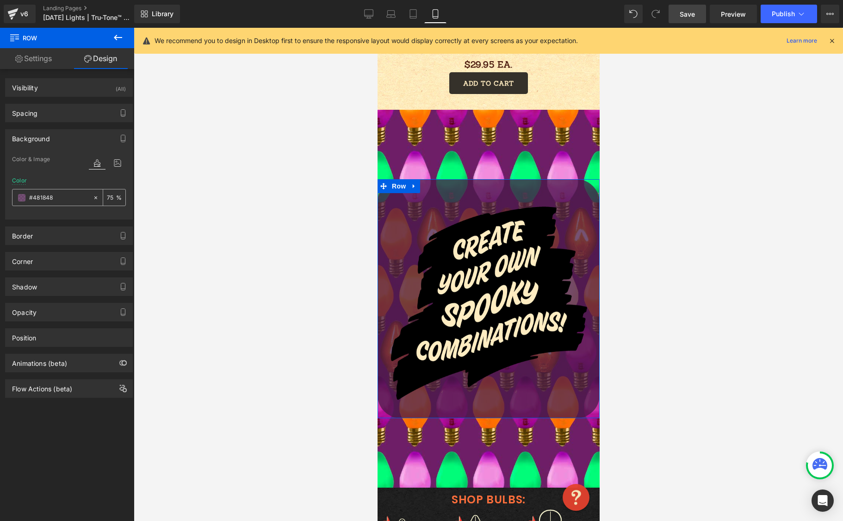
click at [94, 195] on icon at bounding box center [96, 197] width 6 height 6
type input "none"
type input "0"
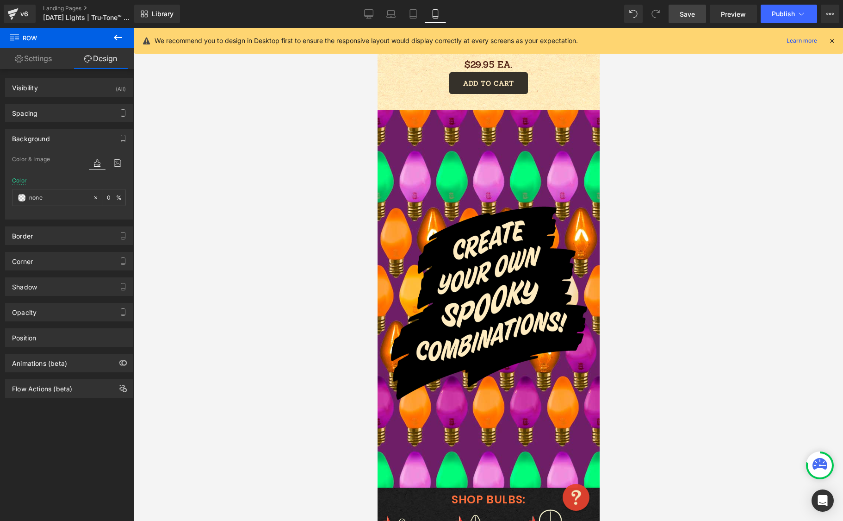
click at [694, 13] on span "Save" at bounding box center [687, 14] width 15 height 10
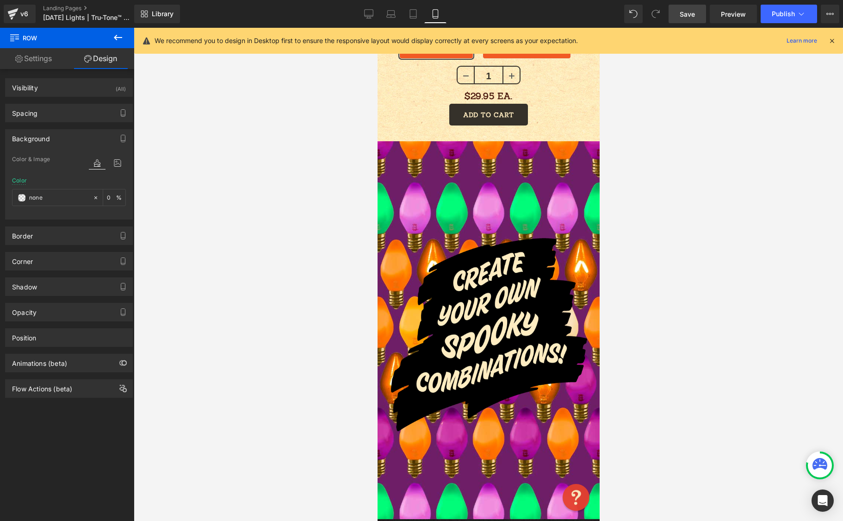
scroll to position [695, 0]
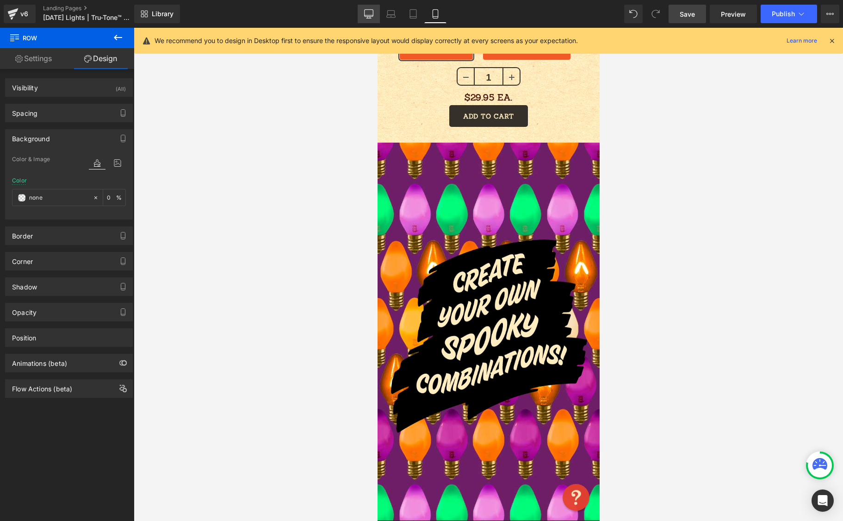
click at [366, 15] on icon at bounding box center [369, 15] width 9 height 0
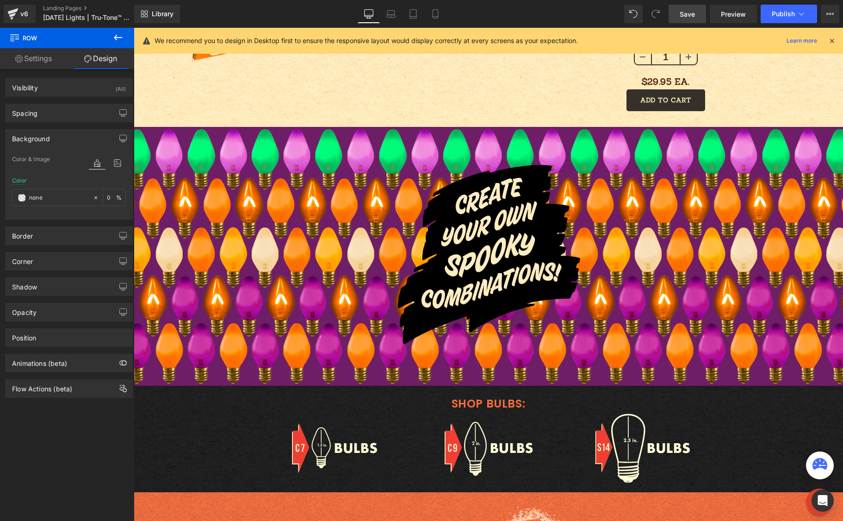
type input "transparent"
type input "0"
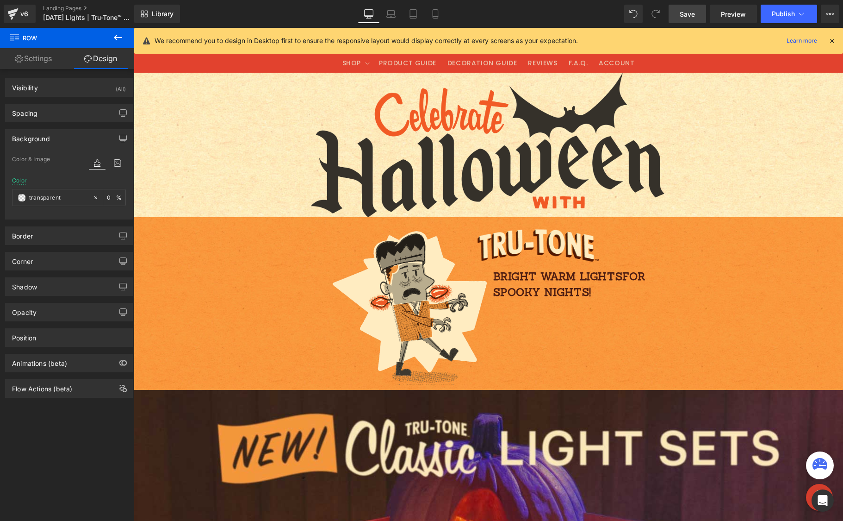
scroll to position [0, 0]
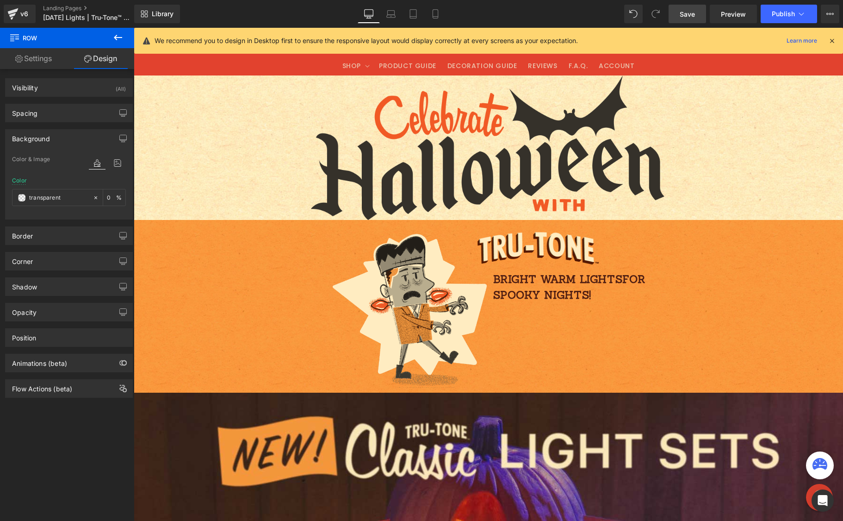
drag, startPoint x: 841, startPoint y: 205, endPoint x: 923, endPoint y: 34, distance: 190.2
click at [440, 14] on icon at bounding box center [435, 13] width 9 height 9
type input "none"
type input "0"
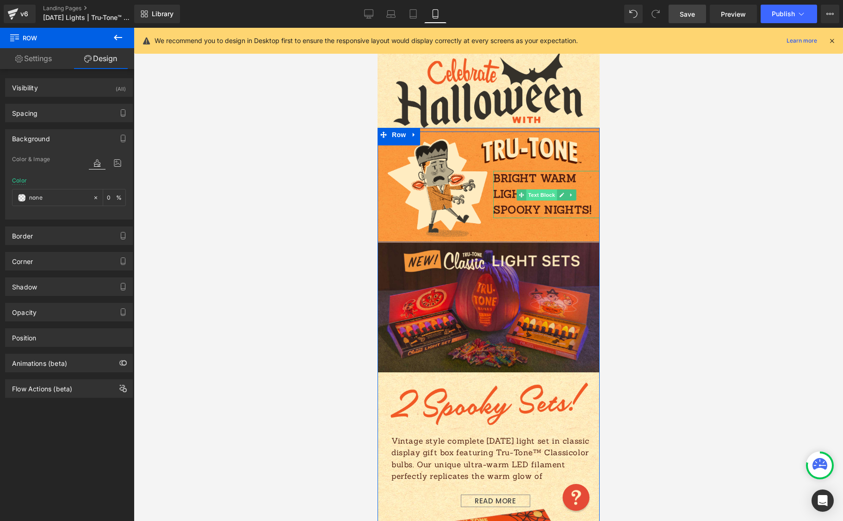
click at [531, 194] on span "Text Block" at bounding box center [541, 194] width 31 height 11
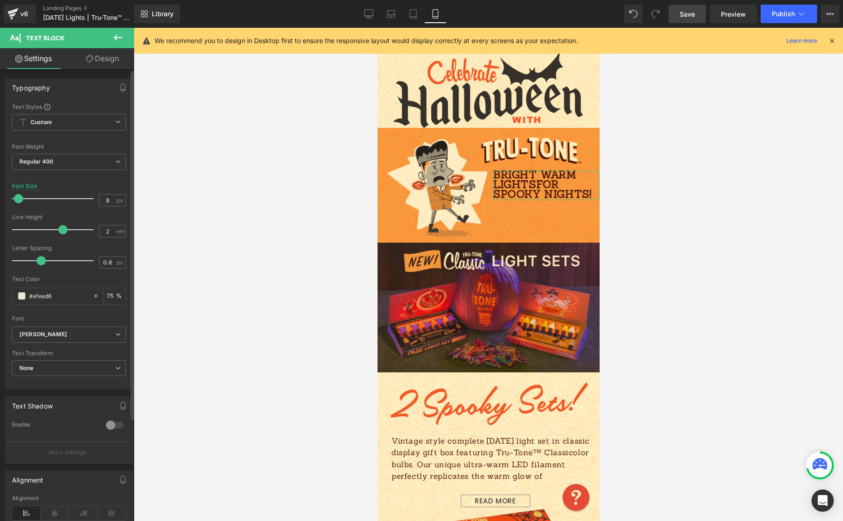
click at [18, 195] on div at bounding box center [55, 198] width 77 height 19
click at [88, 125] on span "Custom Setup Global Style" at bounding box center [69, 122] width 114 height 17
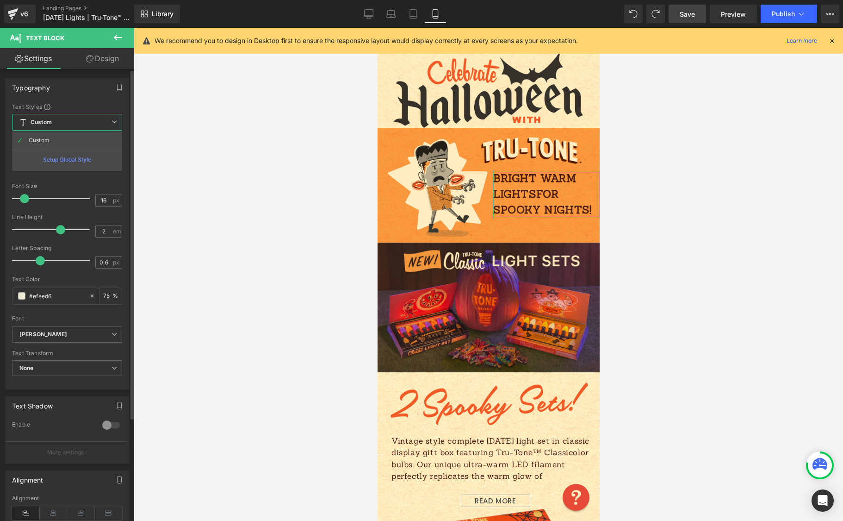
click at [90, 122] on span "Custom Setup Global Style" at bounding box center [67, 122] width 110 height 17
click at [24, 197] on div at bounding box center [55, 198] width 77 height 19
type input "16"
click at [685, 14] on span "Save" at bounding box center [687, 14] width 15 height 10
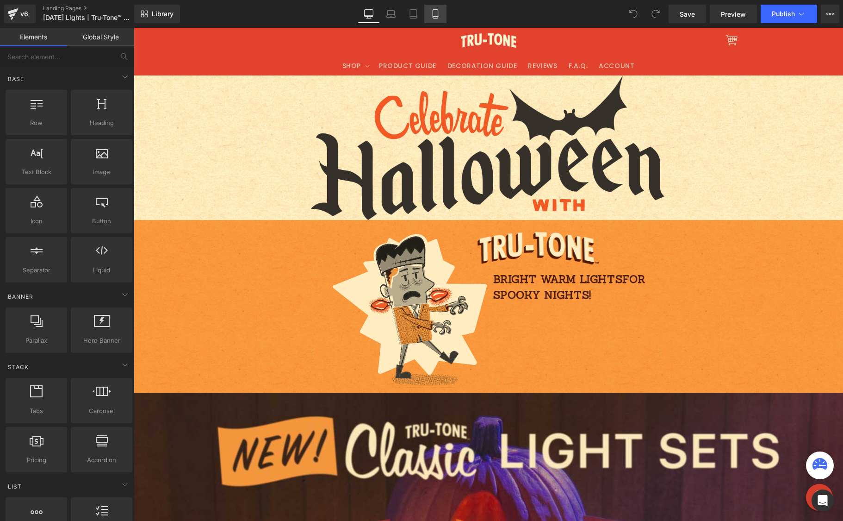
click at [443, 9] on link "Mobile" at bounding box center [435, 14] width 22 height 19
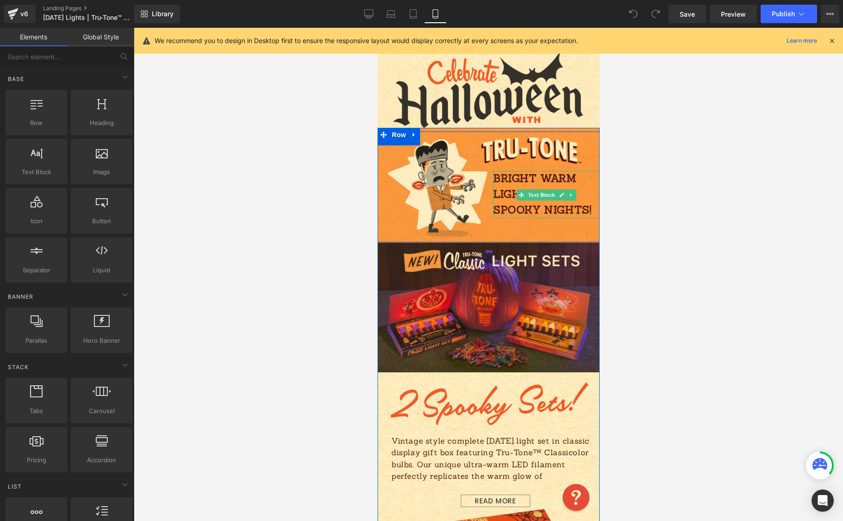
click at [534, 188] on span "bright warm lights" at bounding box center [534, 185] width 83 height 29
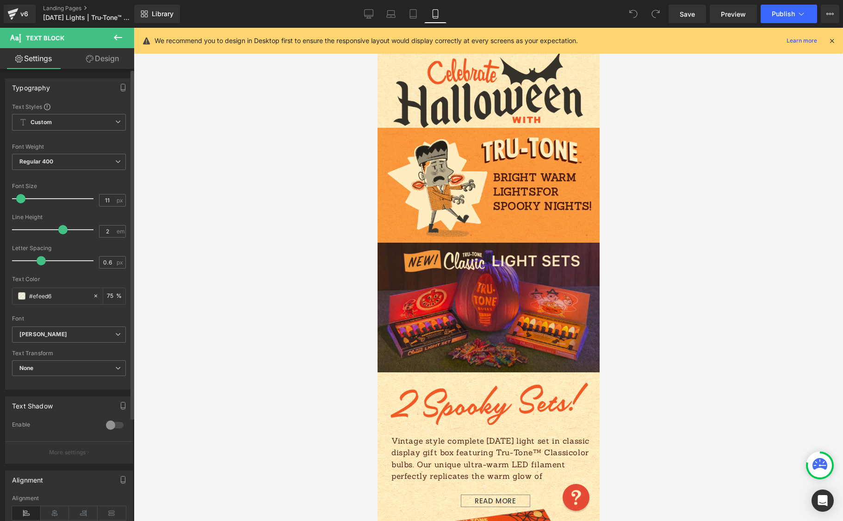
type input "10"
drag, startPoint x: 28, startPoint y: 198, endPoint x: 21, endPoint y: 196, distance: 6.7
click at [23, 196] on span at bounding box center [19, 198] width 9 height 9
click at [65, 7] on link "Landing Pages" at bounding box center [96, 8] width 106 height 7
